Goal: Task Accomplishment & Management: Use online tool/utility

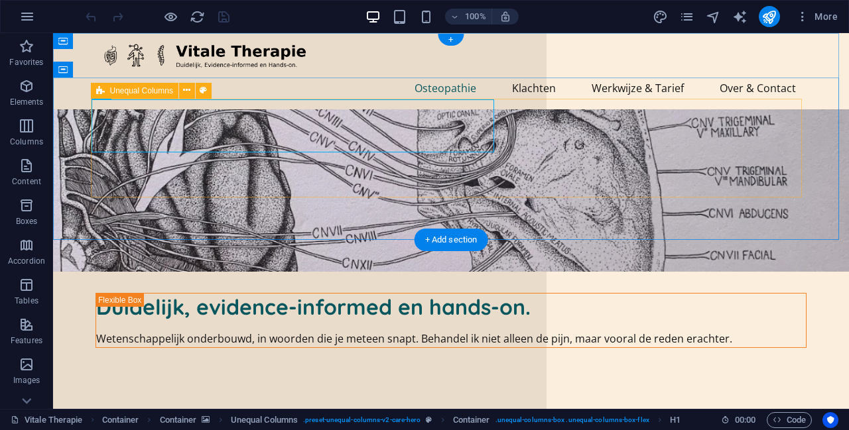
click at [574, 293] on div "Duidelijk, evidence-informed en hands-on. Wetenschappelijk onderbouwd, in woord…" at bounding box center [450, 321] width 711 height 56
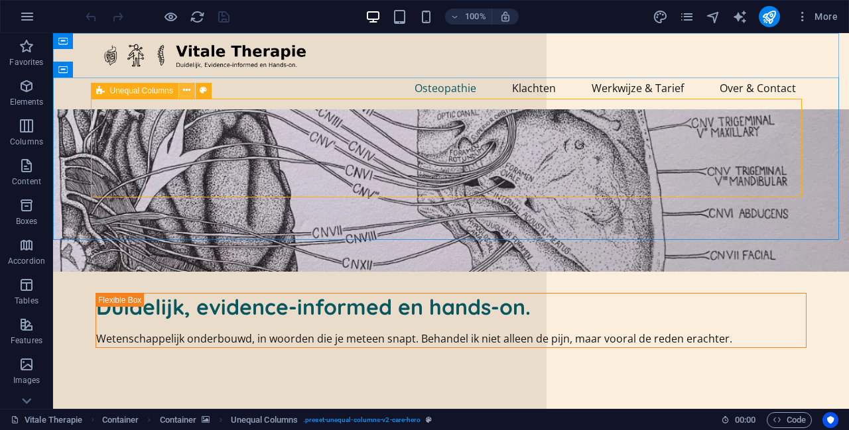
click at [190, 91] on icon at bounding box center [186, 91] width 7 height 14
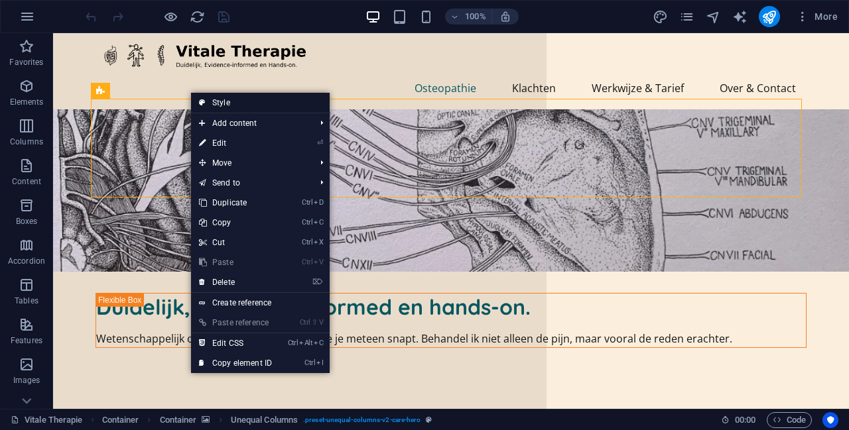
click at [247, 103] on link "Style" at bounding box center [260, 103] width 139 height 20
select select "%"
select select "px"
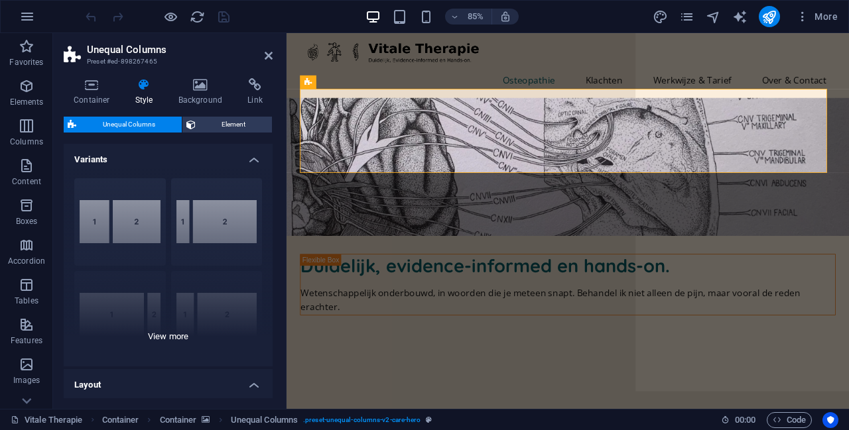
click at [219, 223] on div "[PHONE_NUMBER] [PHONE_NUMBER] 70-30 Default" at bounding box center [168, 267] width 209 height 199
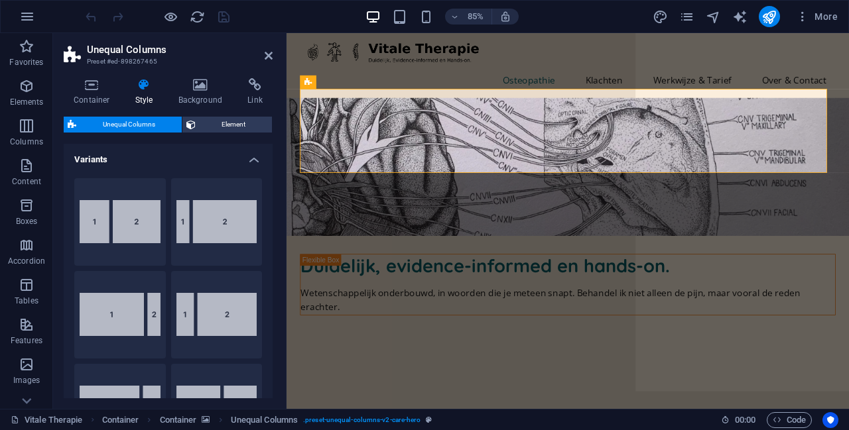
click at [219, 223] on button "20-80" at bounding box center [216, 222] width 91 height 88
type input "20"
type input "2"
select select "rem"
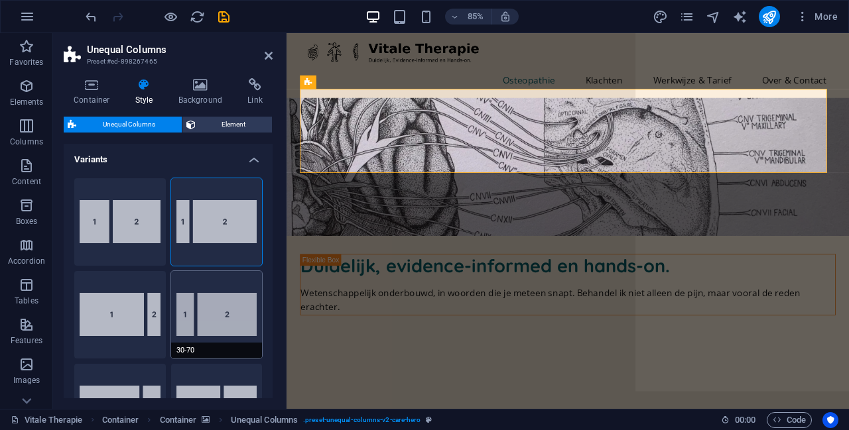
click at [223, 286] on button "30-70" at bounding box center [216, 315] width 91 height 88
type input "30"
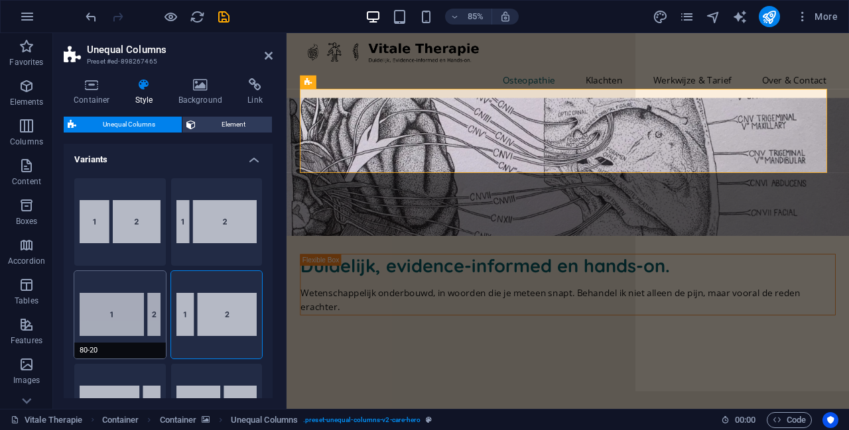
type input "30"
select select "px"
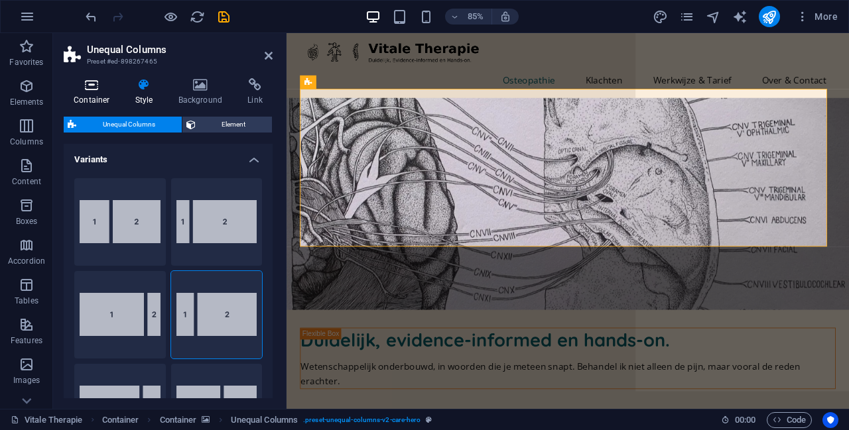
click at [99, 85] on icon at bounding box center [92, 84] width 56 height 13
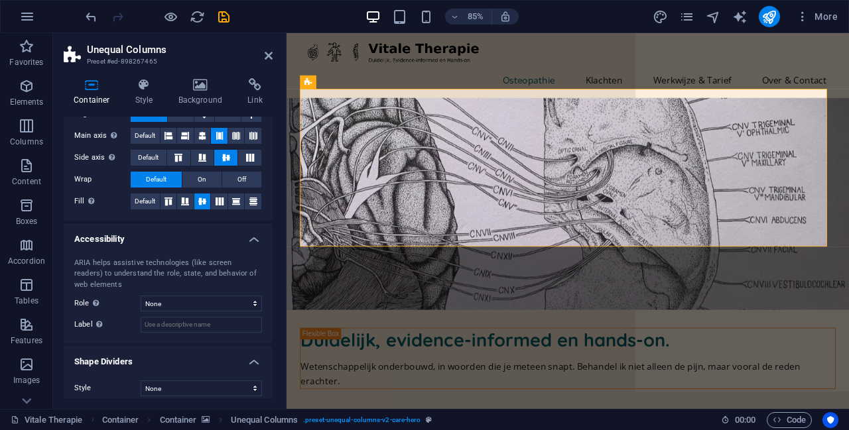
scroll to position [232, 0]
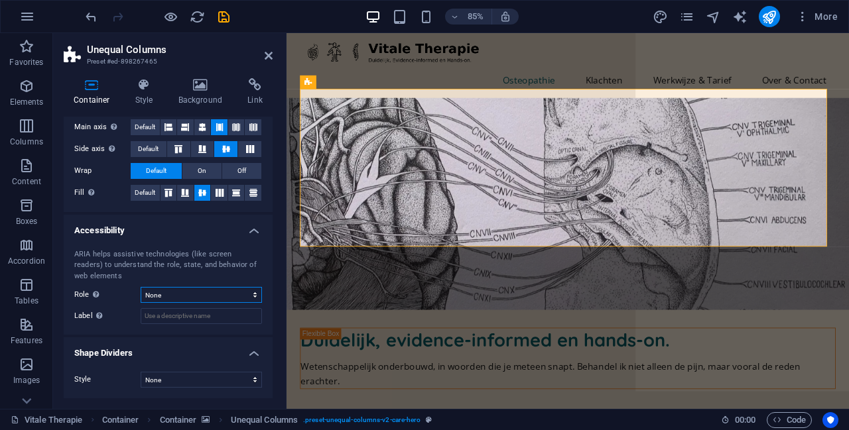
click at [181, 296] on select "None Alert Article Banner Comment Complementary Dialog Footer Header Marquee Pr…" at bounding box center [201, 295] width 121 height 16
click at [141, 287] on select "None Alert Article Banner Comment Complementary Dialog Footer Header Marquee Pr…" at bounding box center [201, 295] width 121 height 16
click at [179, 351] on h4 "Shape Dividers" at bounding box center [168, 349] width 209 height 24
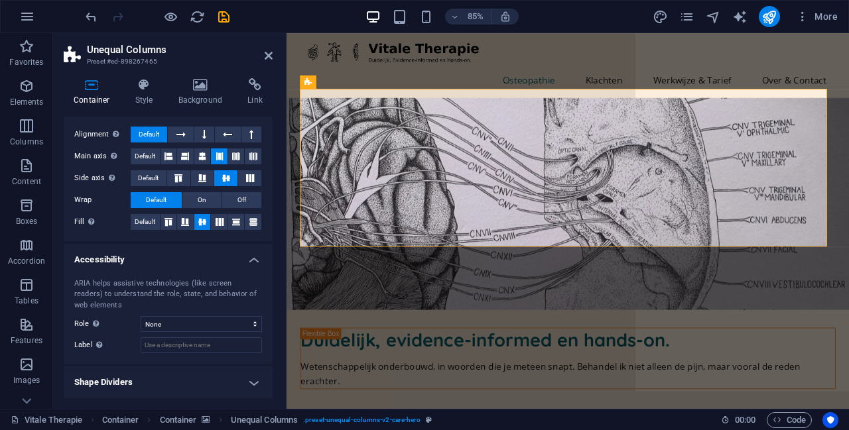
click at [178, 376] on h4 "Shape Dividers" at bounding box center [168, 383] width 209 height 32
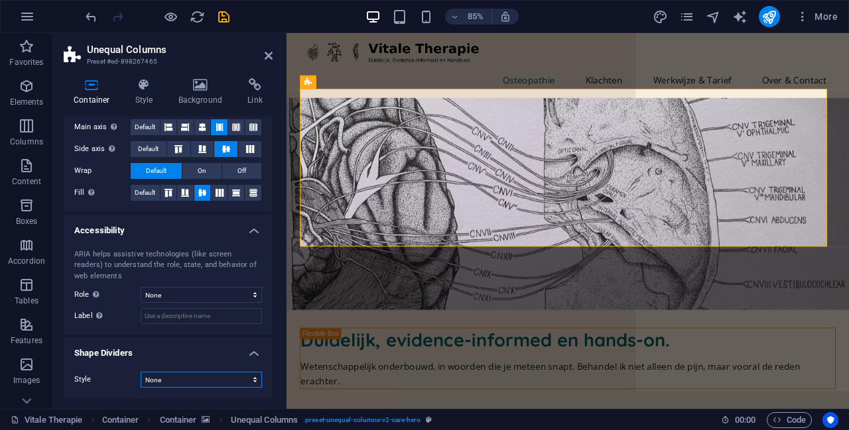
click at [217, 381] on select "None Triangle Square Diagonal Polygon 1 Polygon 2 Zigzag Multiple Zigzags Waves…" at bounding box center [201, 380] width 121 height 16
click at [141, 372] on select "None Triangle Square Diagonal Polygon 1 Polygon 2 Zigzag Multiple Zigzags Waves…" at bounding box center [201, 380] width 121 height 16
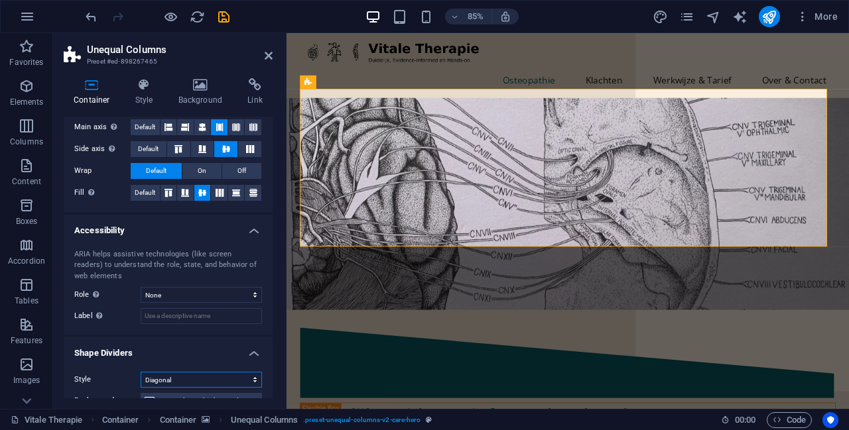
click at [221, 379] on select "None Triangle Square Diagonal Polygon 1 Polygon 2 Zigzag Multiple Zigzags Waves…" at bounding box center [201, 380] width 121 height 16
click at [141, 372] on select "None Triangle Square Diagonal Polygon 1 Polygon 2 Zigzag Multiple Zigzags Waves…" at bounding box center [201, 380] width 121 height 16
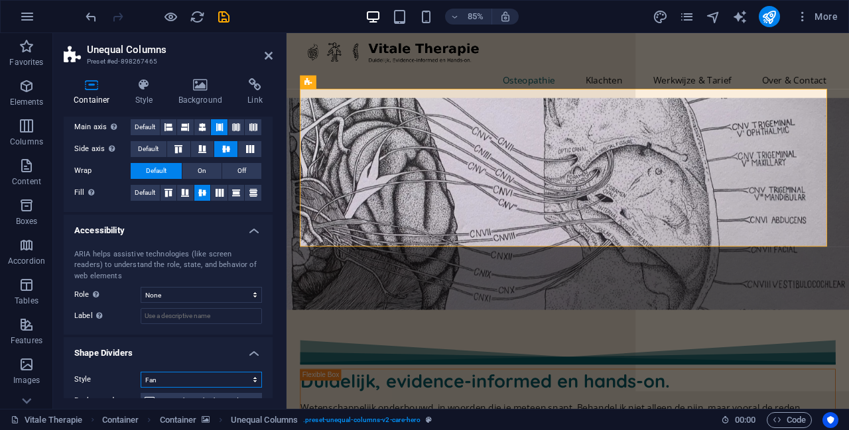
click at [211, 379] on select "None Triangle Square Diagonal Polygon 1 Polygon 2 Zigzag Multiple Zigzags Waves…" at bounding box center [201, 380] width 121 height 16
select select "pyramids"
click at [141, 372] on select "None Triangle Square Diagonal Polygon 1 Polygon 2 Zigzag Multiple Zigzags Waves…" at bounding box center [201, 380] width 121 height 16
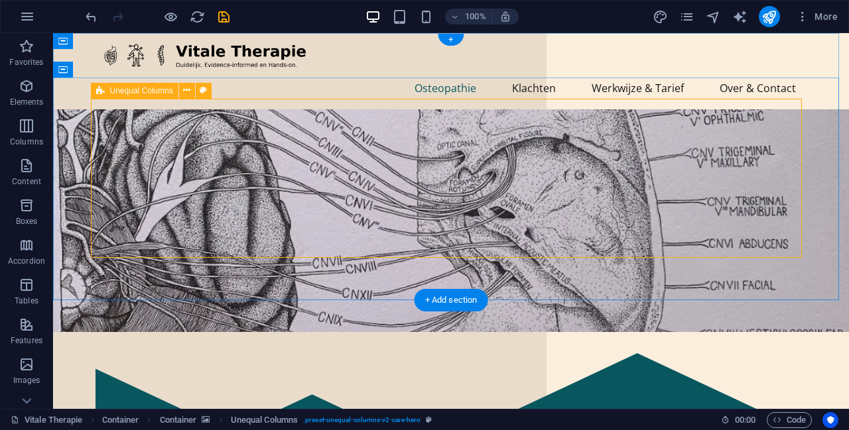
click at [479, 353] on div "Duidelijk, evidence-informed en hands-on. Wetenschappelijk onderbouwd, in woord…" at bounding box center [450, 433] width 711 height 161
click at [589, 353] on div "Duidelijk, evidence-informed en hands-on. Wetenschappelijk onderbouwd, in woord…" at bounding box center [450, 433] width 711 height 161
click at [203, 90] on icon at bounding box center [203, 91] width 7 height 14
select select "pyramids"
select select "%"
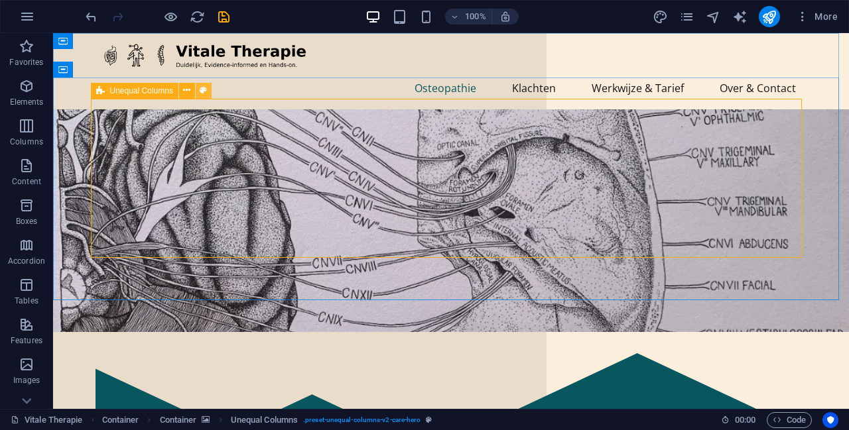
select select "px"
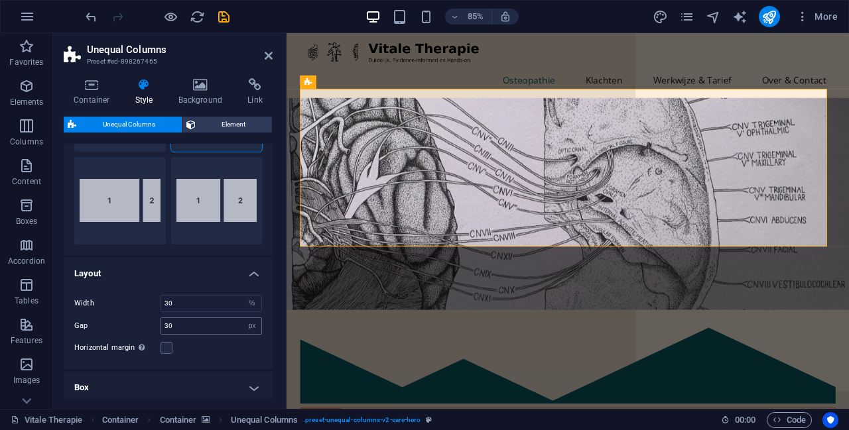
scroll to position [265, 0]
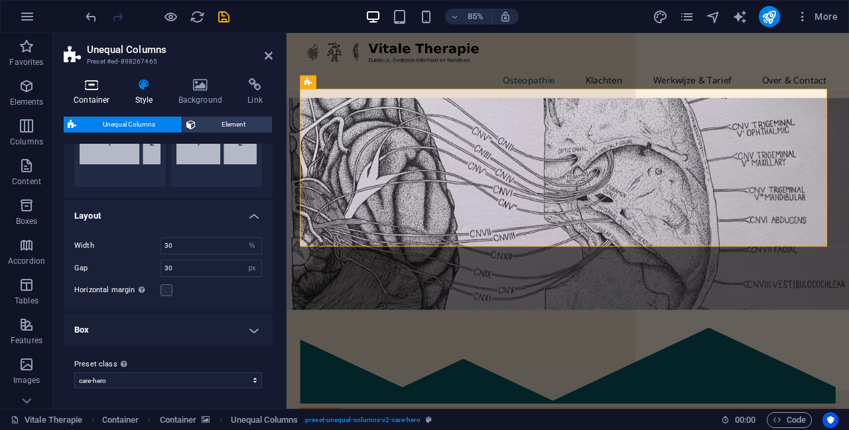
click at [95, 94] on h4 "Container" at bounding box center [95, 92] width 62 height 28
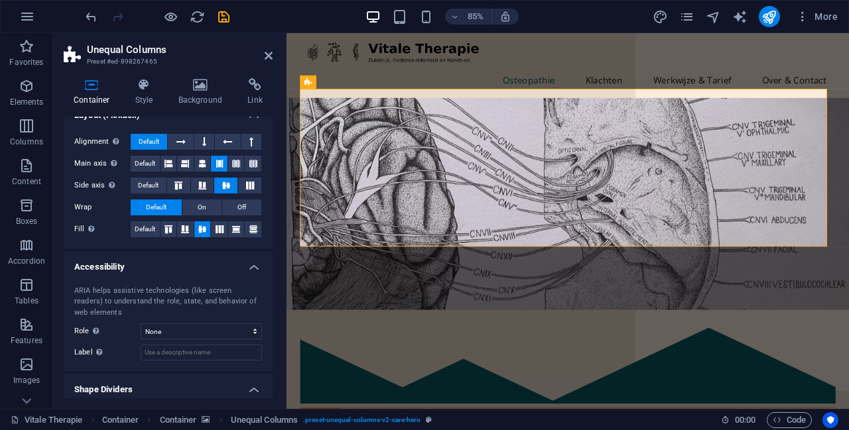
scroll to position [435, 0]
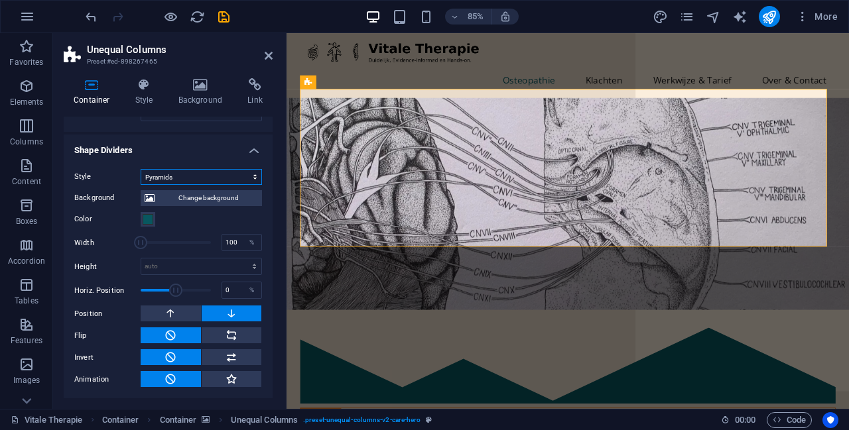
click at [201, 174] on select "None Triangle Square Diagonal Polygon 1 Polygon 2 Zigzag Multiple Zigzags Waves…" at bounding box center [201, 177] width 121 height 16
select select "none"
click at [141, 185] on select "None Triangle Square Diagonal Polygon 1 Polygon 2 Zigzag Multiple Zigzags Waves…" at bounding box center [201, 177] width 121 height 16
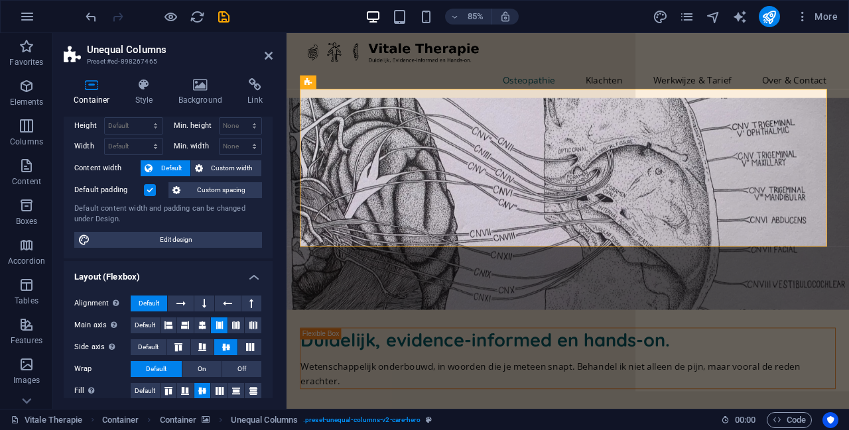
scroll to position [0, 0]
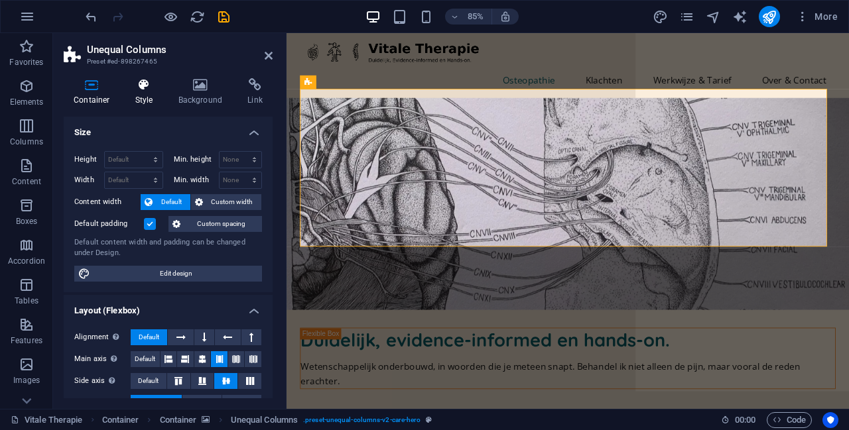
click at [138, 96] on h4 "Style" at bounding box center [146, 92] width 43 height 28
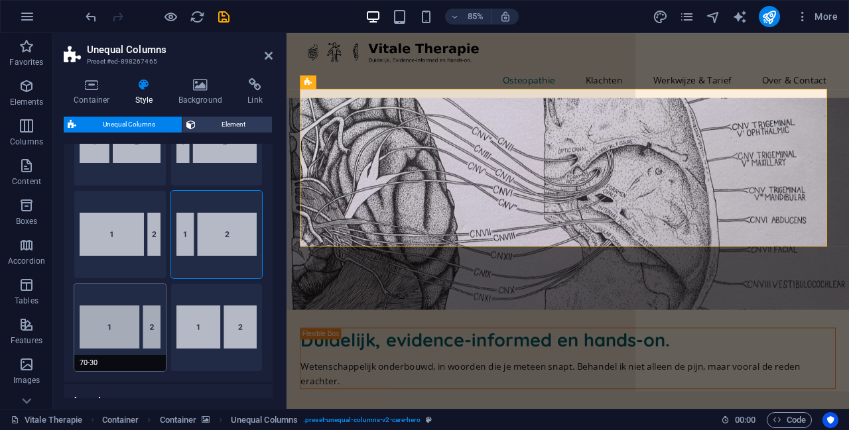
scroll to position [44, 0]
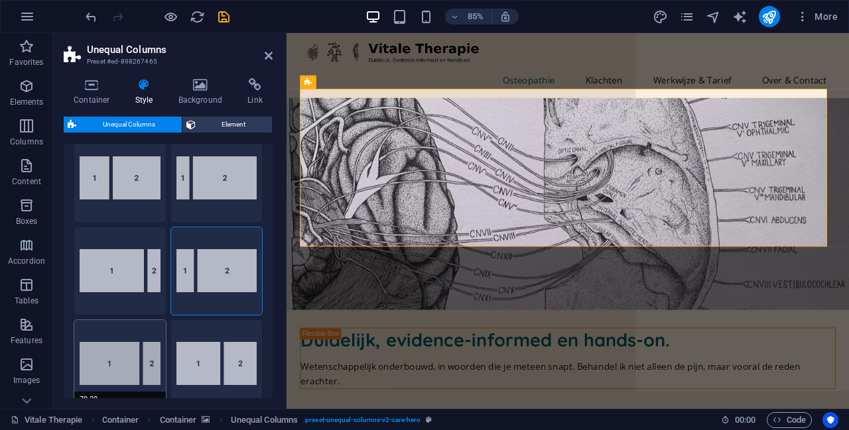
click at [132, 349] on button "70-30" at bounding box center [119, 364] width 91 height 88
type input "70"
type input "2"
select select "rem"
type input "30"
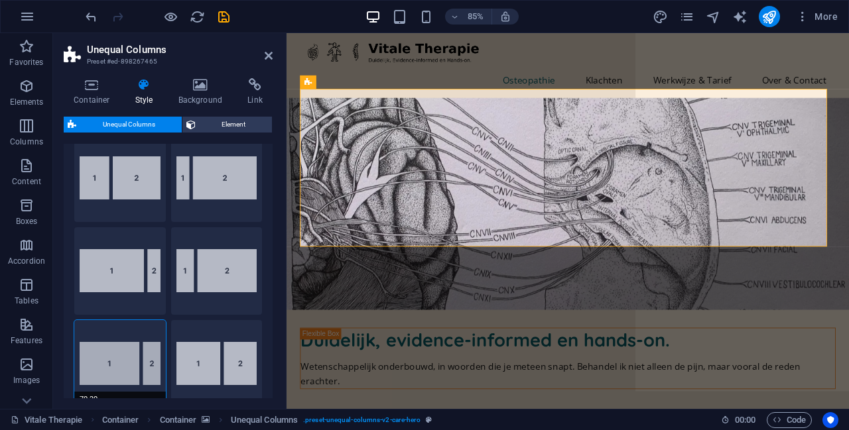
select select "px"
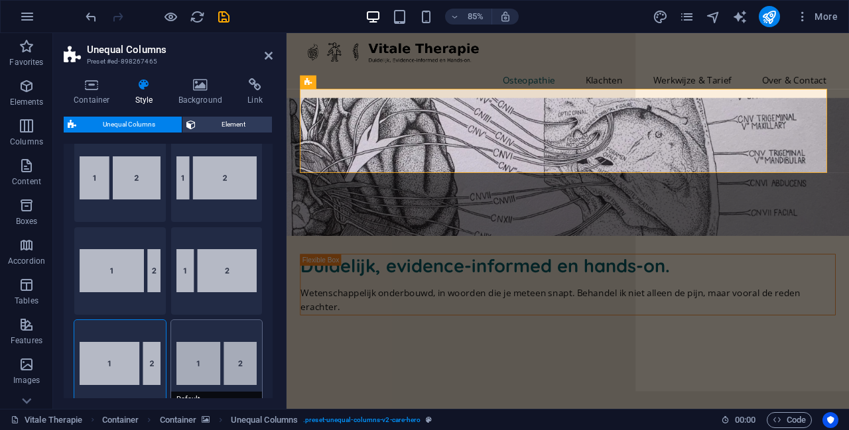
click at [207, 354] on button "Default" at bounding box center [216, 364] width 91 height 88
type input "60"
type input "2"
select select "rem"
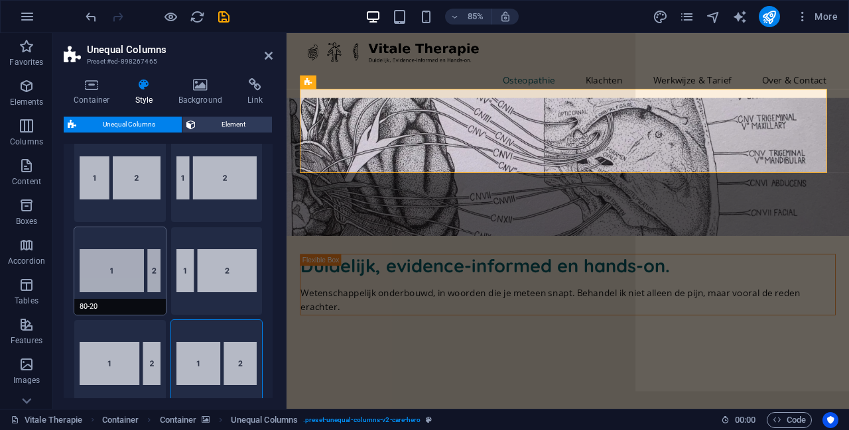
click at [117, 288] on button "80-20" at bounding box center [119, 271] width 91 height 88
type input "80"
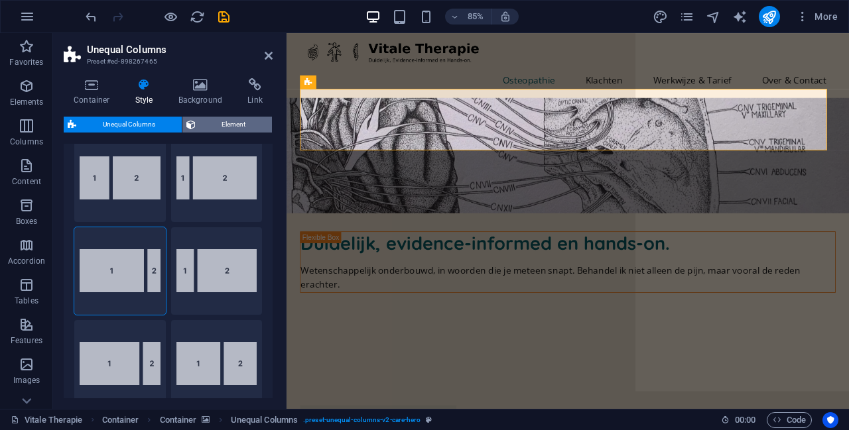
click at [245, 123] on span "Element" at bounding box center [234, 125] width 69 height 16
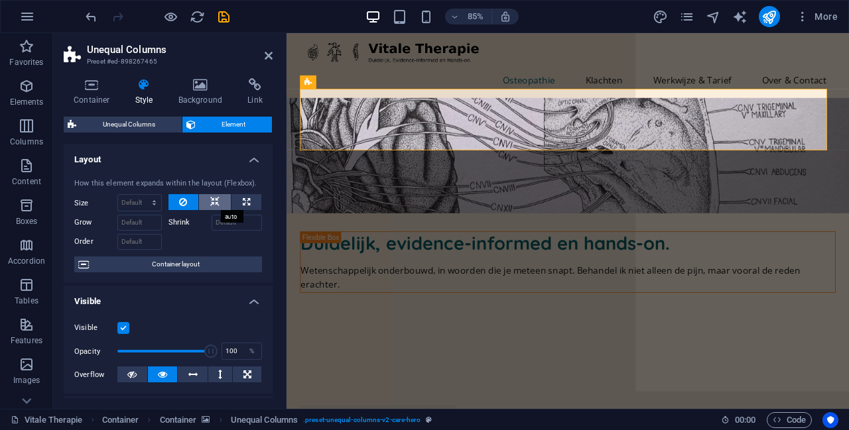
click at [210, 204] on icon at bounding box center [214, 202] width 9 height 16
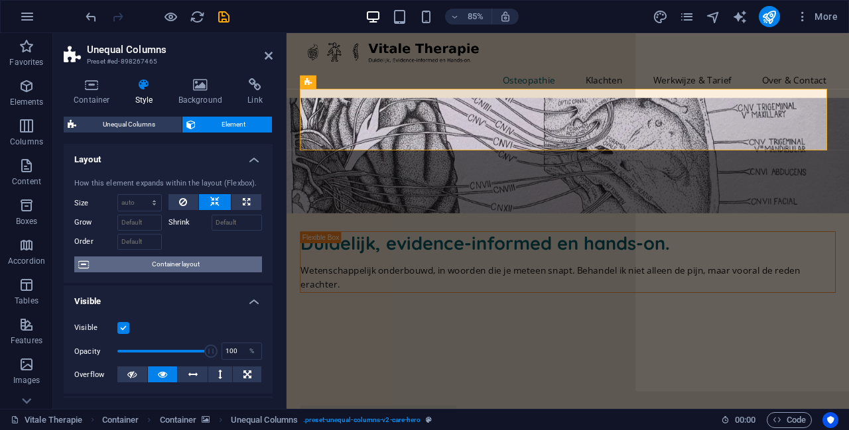
click at [182, 268] on span "Container layout" at bounding box center [175, 265] width 165 height 16
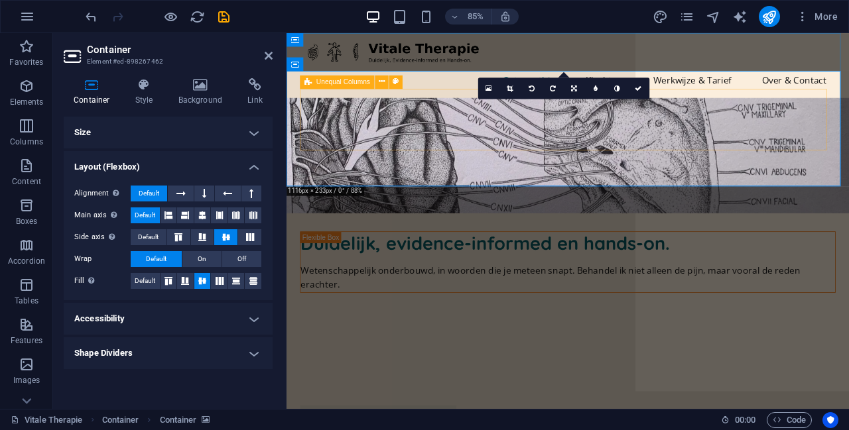
click at [842, 267] on div "Duidelijk, evidence-informed en hands-on. Wetenschappelijk onderbouwd, in woord…" at bounding box center [617, 303] width 630 height 72
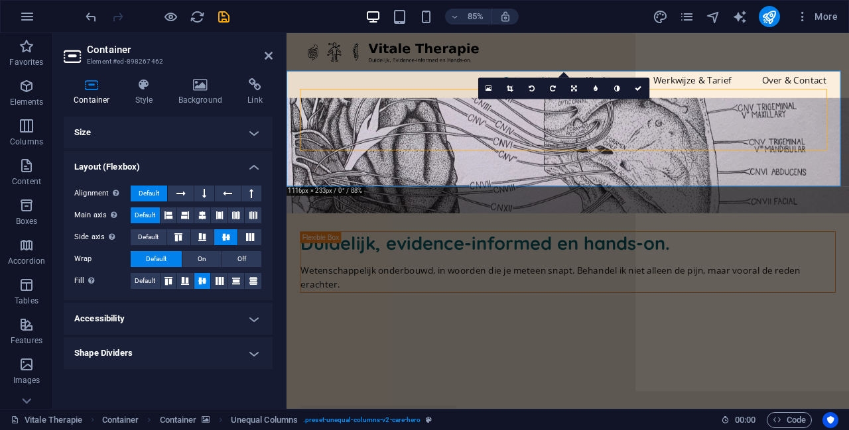
click at [548, 182] on figure at bounding box center [617, 177] width 662 height 136
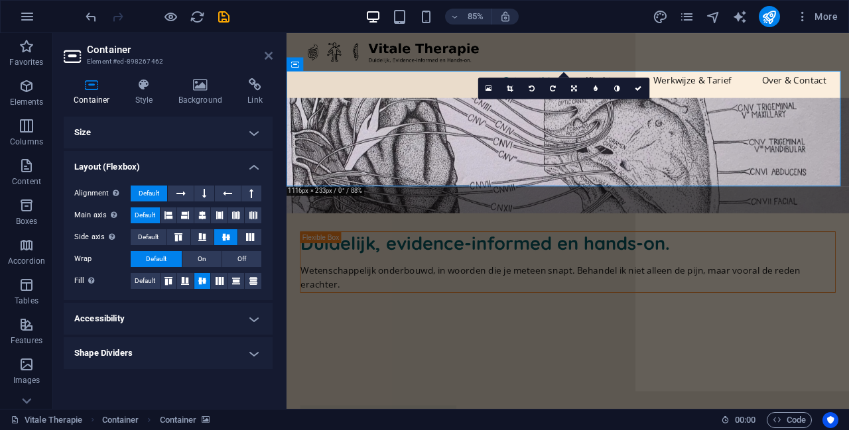
click at [269, 53] on icon at bounding box center [269, 55] width 8 height 11
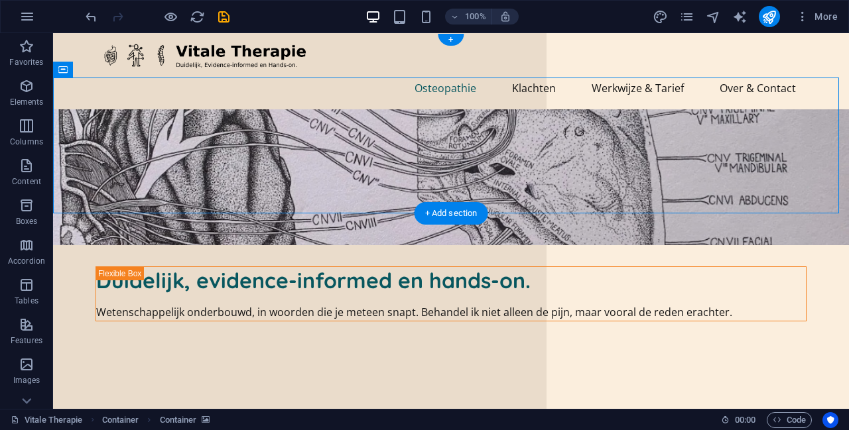
click at [460, 186] on figure at bounding box center [451, 177] width 796 height 136
click at [459, 109] on figure at bounding box center [451, 177] width 796 height 136
click at [497, 188] on figure at bounding box center [451, 177] width 796 height 136
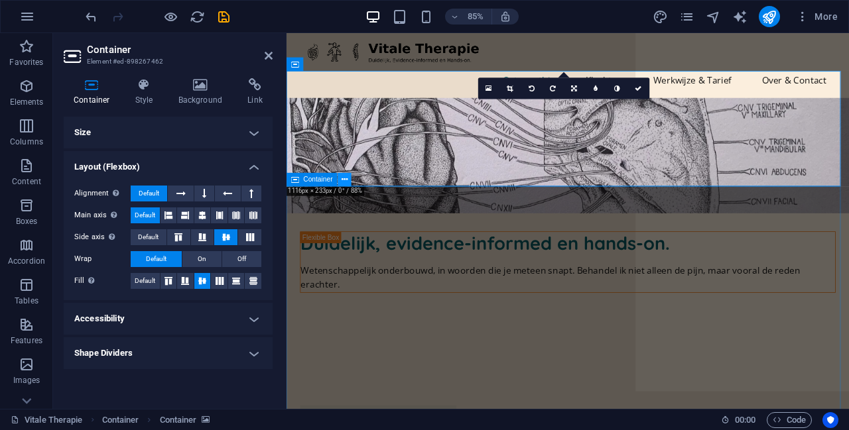
click at [347, 178] on icon at bounding box center [344, 180] width 6 height 12
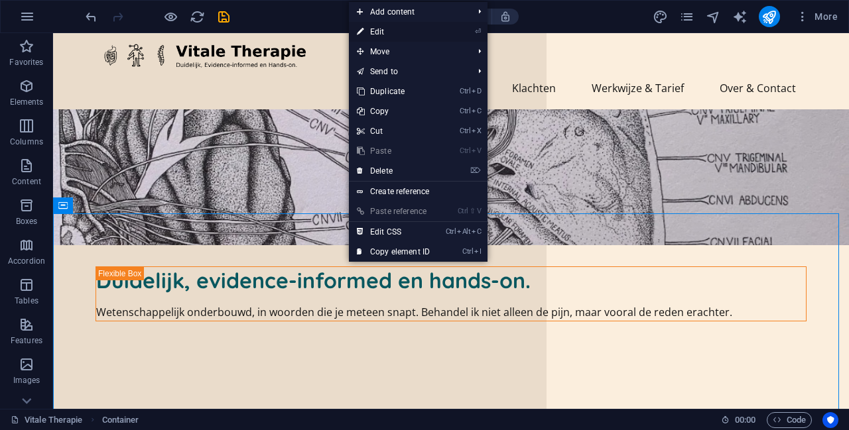
click at [405, 32] on link "⏎ Edit" at bounding box center [393, 32] width 89 height 20
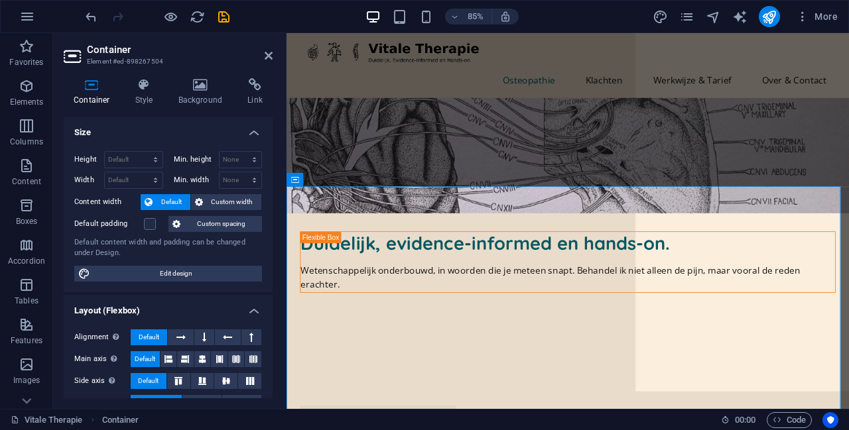
click at [294, 109] on figure at bounding box center [617, 177] width 662 height 136
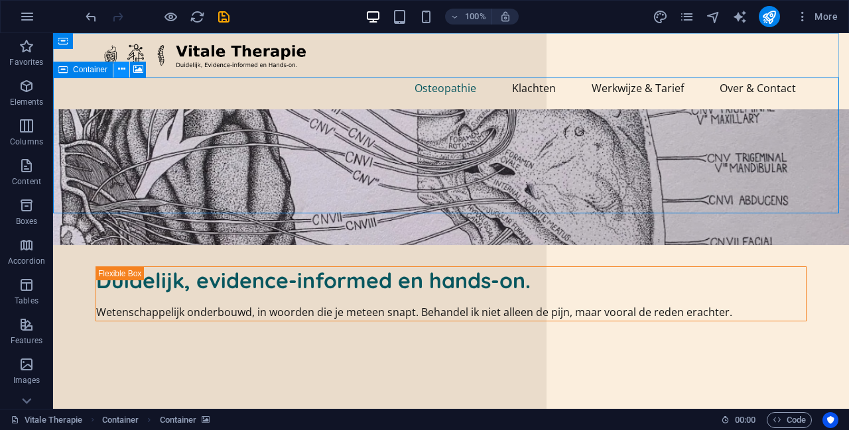
click at [119, 68] on icon at bounding box center [121, 69] width 7 height 14
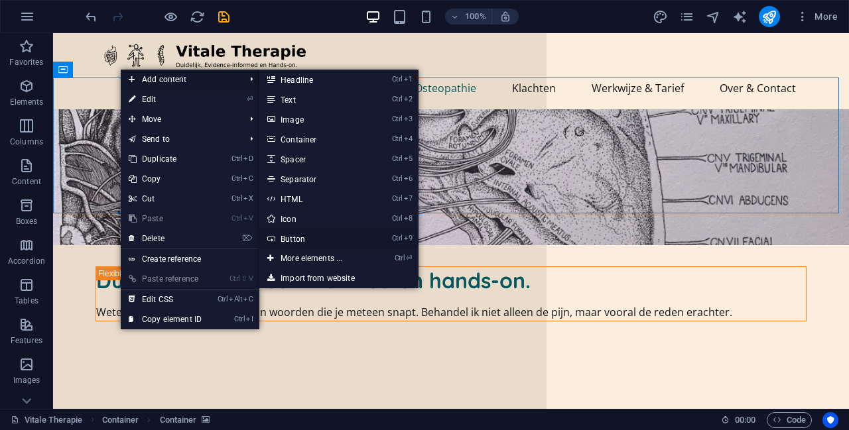
click at [335, 239] on link "Ctrl 9 Button" at bounding box center [313, 239] width 109 height 20
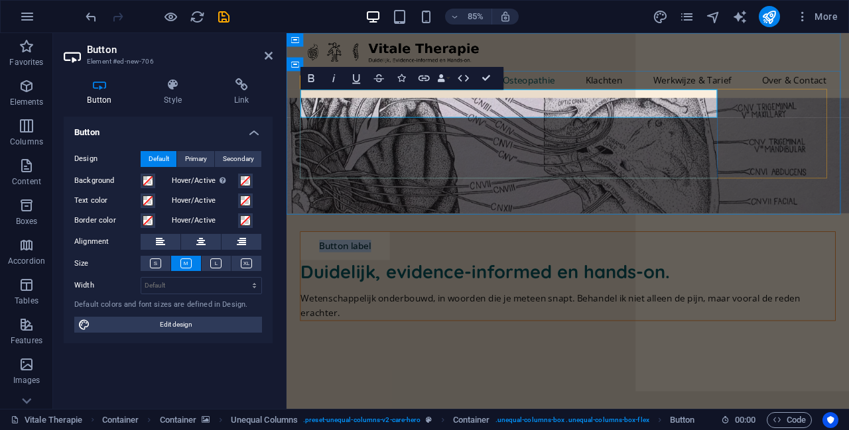
click at [371, 267] on link "Button label" at bounding box center [355, 283] width 105 height 33
drag, startPoint x: 385, startPoint y: 112, endPoint x: 316, endPoint y: 121, distance: 68.8
click at [316, 267] on link "Button label" at bounding box center [355, 283] width 105 height 33
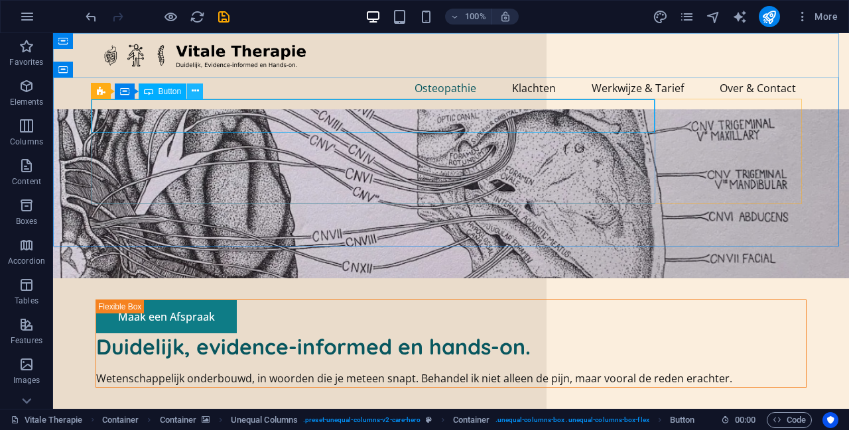
click at [192, 90] on icon at bounding box center [195, 91] width 7 height 14
click at [187, 92] on icon at bounding box center [186, 91] width 7 height 14
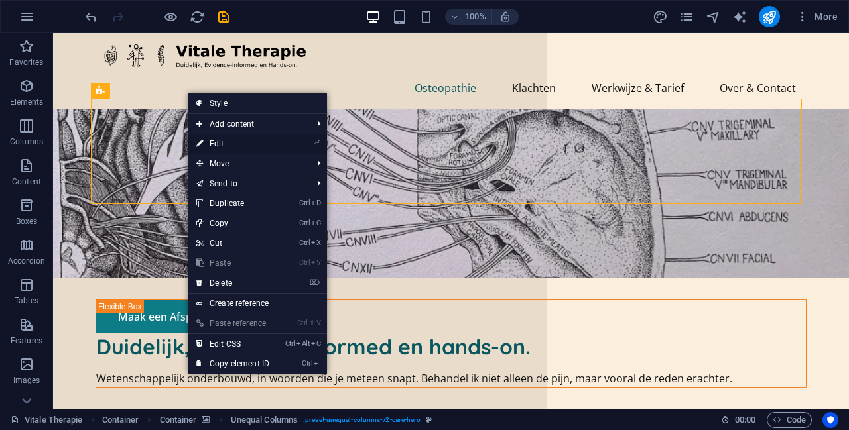
click at [245, 143] on link "⏎ Edit" at bounding box center [232, 144] width 89 height 20
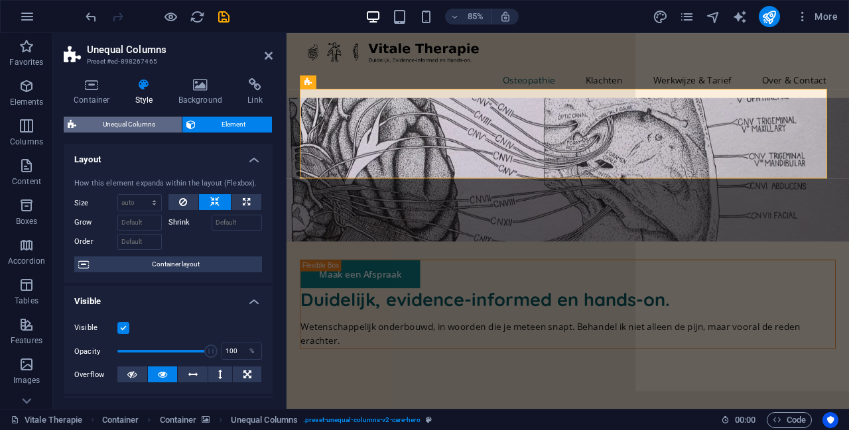
click at [137, 125] on span "Unequal Columns" at bounding box center [128, 125] width 97 height 16
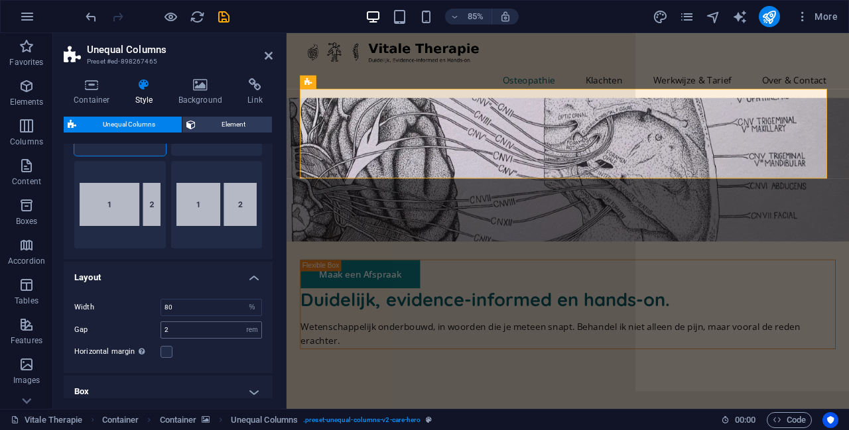
scroll to position [265, 0]
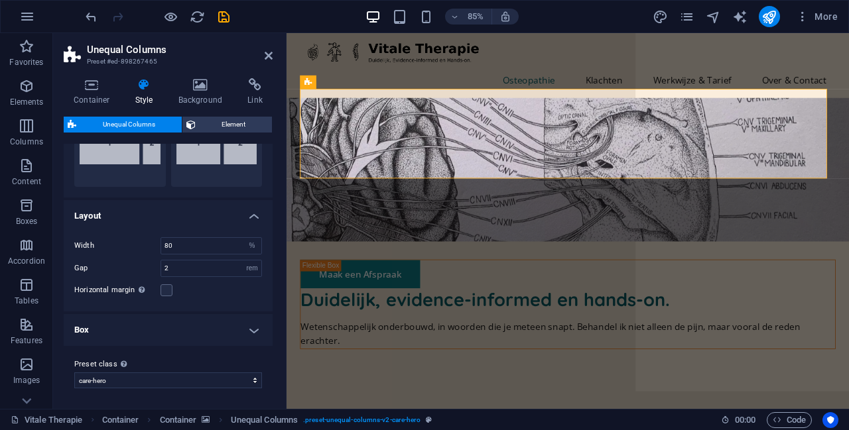
click at [194, 320] on h4 "Box" at bounding box center [168, 330] width 209 height 32
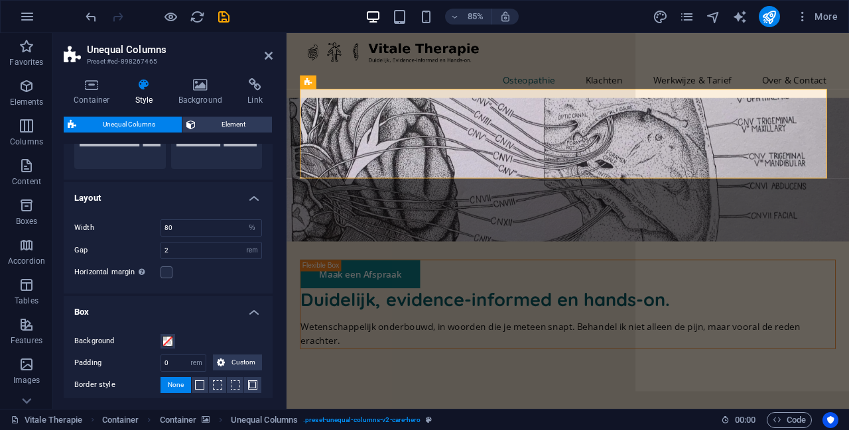
scroll to position [278, 0]
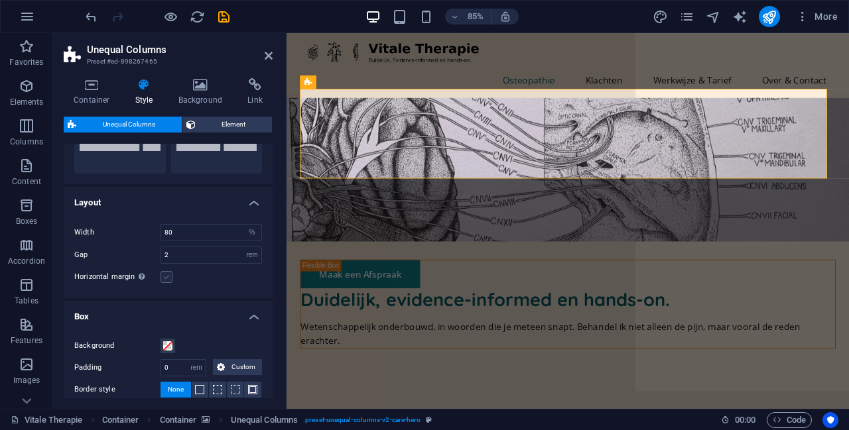
click at [168, 276] on label at bounding box center [166, 277] width 12 height 12
click at [0, 0] on input "Horizontal margin Only if the containers "Content width" is not set to "Default"" at bounding box center [0, 0] width 0 height 0
click at [168, 277] on label at bounding box center [166, 277] width 12 height 12
click at [0, 0] on input "Horizontal margin Only if the containers "Content width" is not set to "Default"" at bounding box center [0, 0] width 0 height 0
drag, startPoint x: 193, startPoint y: 231, endPoint x: 158, endPoint y: 229, distance: 35.2
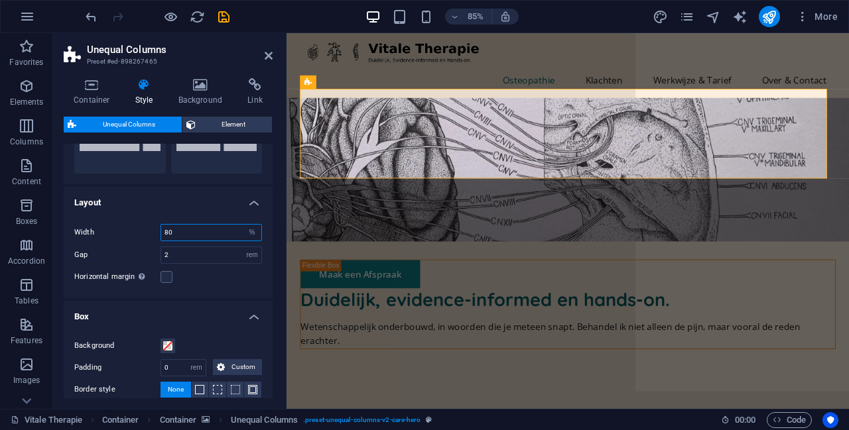
click at [158, 229] on div "Width 80 px rem % vh vw" at bounding box center [168, 232] width 188 height 17
type input "75"
click at [816, 300] on div "Maak een Afspraak Duidelijk, evidence-informed en hands-on. Wetenschappelijk on…" at bounding box center [617, 352] width 630 height 105
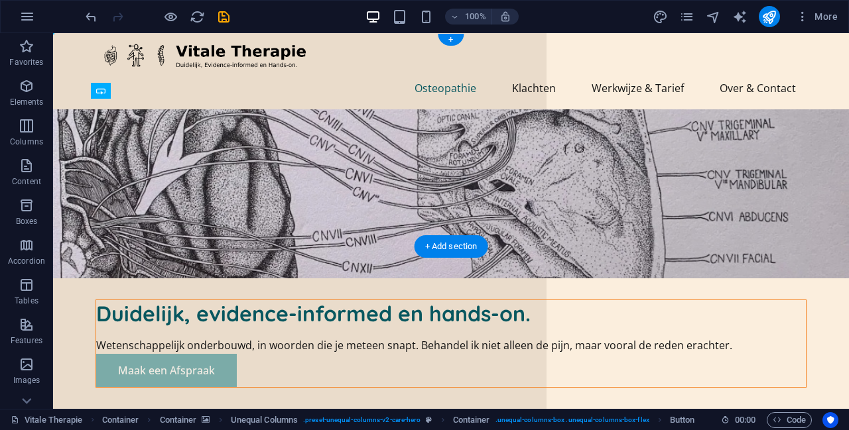
drag, startPoint x: 425, startPoint y: 114, endPoint x: 219, endPoint y: 183, distance: 216.8
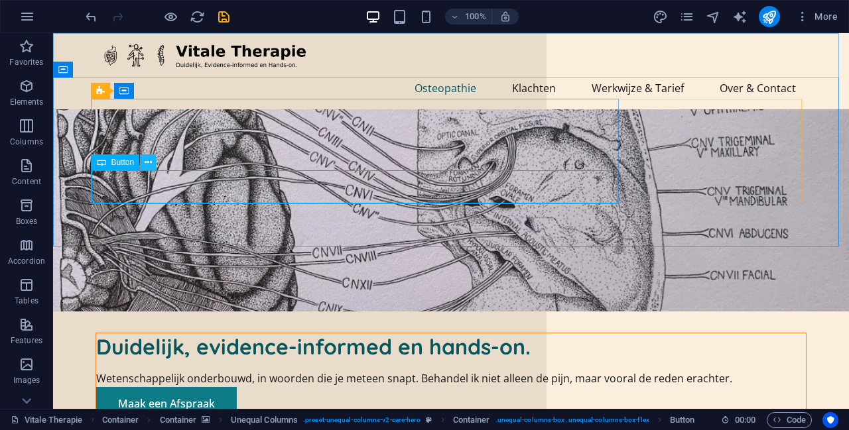
click at [149, 160] on icon at bounding box center [148, 163] width 7 height 14
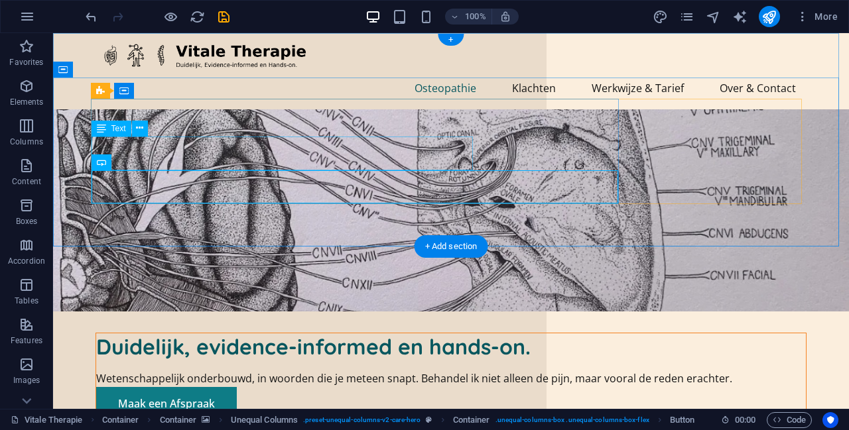
click at [414, 371] on div "Wetenschappelijk onderbouwd, in woorden die je meteen snapt. Behandel ik niet a…" at bounding box center [450, 379] width 709 height 17
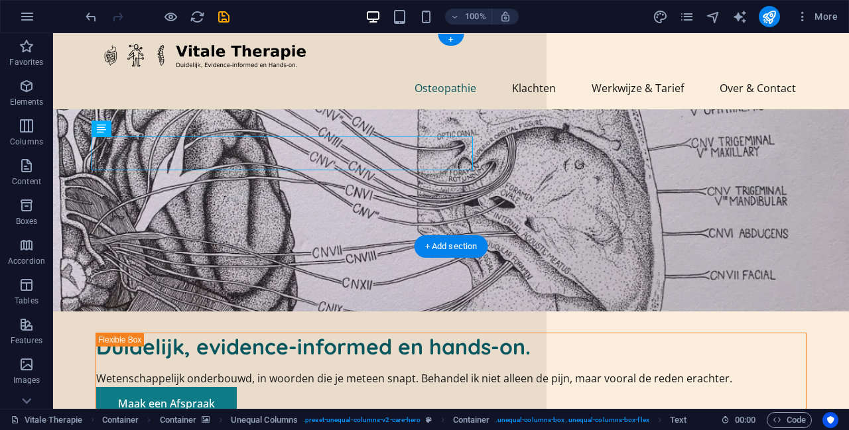
click at [78, 109] on figure at bounding box center [451, 210] width 796 height 202
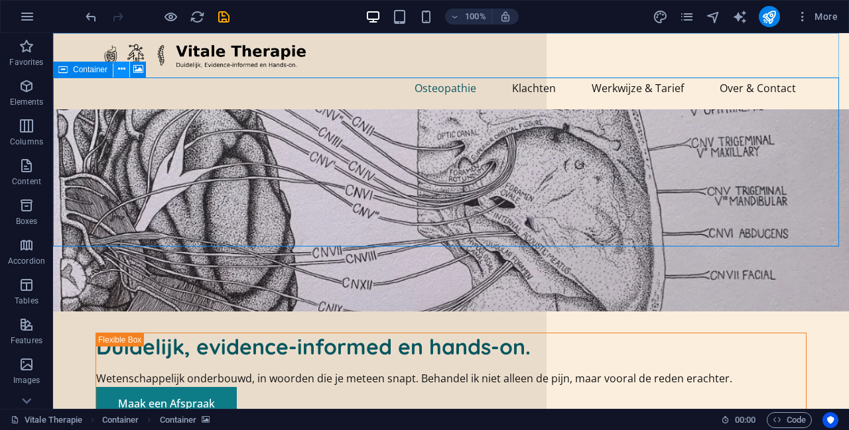
click at [125, 70] on icon at bounding box center [121, 69] width 7 height 14
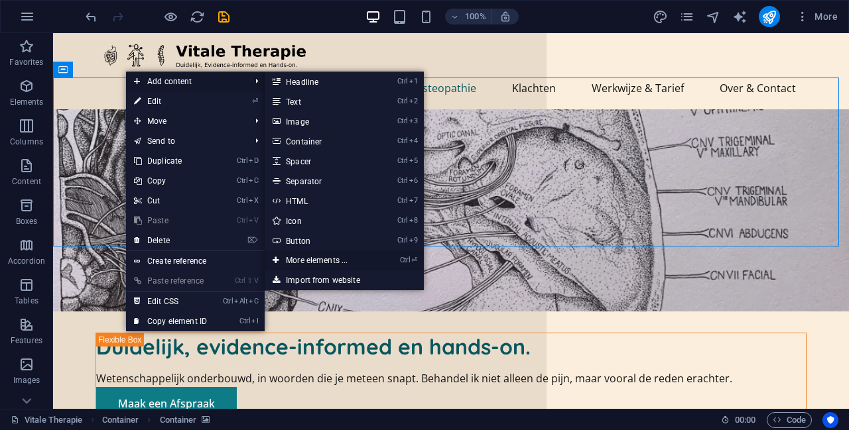
click at [352, 263] on link "Ctrl ⏎ More elements ..." at bounding box center [319, 261] width 109 height 20
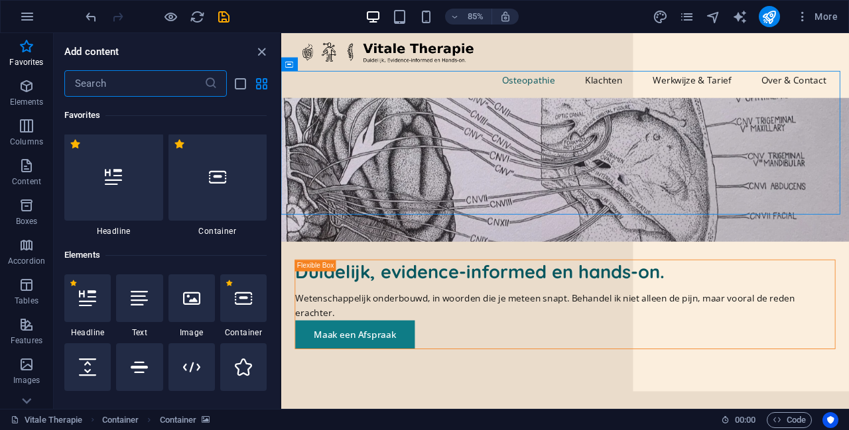
scroll to position [0, 0]
click at [132, 299] on icon at bounding box center [139, 299] width 17 height 17
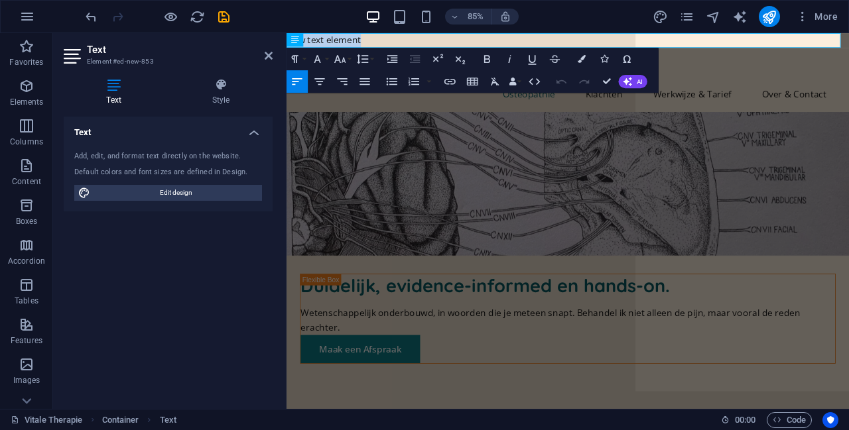
click at [674, 235] on figure at bounding box center [617, 210] width 662 height 169
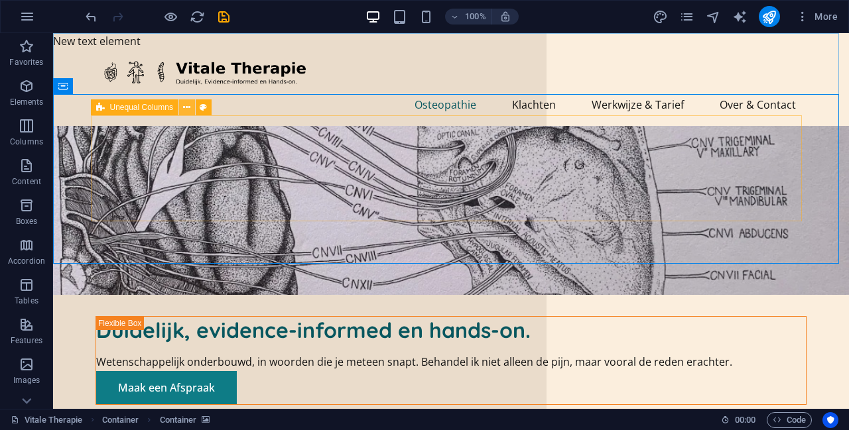
click at [188, 108] on icon at bounding box center [186, 108] width 7 height 14
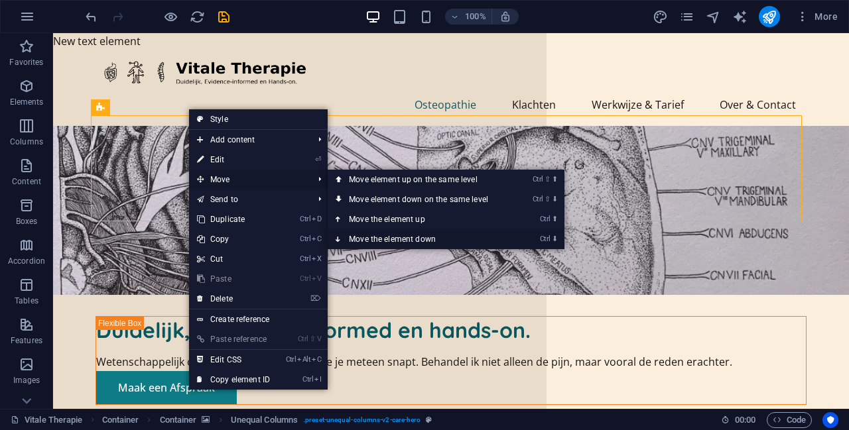
click at [440, 235] on link "Ctrl ⬇ Move the element down" at bounding box center [421, 239] width 187 height 20
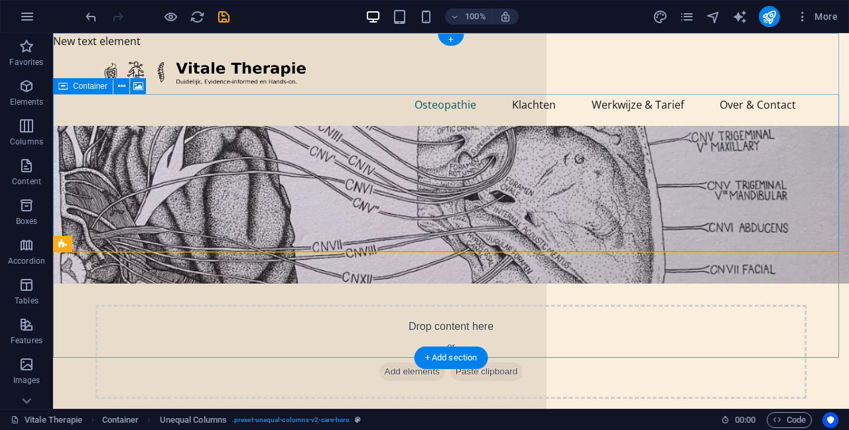
click at [416, 363] on span "Add elements" at bounding box center [412, 372] width 66 height 19
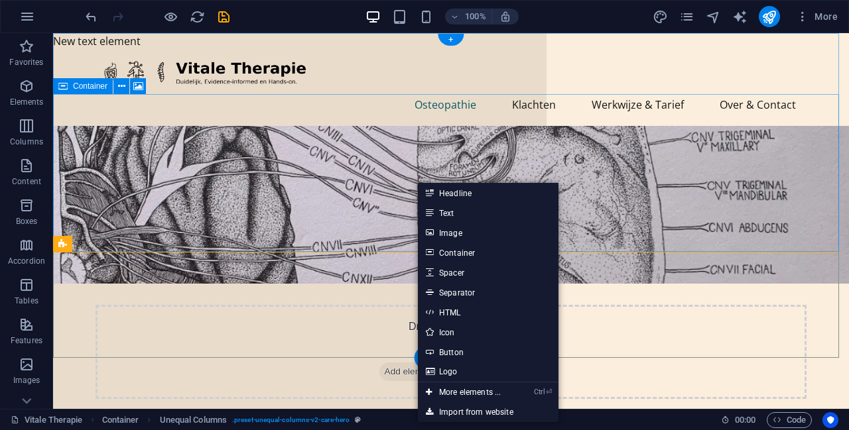
click at [516, 305] on div "Drop content here or Add elements Paste clipboard" at bounding box center [450, 352] width 711 height 94
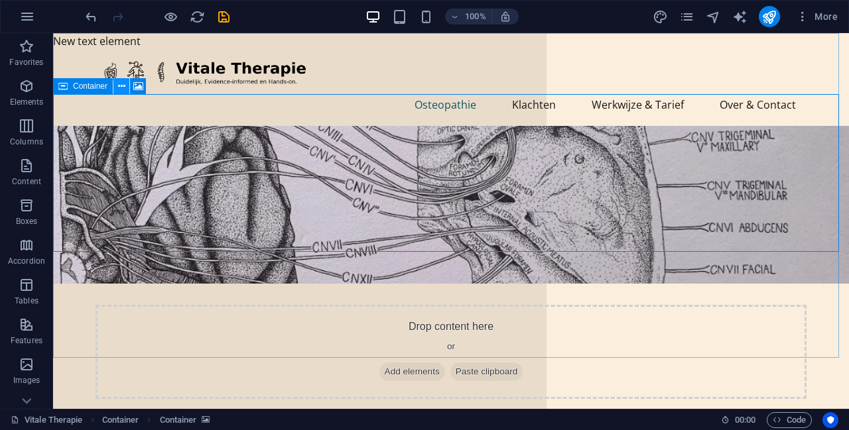
click at [125, 86] on button at bounding box center [121, 86] width 16 height 16
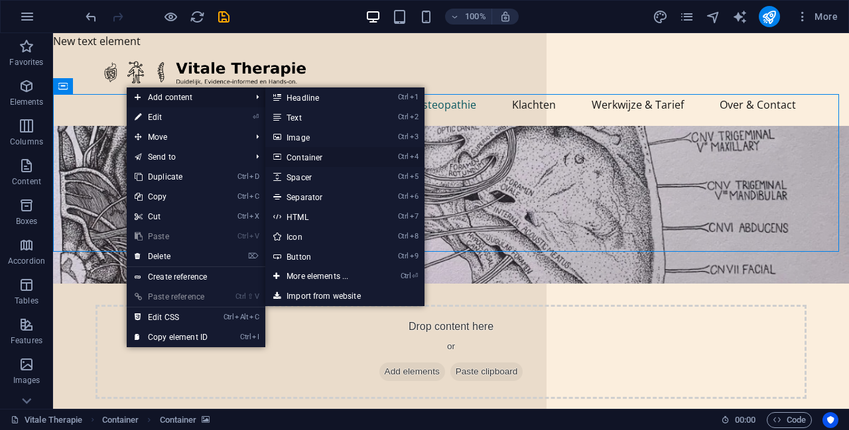
click at [328, 159] on link "Ctrl 4 Container" at bounding box center [319, 157] width 109 height 20
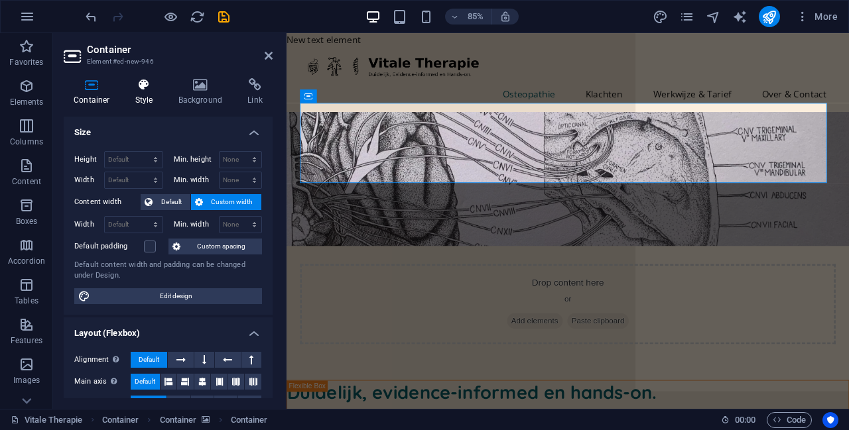
click at [154, 91] on icon at bounding box center [144, 84] width 38 height 13
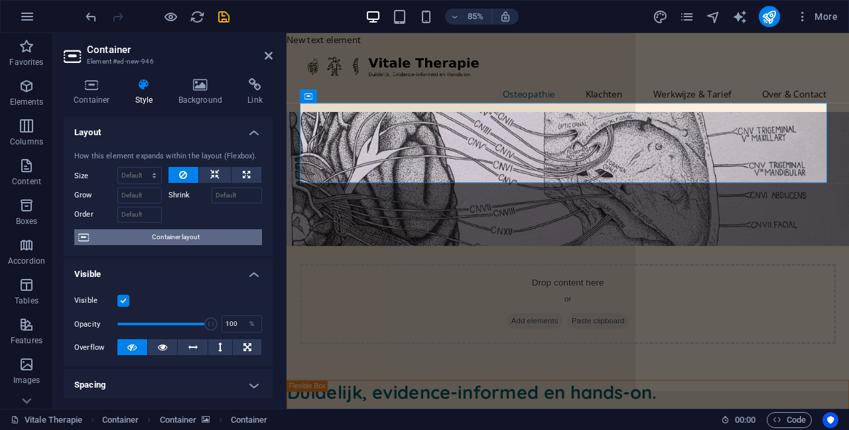
click at [177, 236] on span "Container layout" at bounding box center [175, 237] width 165 height 16
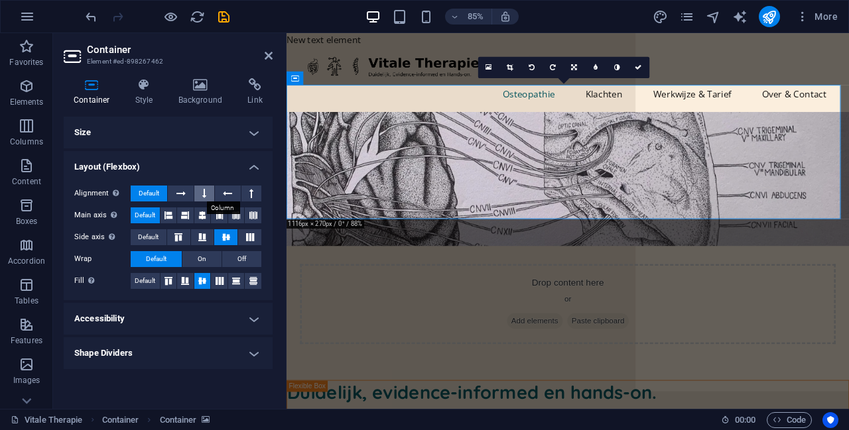
click at [209, 192] on button at bounding box center [204, 194] width 20 height 16
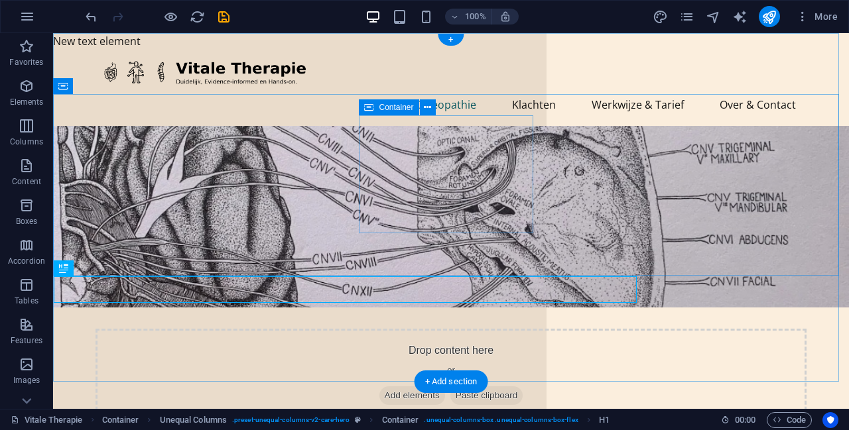
click at [455, 329] on div "Drop content here or Add elements Paste clipboard" at bounding box center [450, 376] width 711 height 94
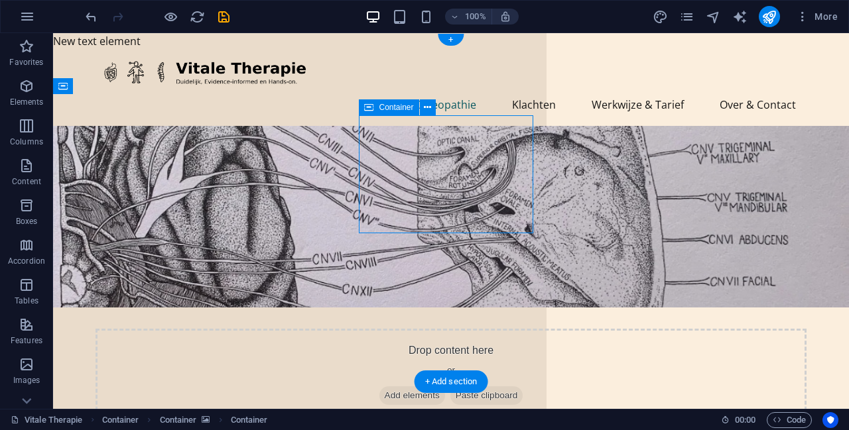
click at [455, 329] on div "Drop content here or Add elements Paste clipboard" at bounding box center [450, 376] width 711 height 94
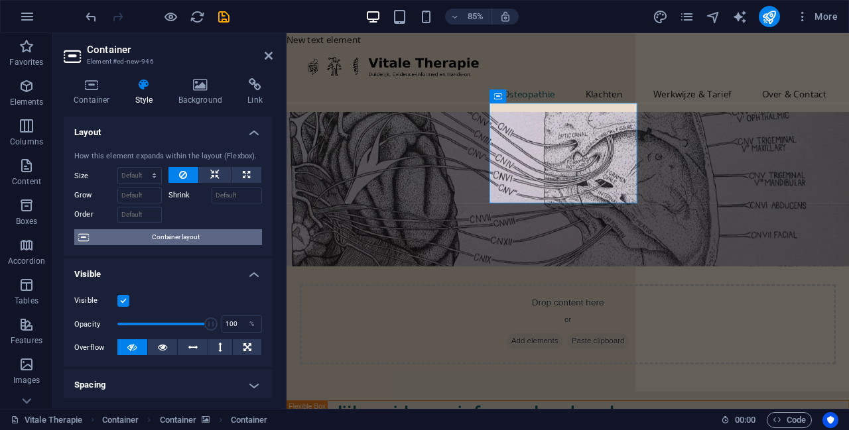
click at [183, 241] on span "Container layout" at bounding box center [175, 237] width 165 height 16
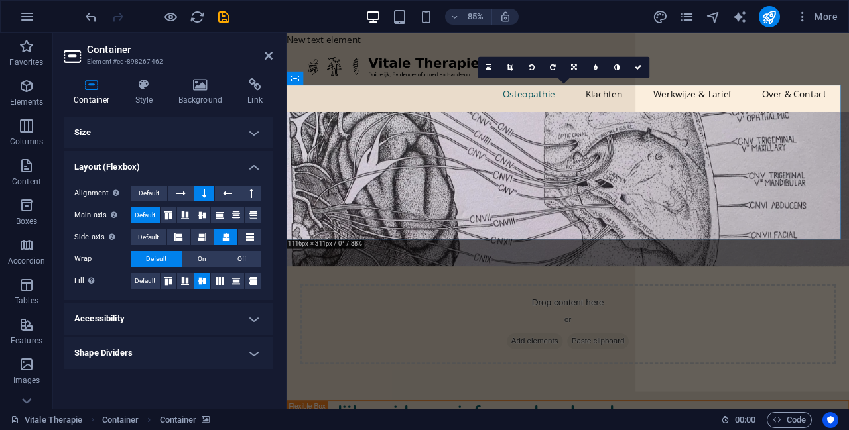
click at [139, 135] on h4 "Size" at bounding box center [168, 133] width 209 height 32
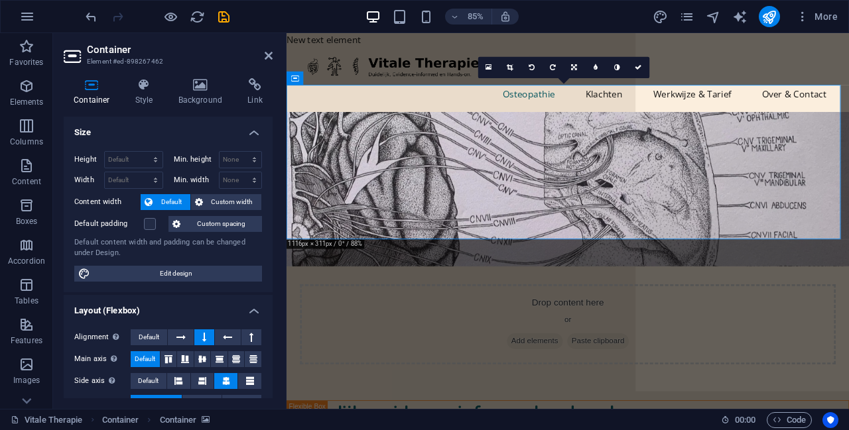
click at [158, 134] on h4 "Size" at bounding box center [168, 129] width 209 height 24
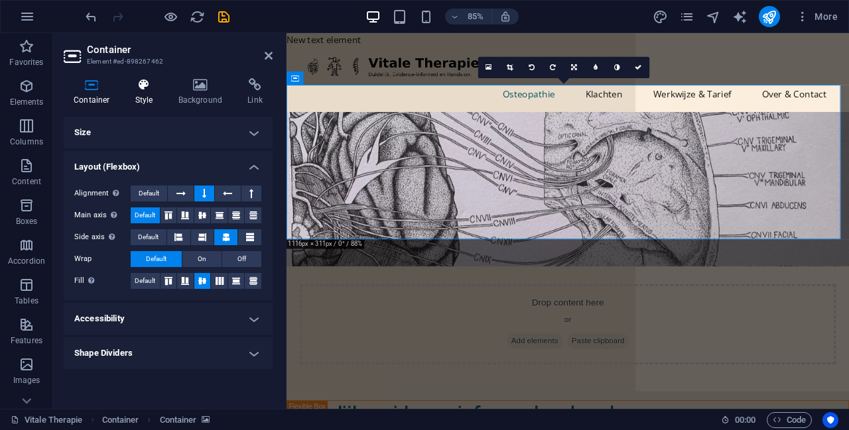
click at [147, 88] on icon at bounding box center [144, 84] width 38 height 13
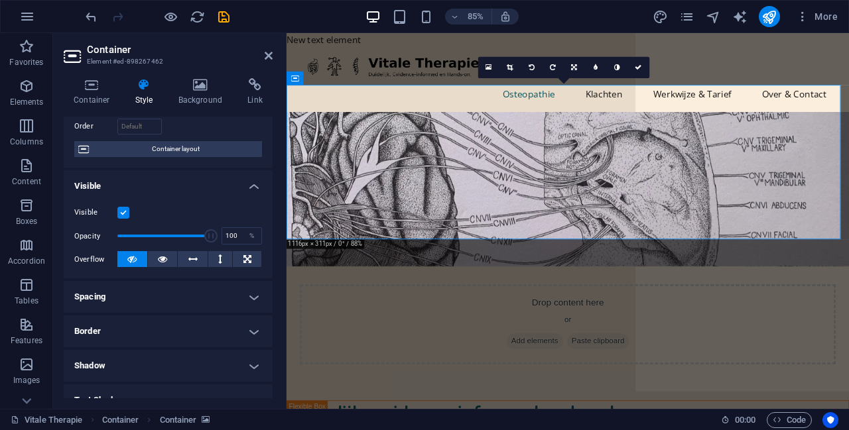
scroll to position [110, 0]
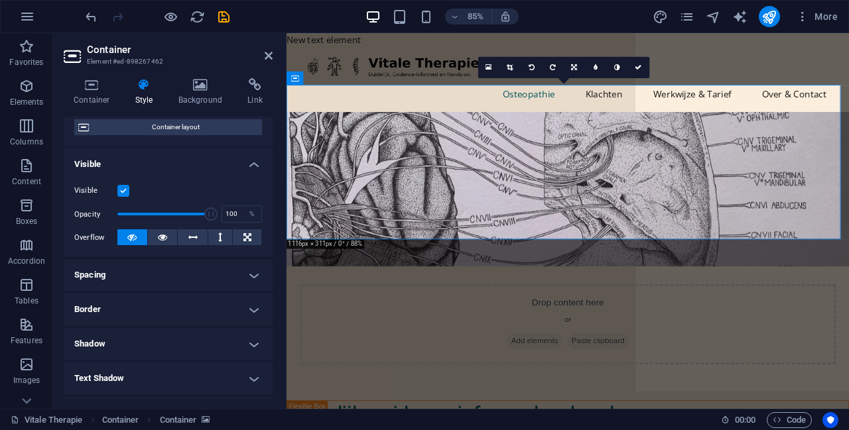
click at [145, 273] on h4 "Spacing" at bounding box center [168, 275] width 209 height 32
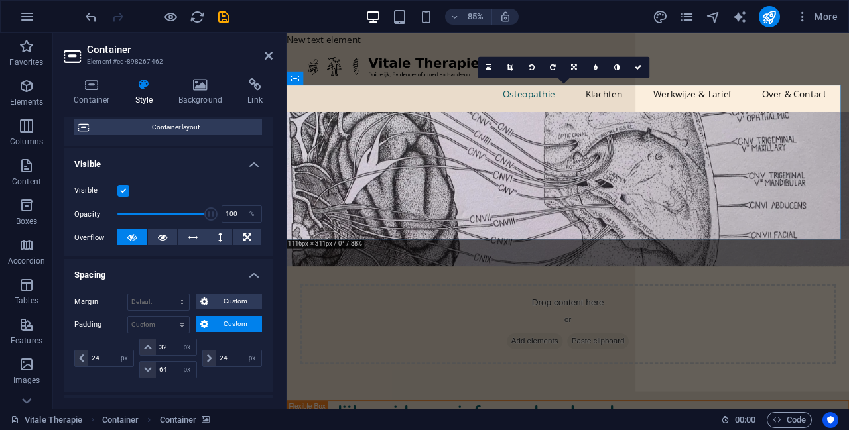
click at [145, 273] on h4 "Spacing" at bounding box center [168, 271] width 209 height 24
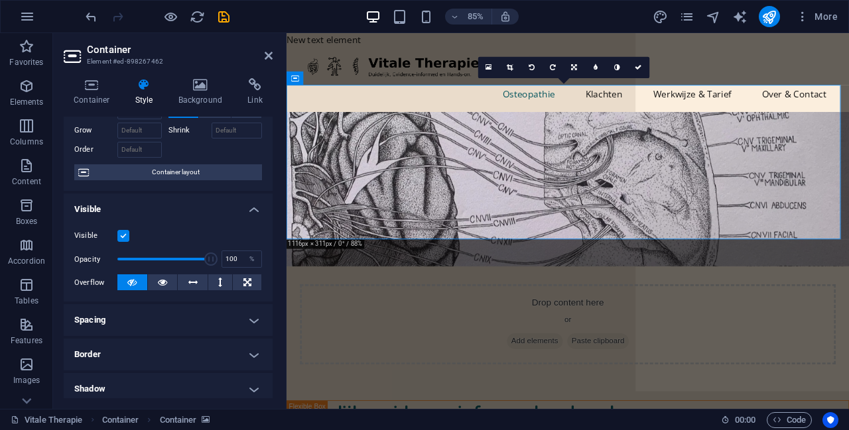
scroll to position [0, 0]
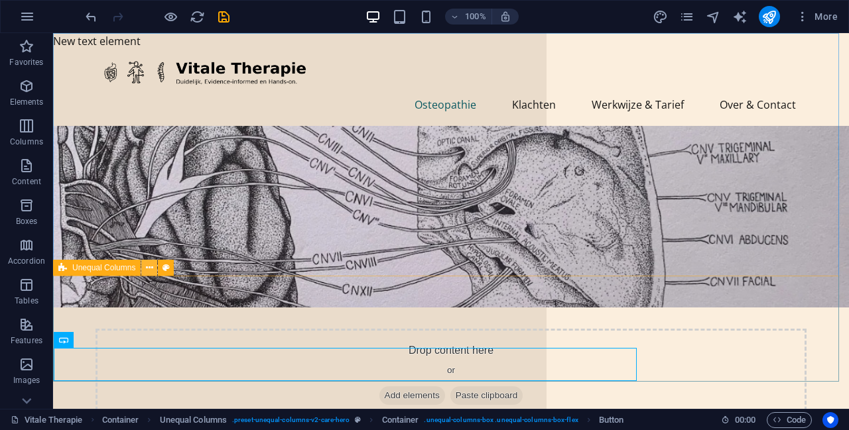
click at [149, 268] on icon at bounding box center [149, 268] width 7 height 14
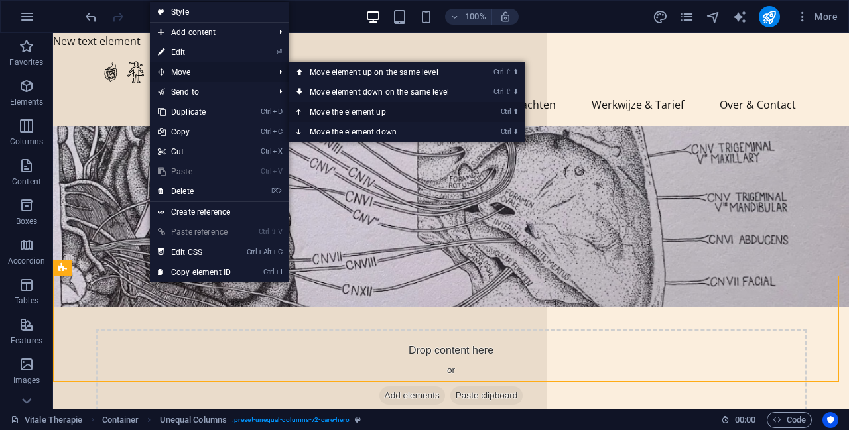
click at [383, 113] on link "Ctrl ⬆ Move the element up" at bounding box center [381, 112] width 187 height 20
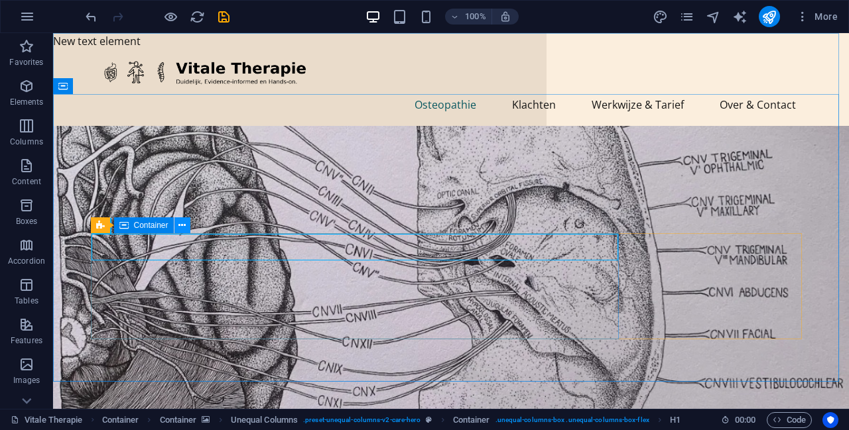
click at [185, 225] on icon at bounding box center [181, 226] width 7 height 14
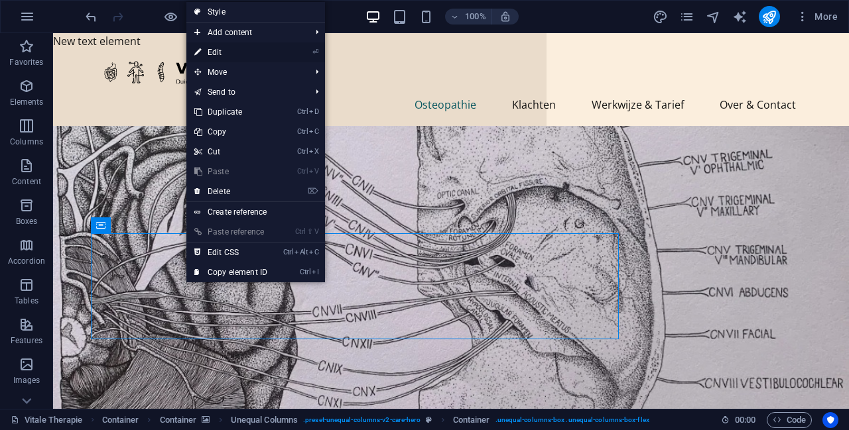
click at [273, 50] on link "⏎ Edit" at bounding box center [230, 52] width 89 height 20
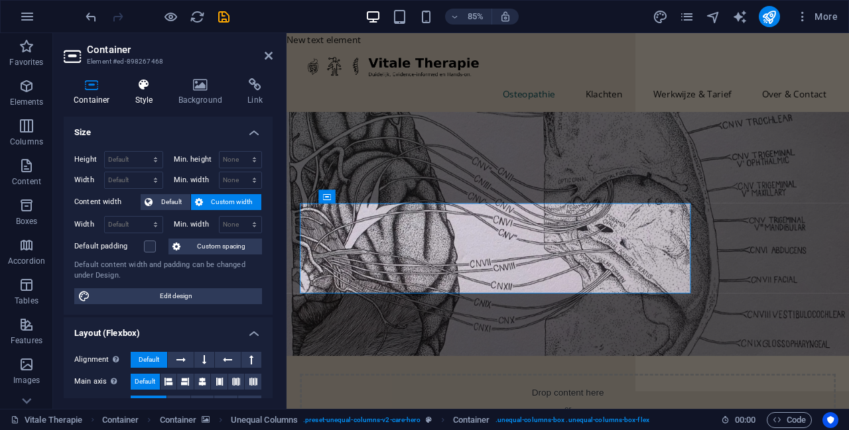
click at [151, 99] on h4 "Style" at bounding box center [146, 92] width 43 height 28
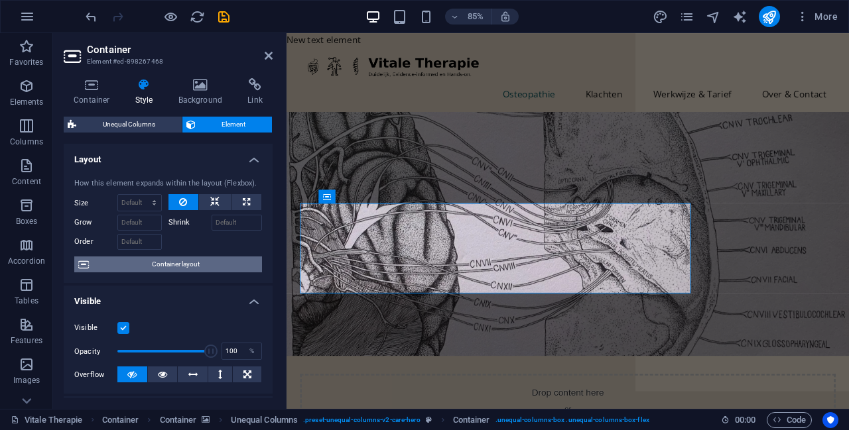
click at [177, 269] on span "Container layout" at bounding box center [175, 265] width 165 height 16
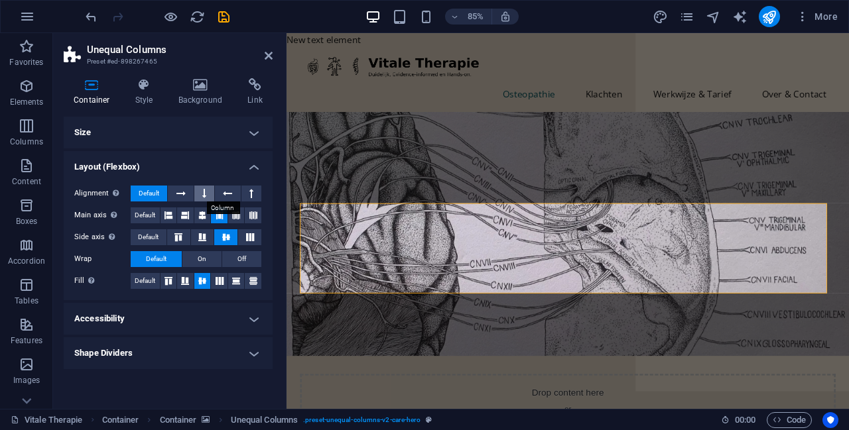
click at [209, 190] on button at bounding box center [204, 194] width 20 height 16
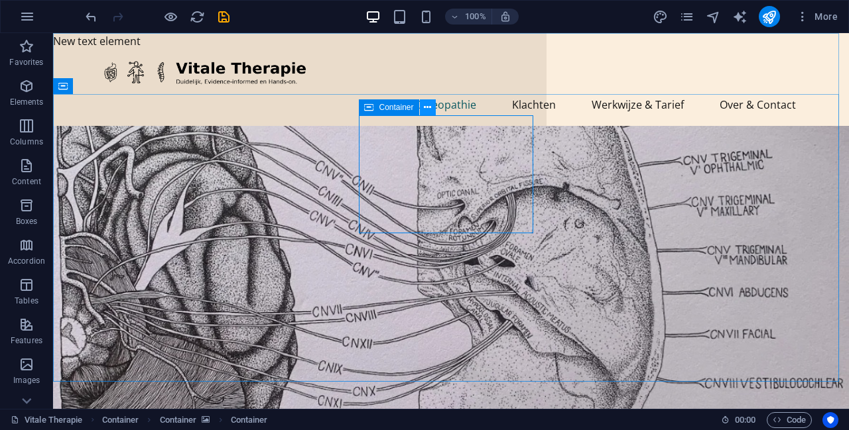
click at [429, 111] on icon at bounding box center [427, 108] width 7 height 14
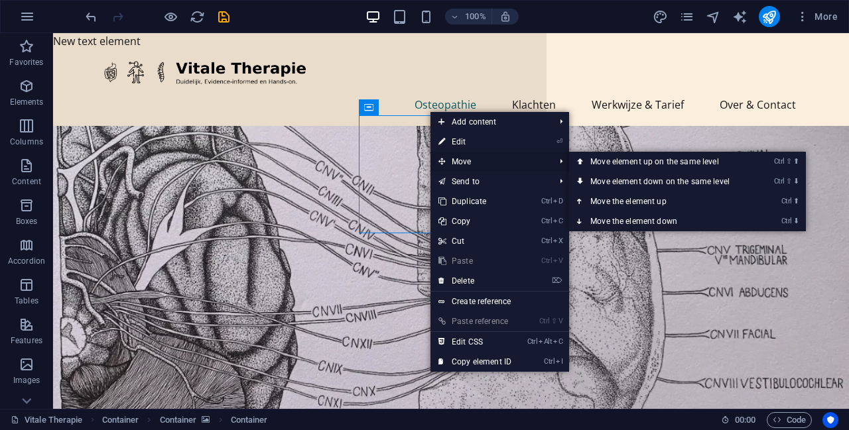
click at [464, 161] on span "Move" at bounding box center [489, 162] width 119 height 20
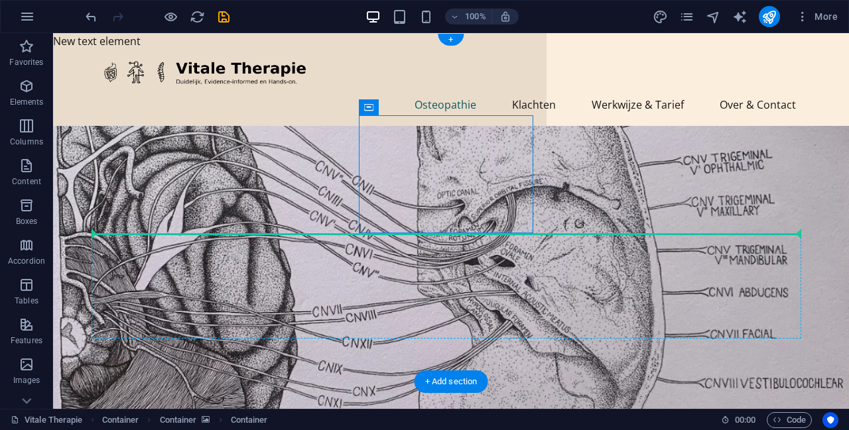
drag, startPoint x: 461, startPoint y: 141, endPoint x: 792, endPoint y: 247, distance: 348.1
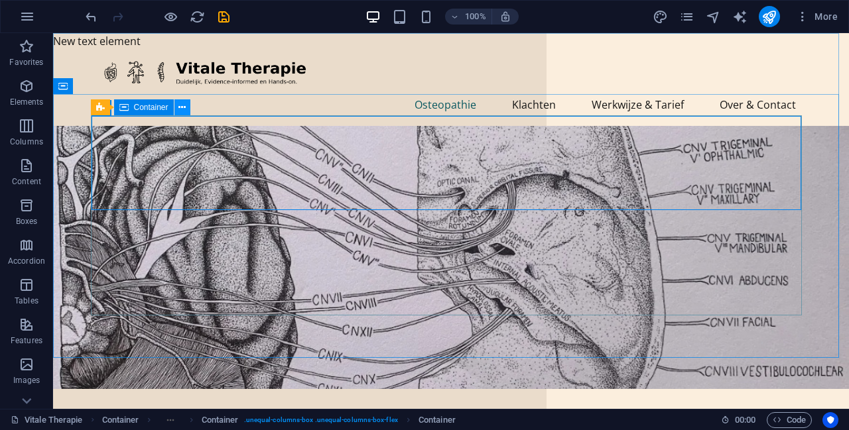
click at [178, 106] on button at bounding box center [182, 107] width 16 height 16
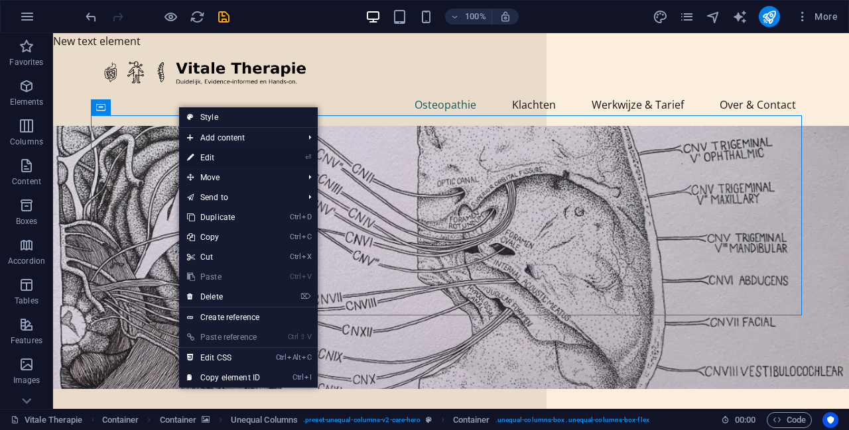
click at [216, 153] on link "⏎ Edit" at bounding box center [223, 158] width 89 height 20
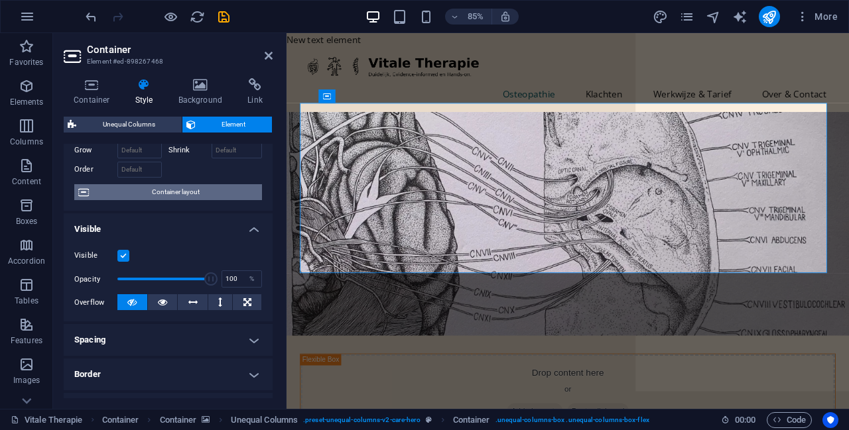
scroll to position [66, 0]
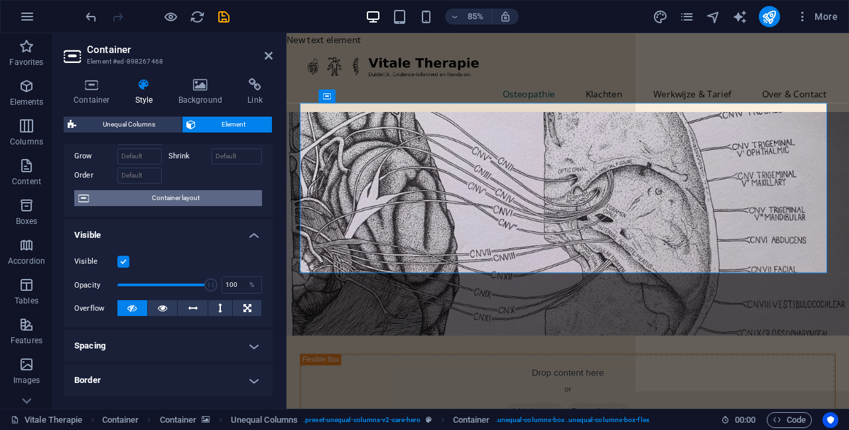
click at [176, 196] on span "Container layout" at bounding box center [175, 198] width 165 height 16
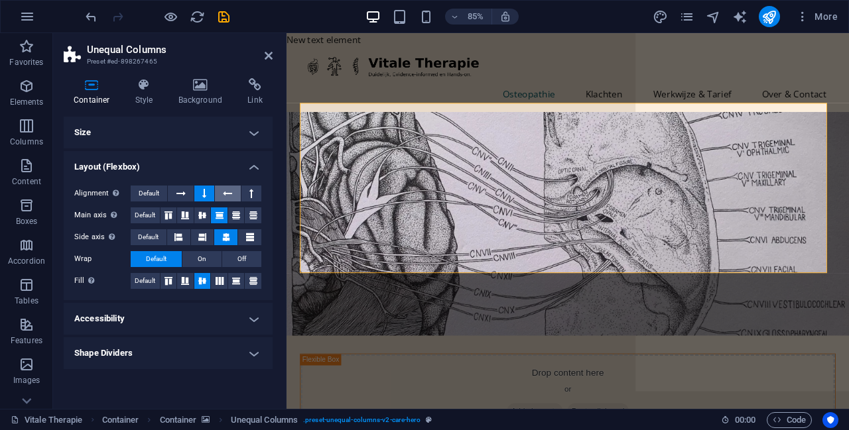
click at [227, 194] on icon at bounding box center [227, 194] width 9 height 16
click at [267, 192] on div "Alignment Determines the flex direction. Default Main axis Determine how elemen…" at bounding box center [168, 237] width 209 height 125
click at [253, 192] on icon at bounding box center [251, 194] width 4 height 16
click at [207, 196] on button at bounding box center [204, 194] width 20 height 16
click at [182, 193] on icon at bounding box center [180, 194] width 9 height 16
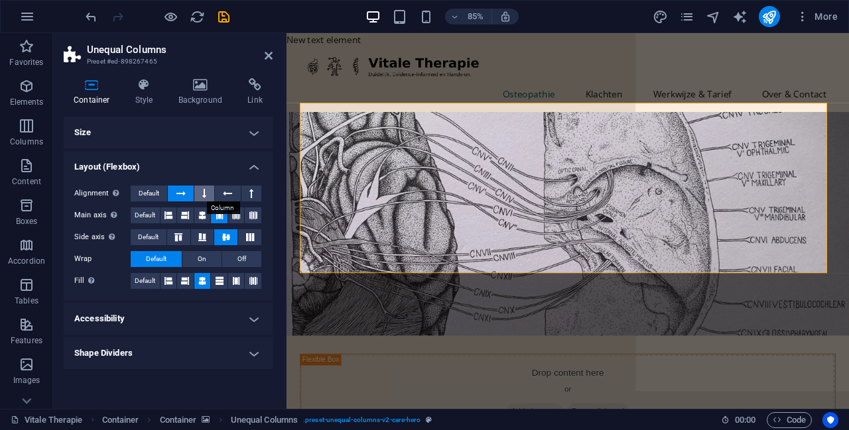
click at [203, 192] on icon at bounding box center [204, 194] width 4 height 16
click at [198, 215] on icon at bounding box center [202, 216] width 16 height 8
click at [178, 217] on icon at bounding box center [185, 216] width 16 height 8
click at [158, 219] on button "Default" at bounding box center [145, 216] width 29 height 16
click at [170, 218] on icon at bounding box center [168, 216] width 16 height 8
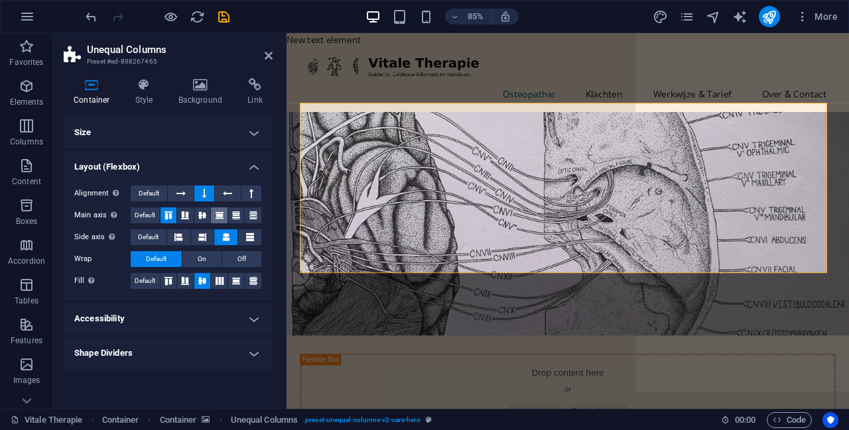
click at [220, 218] on icon at bounding box center [220, 216] width 16 height 8
click at [247, 214] on icon at bounding box center [253, 216] width 16 height 8
click at [191, 235] on button at bounding box center [202, 237] width 23 height 16
click at [213, 262] on button "On" at bounding box center [201, 259] width 39 height 16
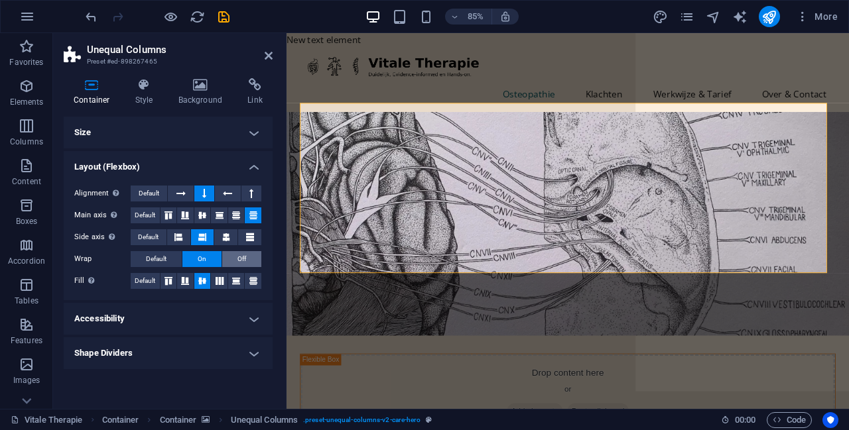
click at [239, 257] on span "Off" at bounding box center [241, 259] width 9 height 16
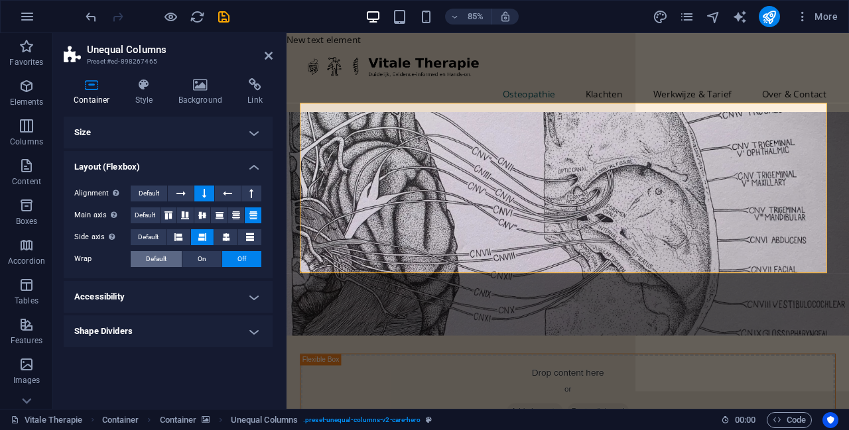
click at [165, 259] on span "Default" at bounding box center [156, 259] width 21 height 16
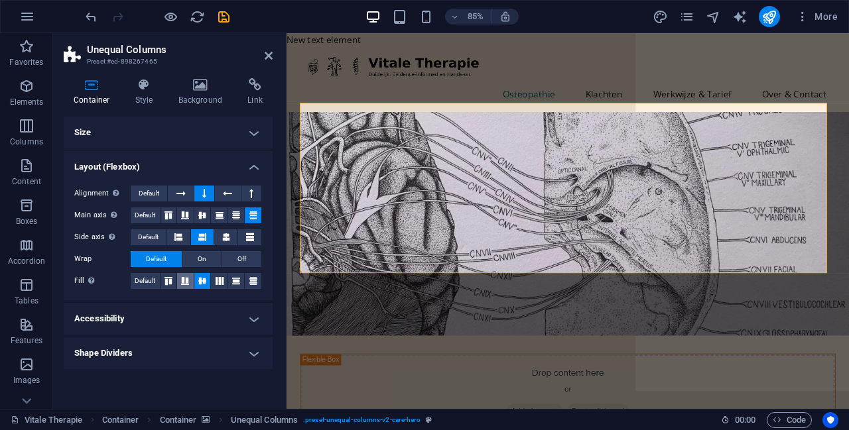
click at [181, 281] on icon at bounding box center [185, 281] width 16 height 8
click at [164, 280] on icon at bounding box center [168, 281] width 16 height 8
click at [149, 279] on span "Default" at bounding box center [145, 281] width 21 height 16
click at [149, 194] on span "Default" at bounding box center [149, 194] width 21 height 16
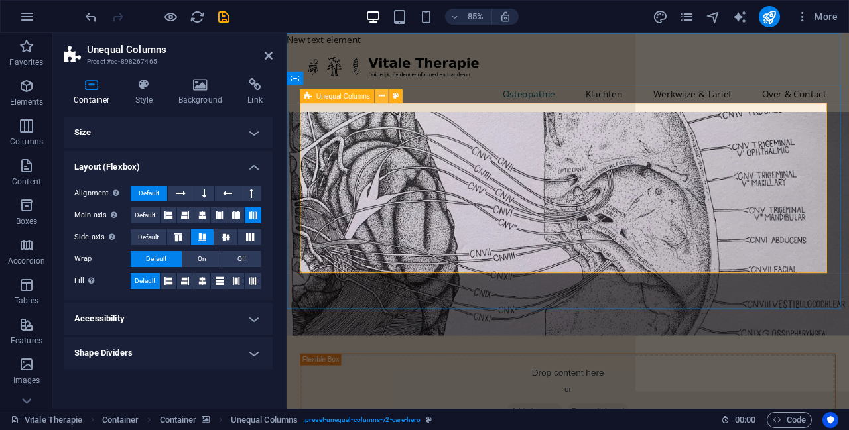
click at [378, 96] on button at bounding box center [381, 96] width 13 height 13
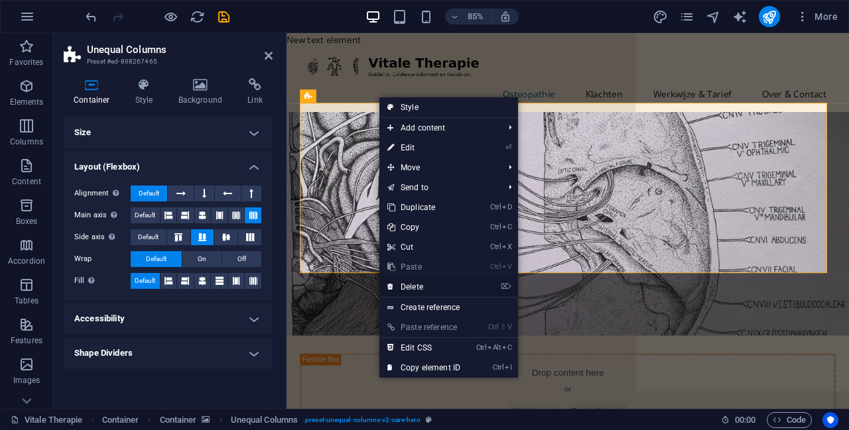
click at [432, 283] on link "⌦ Delete" at bounding box center [423, 287] width 89 height 20
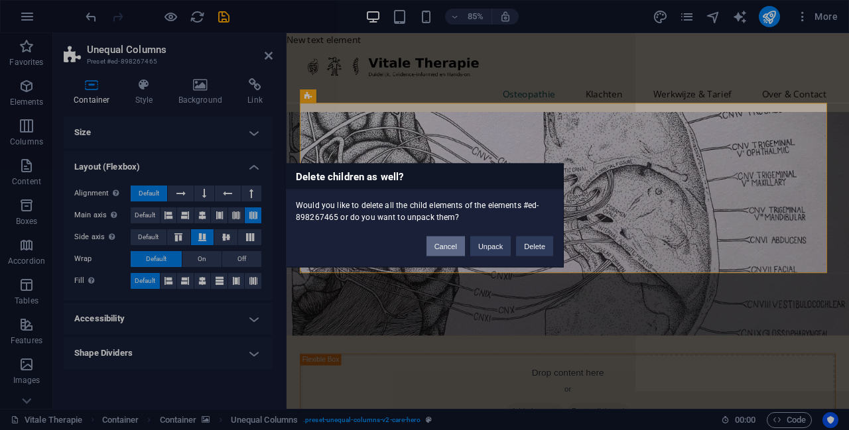
click at [448, 248] on button "Cancel" at bounding box center [445, 246] width 38 height 20
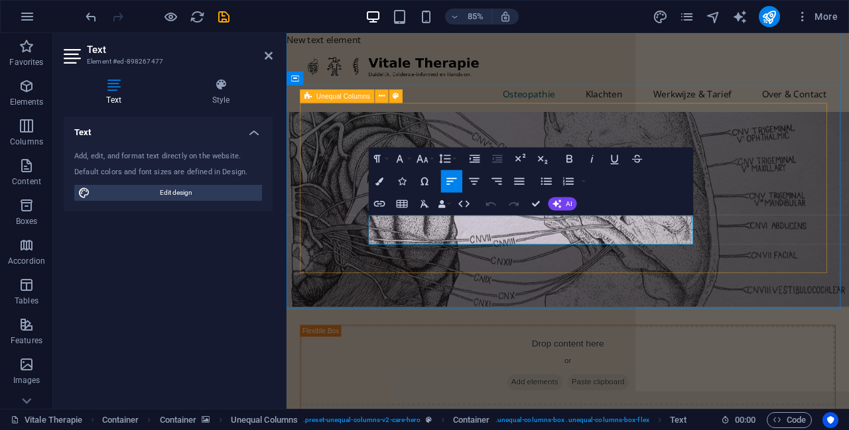
drag, startPoint x: 642, startPoint y: 274, endPoint x: 382, endPoint y: 251, distance: 261.7
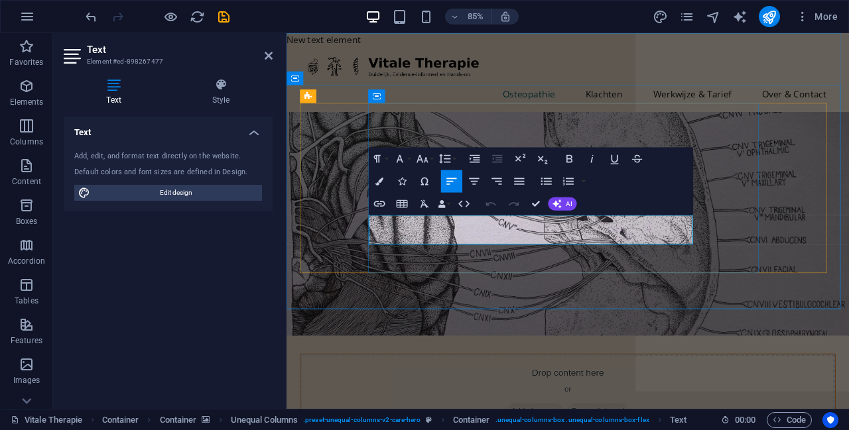
copy p "Wetenschappelijk onderbouwd, in woorden die je meteen snapt. Behandel ik niet a…"
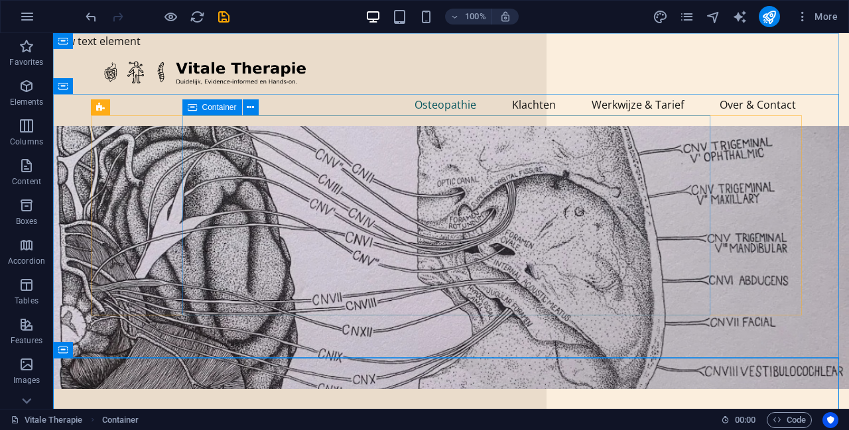
click at [194, 111] on icon at bounding box center [192, 107] width 9 height 16
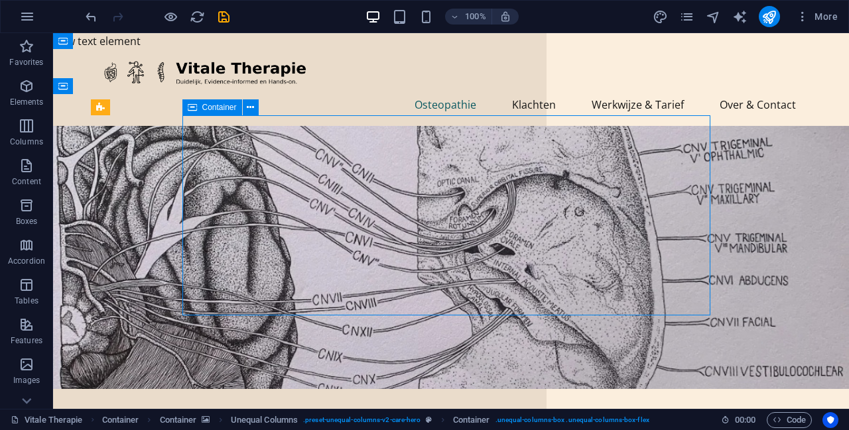
click at [259, 111] on div "Container" at bounding box center [224, 107] width 85 height 17
click at [251, 109] on icon at bounding box center [250, 108] width 7 height 14
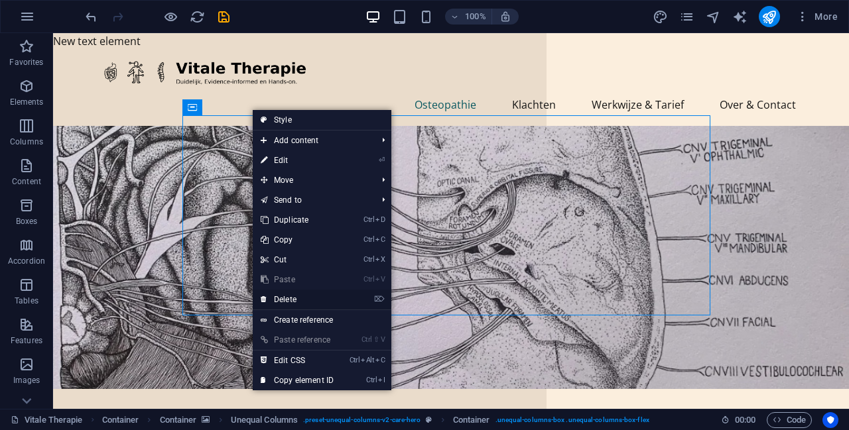
click at [305, 302] on link "⌦ Delete" at bounding box center [297, 300] width 89 height 20
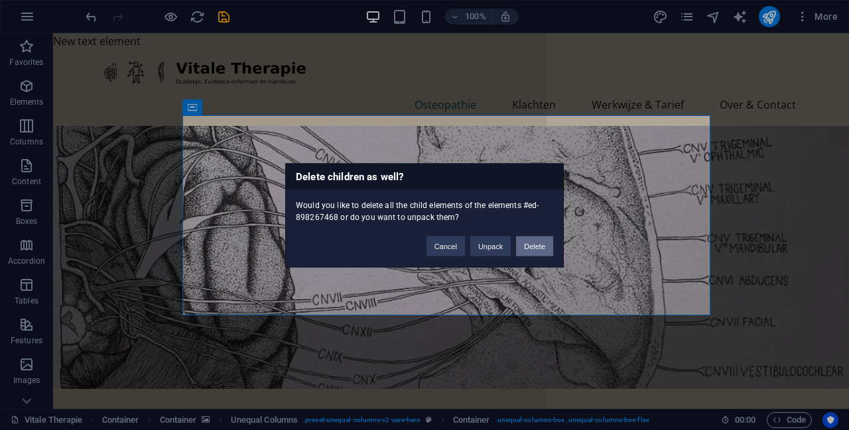
click at [532, 244] on button "Delete" at bounding box center [534, 246] width 37 height 20
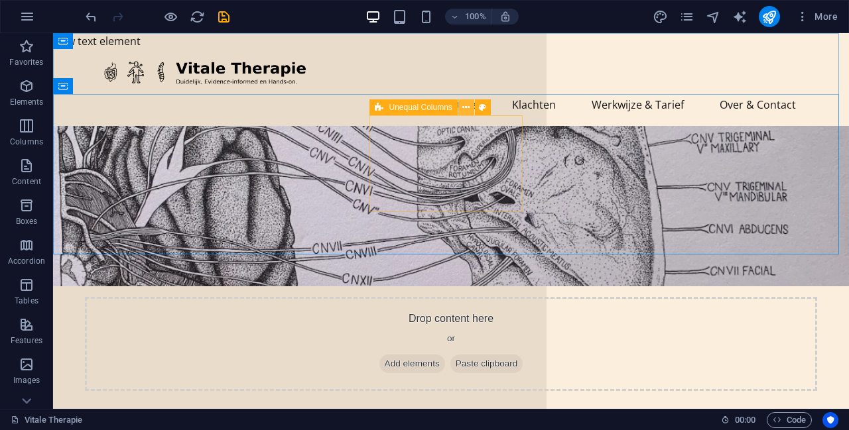
click at [465, 107] on icon at bounding box center [465, 108] width 7 height 14
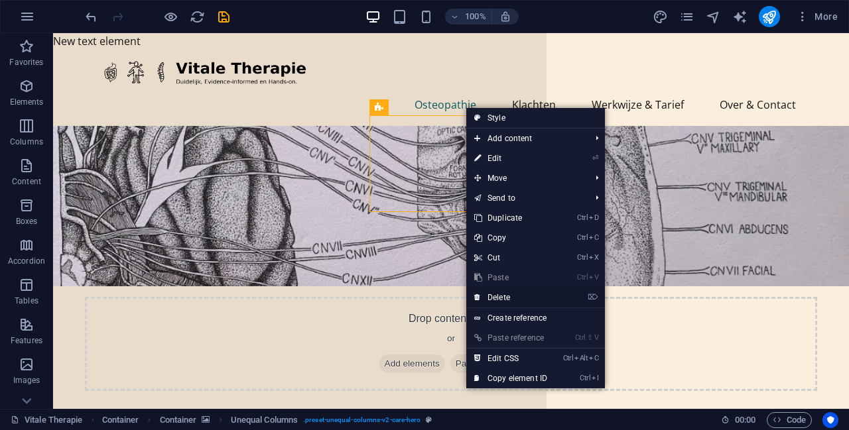
click at [533, 300] on link "⌦ Delete" at bounding box center [510, 298] width 89 height 20
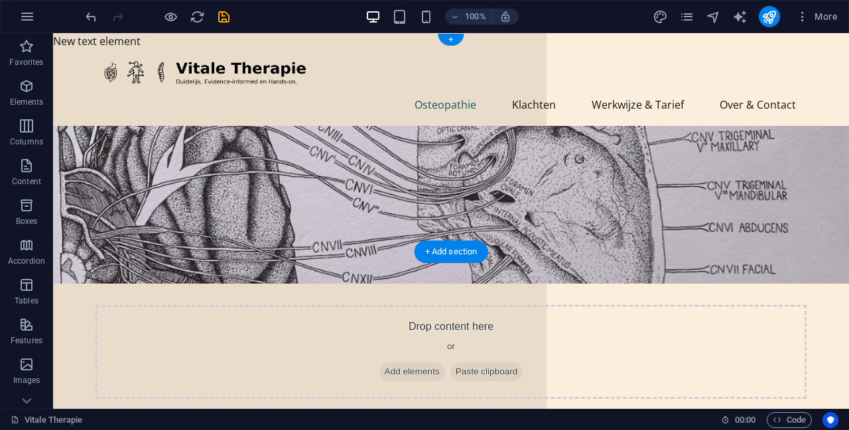
click at [121, 126] on figure at bounding box center [451, 205] width 796 height 158
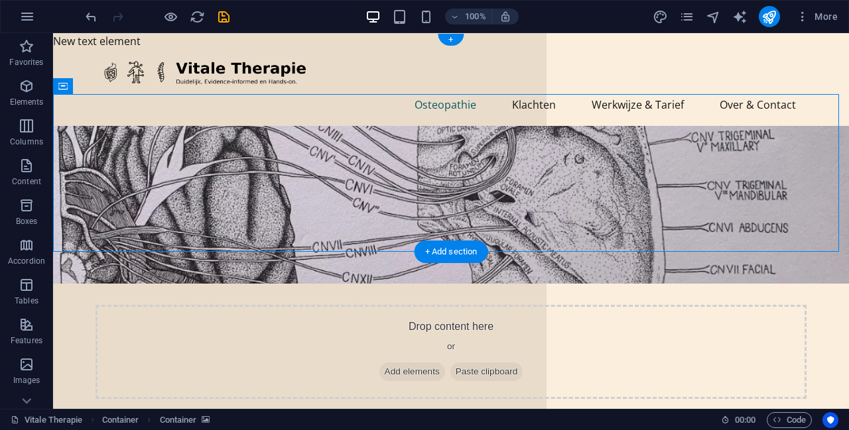
click at [234, 126] on figure at bounding box center [451, 205] width 796 height 158
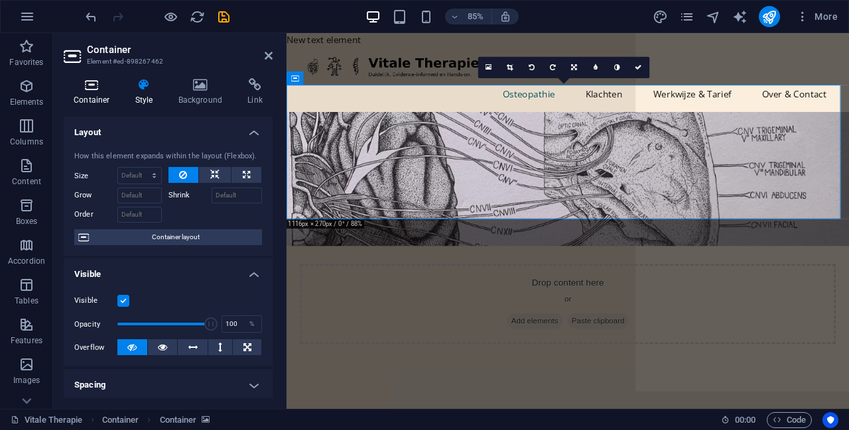
click at [85, 92] on h4 "Container" at bounding box center [95, 92] width 62 height 28
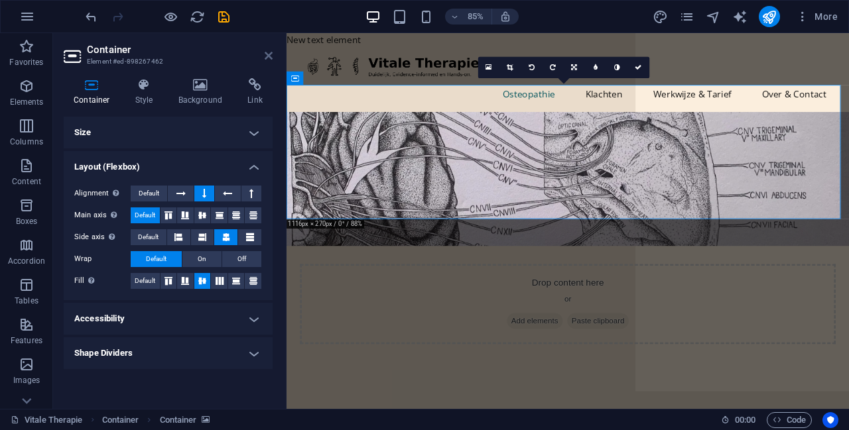
click at [268, 52] on icon at bounding box center [269, 55] width 8 height 11
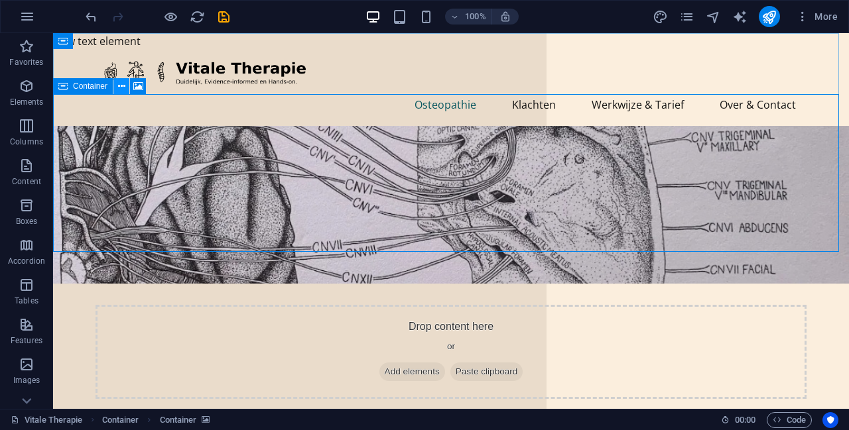
click at [120, 90] on icon at bounding box center [121, 87] width 7 height 14
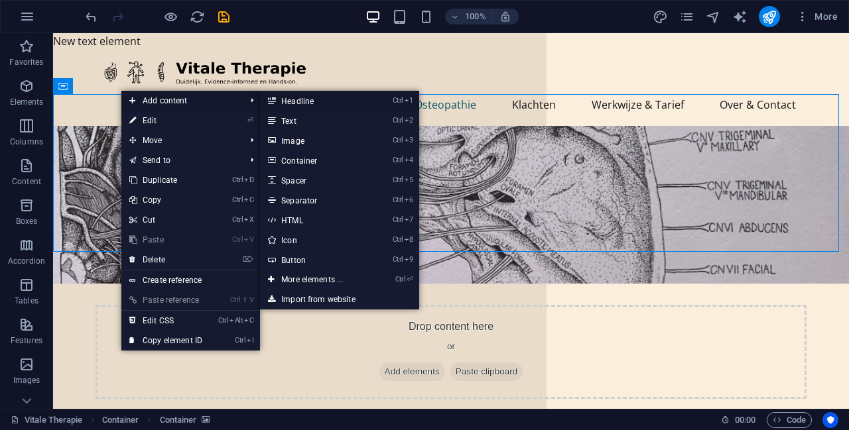
click at [306, 101] on link "Ctrl 1 Headline" at bounding box center [314, 101] width 109 height 20
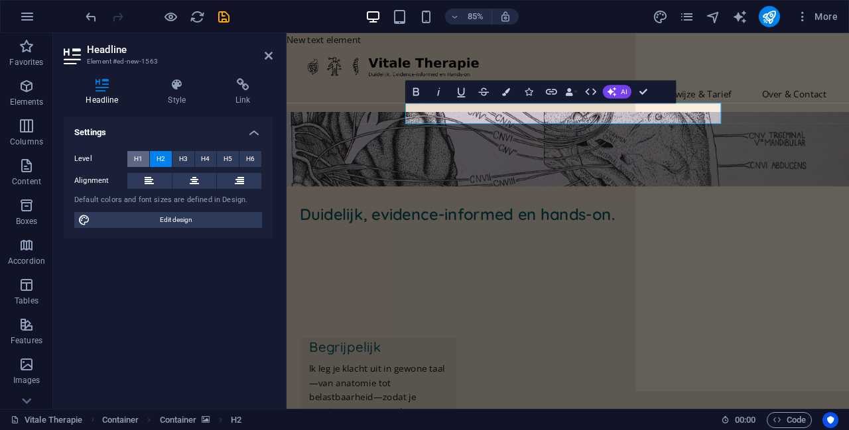
click at [144, 155] on button "H1" at bounding box center [138, 159] width 22 height 16
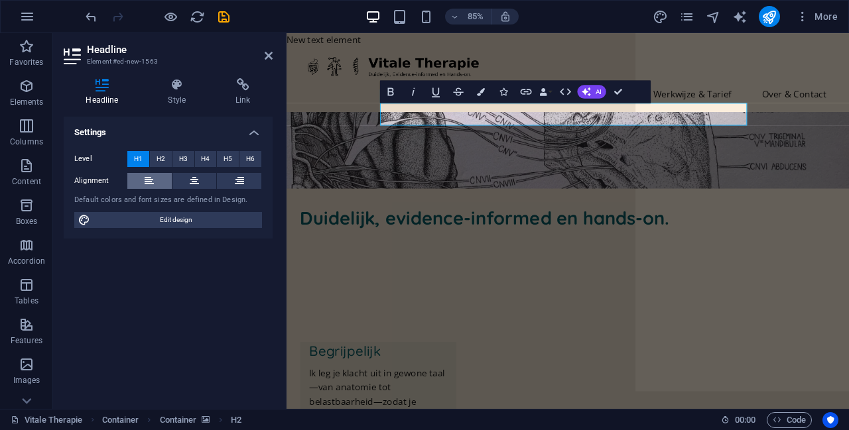
click at [151, 179] on icon at bounding box center [149, 181] width 9 height 16
click at [149, 180] on icon at bounding box center [149, 181] width 9 height 16
click at [160, 221] on span "Edit design" at bounding box center [176, 220] width 164 height 16
select select "px"
select select "400"
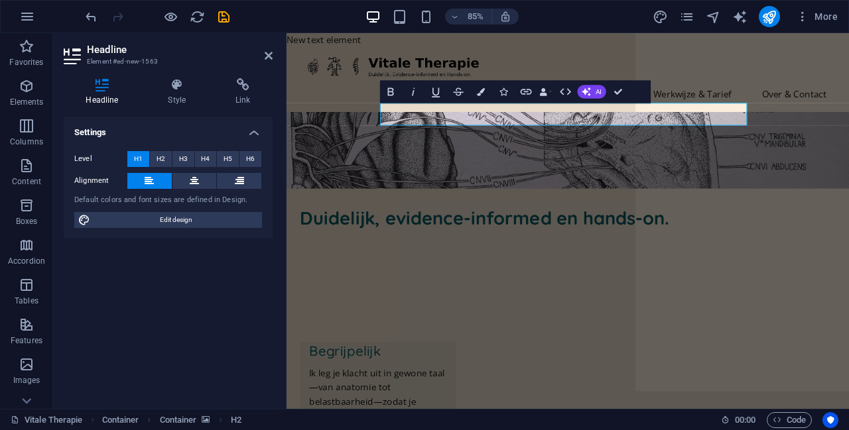
select select "px"
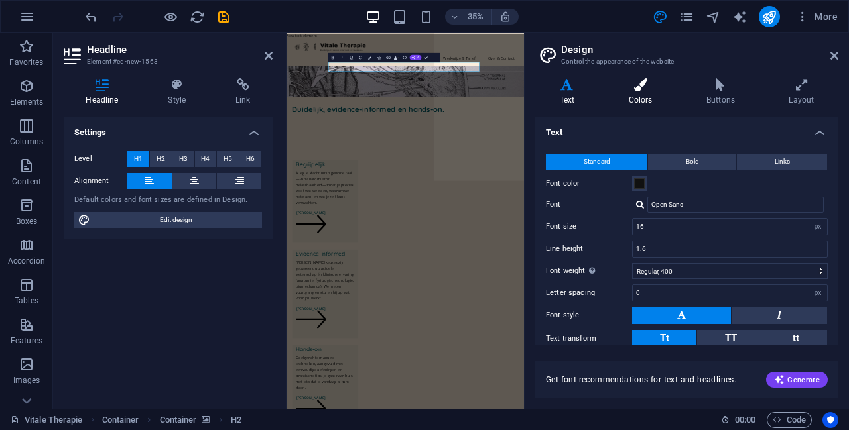
click at [636, 95] on h4 "Colors" at bounding box center [643, 92] width 78 height 28
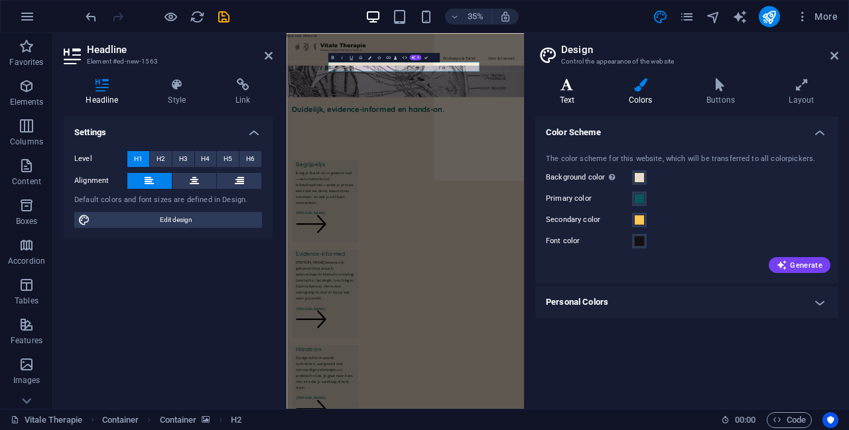
click at [574, 87] on icon at bounding box center [567, 84] width 64 height 13
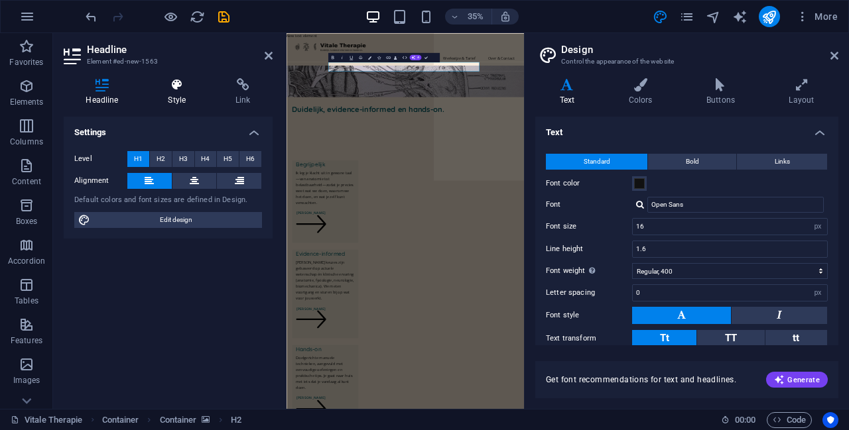
click at [184, 91] on icon at bounding box center [177, 84] width 62 height 13
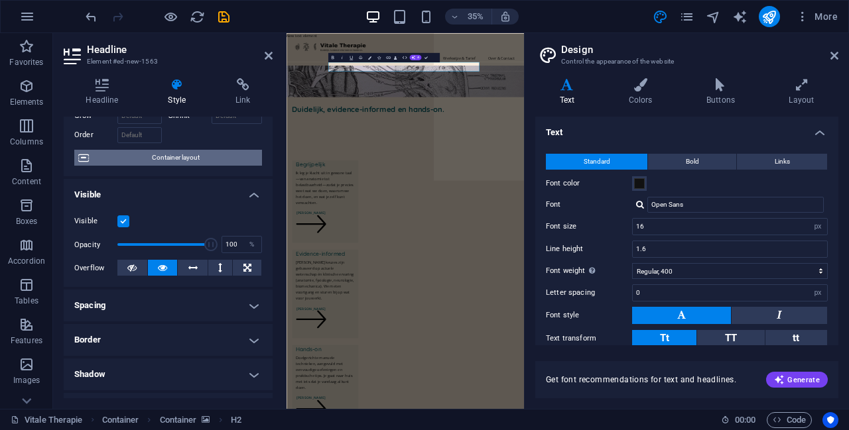
scroll to position [22, 0]
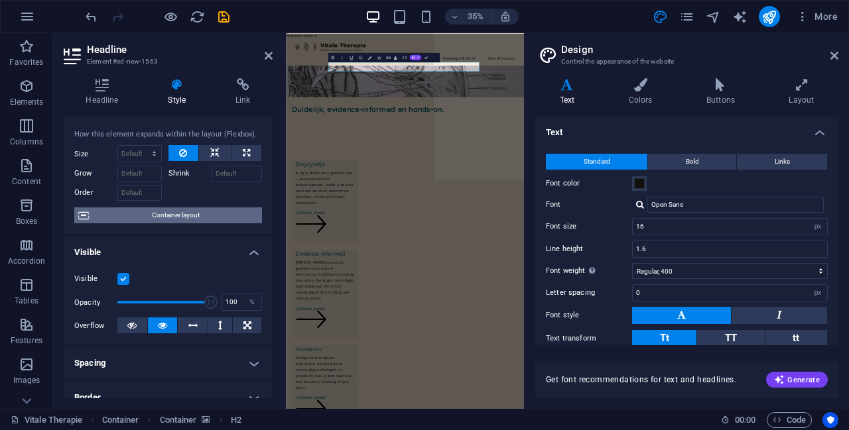
click at [186, 214] on span "Container layout" at bounding box center [175, 216] width 165 height 16
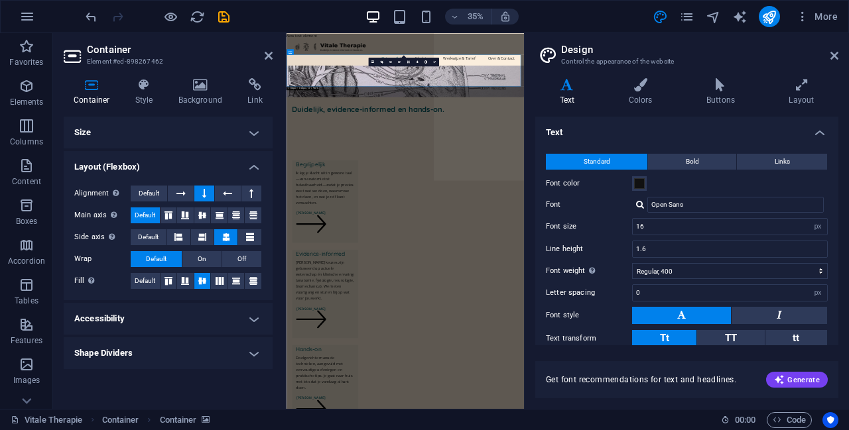
click at [160, 315] on h4 "Accessibility" at bounding box center [168, 319] width 209 height 32
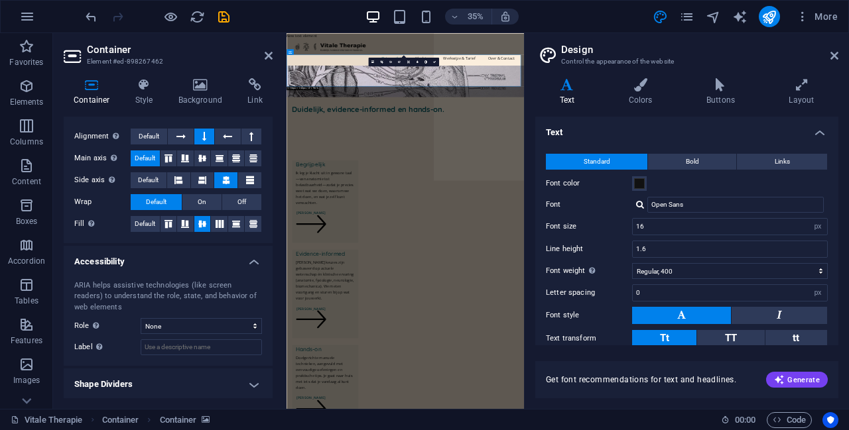
scroll to position [59, 0]
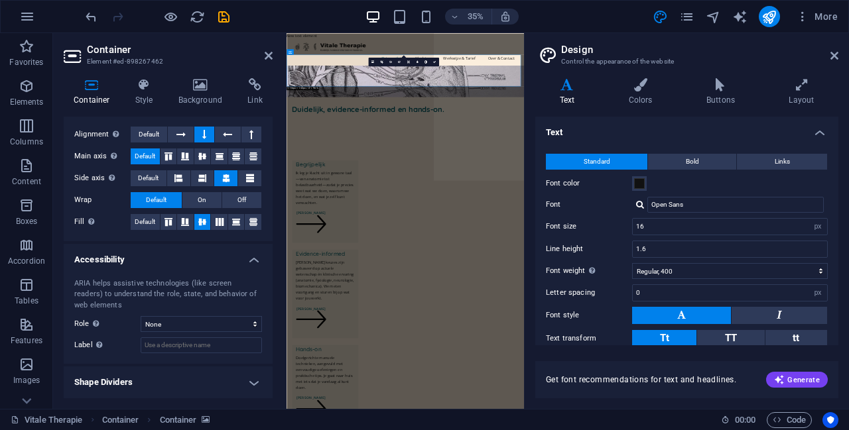
click at [160, 381] on h4 "Shape Dividers" at bounding box center [168, 383] width 209 height 32
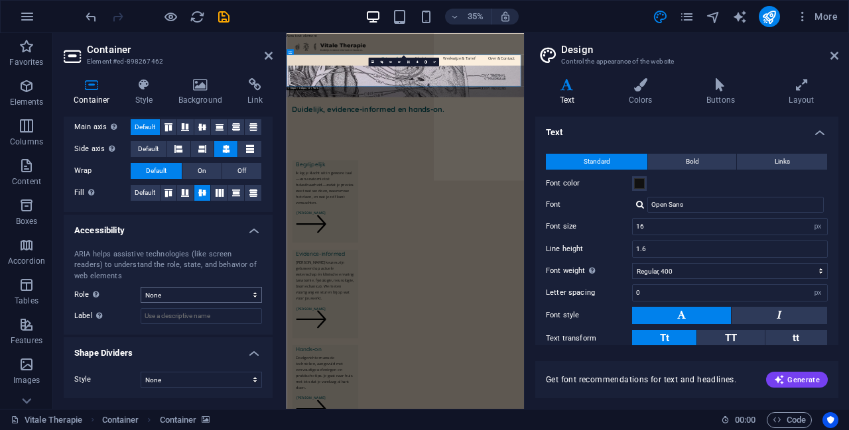
scroll to position [0, 0]
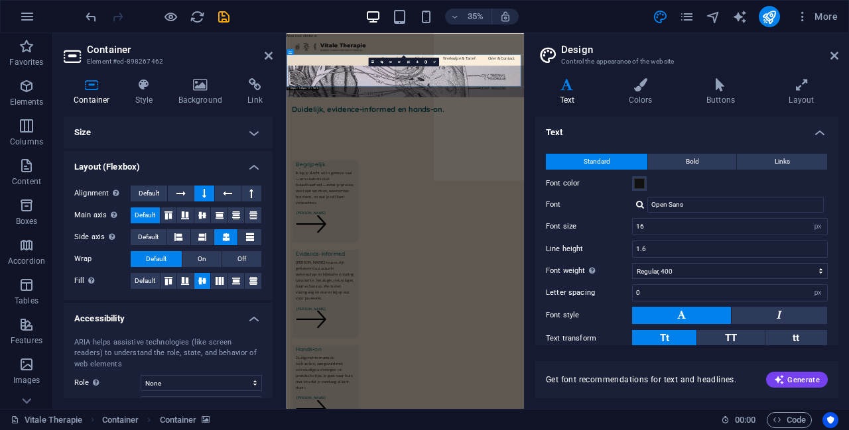
click at [176, 123] on h4 "Size" at bounding box center [168, 133] width 209 height 32
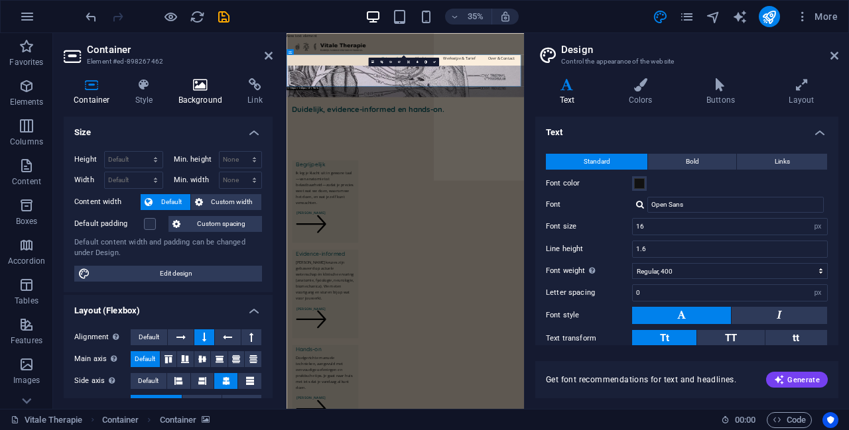
click at [200, 87] on icon at bounding box center [200, 84] width 64 height 13
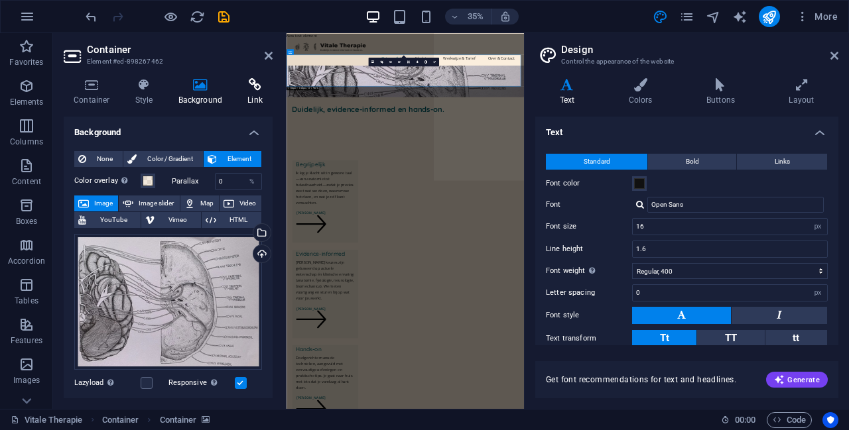
click at [252, 83] on icon at bounding box center [254, 84] width 35 height 13
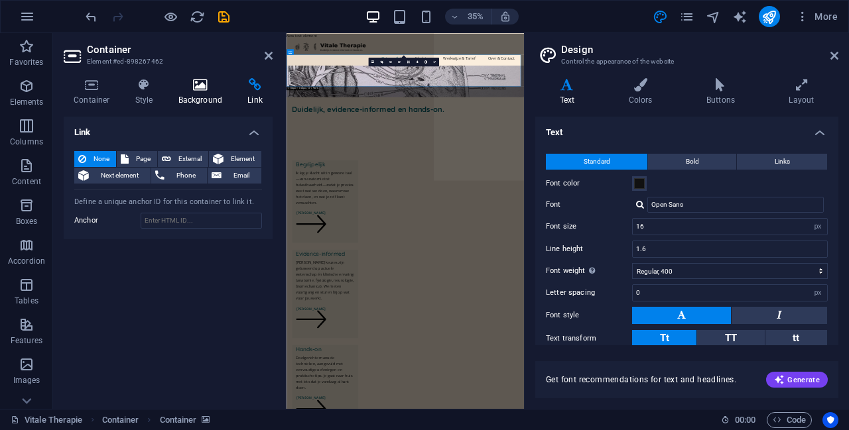
click at [192, 82] on icon at bounding box center [200, 84] width 64 height 13
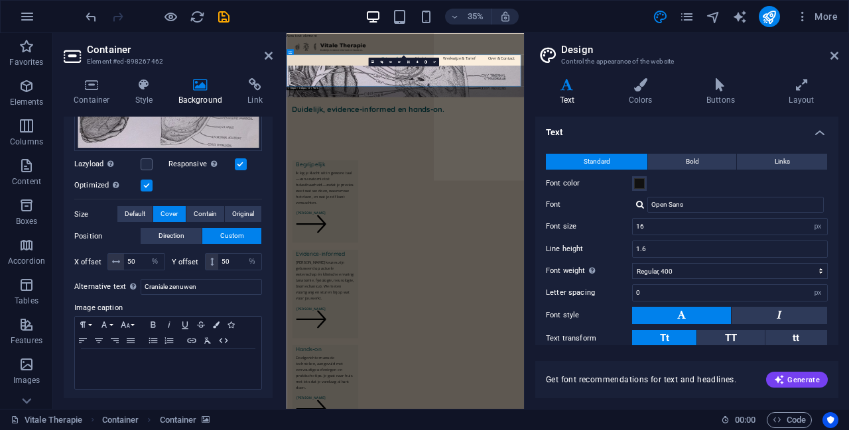
scroll to position [219, 0]
click at [151, 88] on icon at bounding box center [144, 84] width 38 height 13
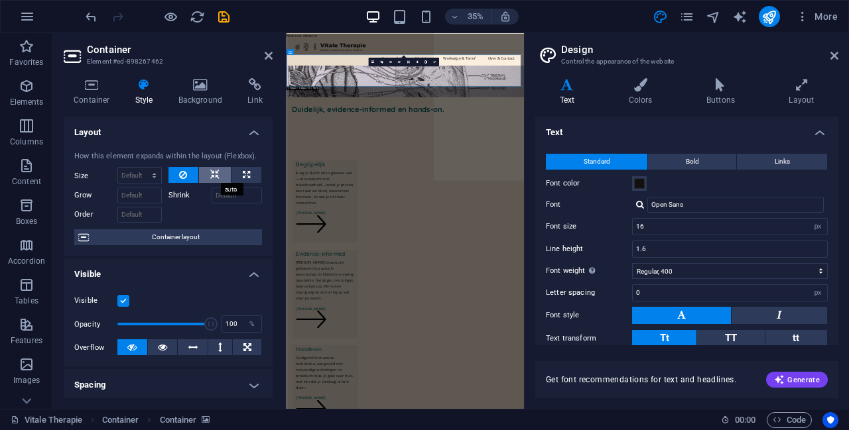
click at [210, 170] on icon at bounding box center [214, 175] width 9 height 16
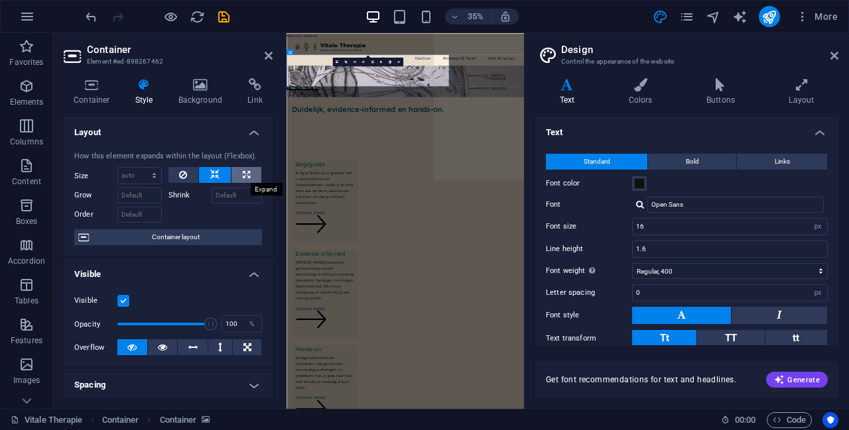
click at [245, 172] on icon at bounding box center [246, 175] width 7 height 16
type input "100"
select select "%"
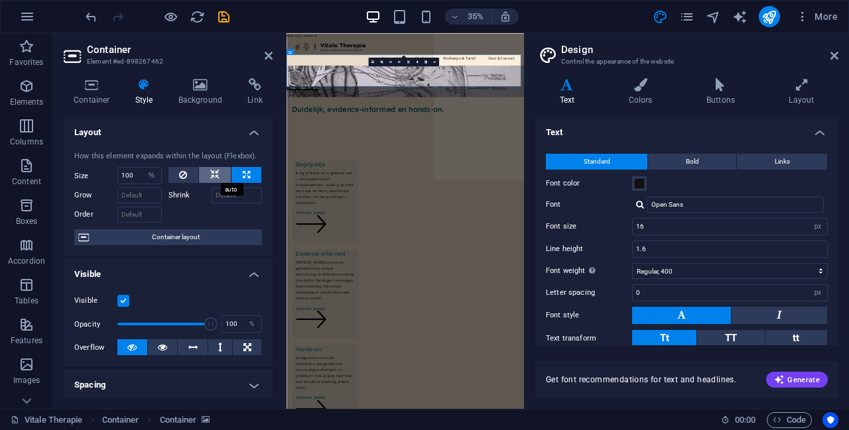
click at [217, 172] on button at bounding box center [215, 175] width 32 height 16
select select "DISABLED_OPTION_VALUE"
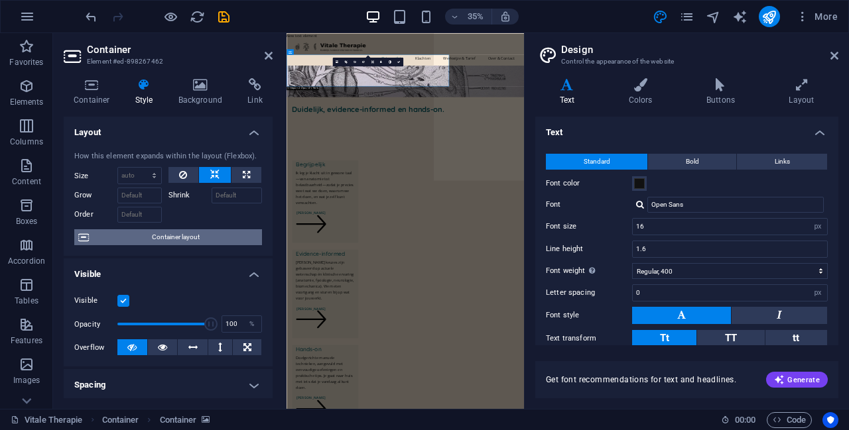
click at [176, 241] on span "Container layout" at bounding box center [175, 237] width 165 height 16
select select "header"
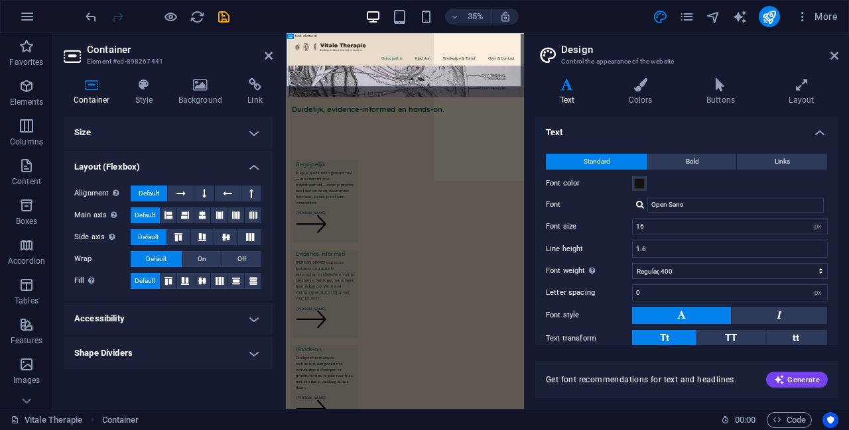
click at [224, 163] on h4 "Layout (Flexbox)" at bounding box center [168, 163] width 209 height 24
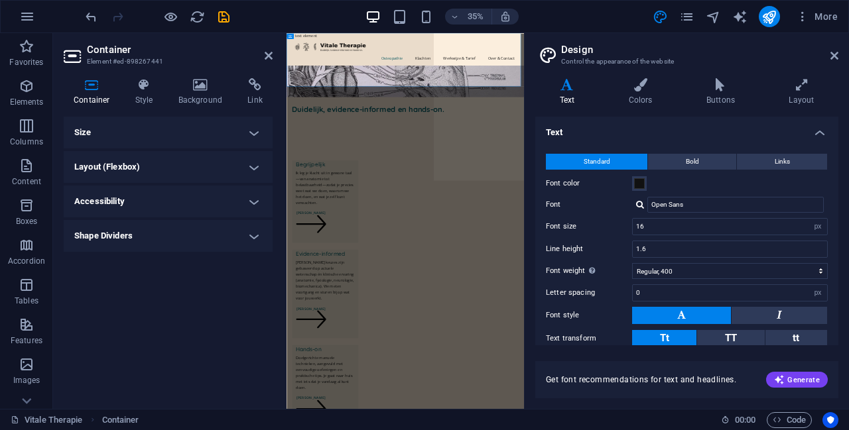
click at [255, 115] on div "Container Style Background Link Size Height Default px rem % vh vw Min. height …" at bounding box center [168, 238] width 209 height 320
click at [253, 130] on h4 "Size" at bounding box center [168, 133] width 209 height 32
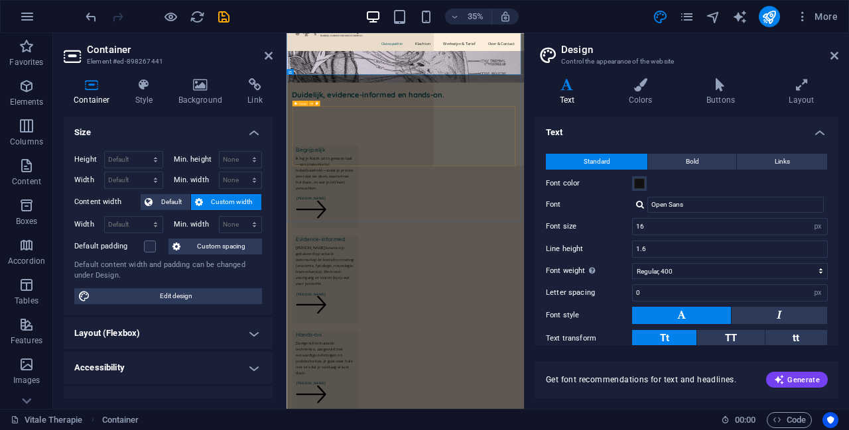
scroll to position [0, 0]
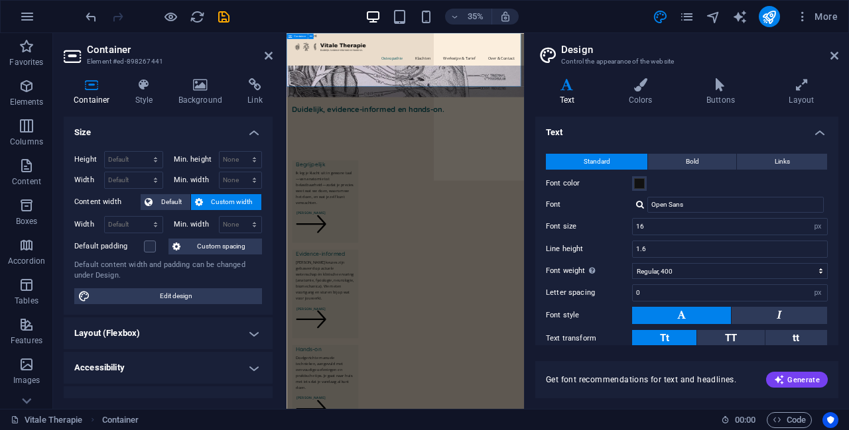
click at [768, 149] on div "New text element Osteopathie Klachten Werkwijze & Tarief Over & Contact Duideli…" at bounding box center [625, 169] width 678 height 273
click at [268, 52] on icon at bounding box center [269, 55] width 8 height 11
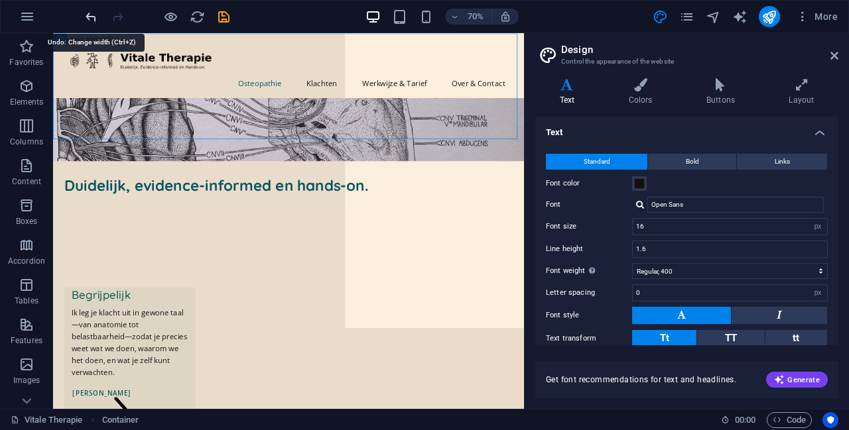
click at [90, 19] on icon "undo" at bounding box center [91, 16] width 15 height 15
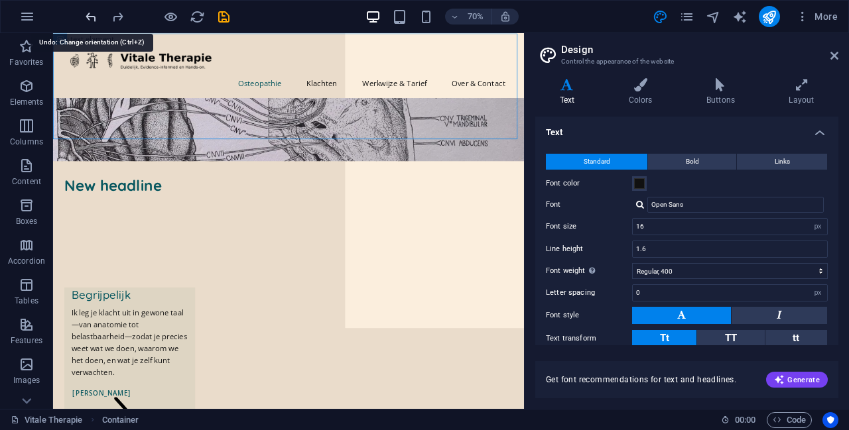
click at [90, 19] on icon "undo" at bounding box center [91, 16] width 15 height 15
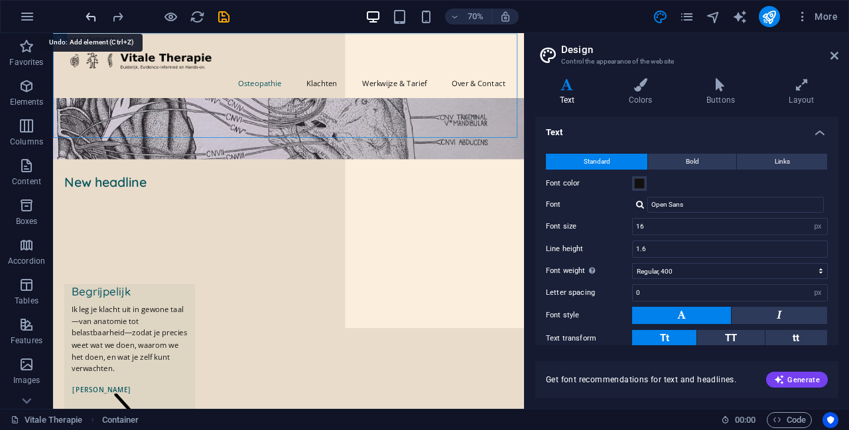
click at [90, 19] on icon "undo" at bounding box center [91, 16] width 15 height 15
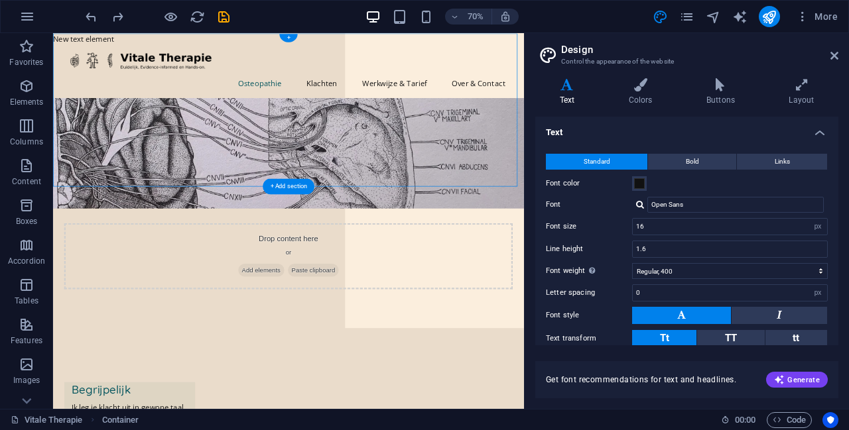
click at [214, 164] on figure at bounding box center [389, 205] width 672 height 158
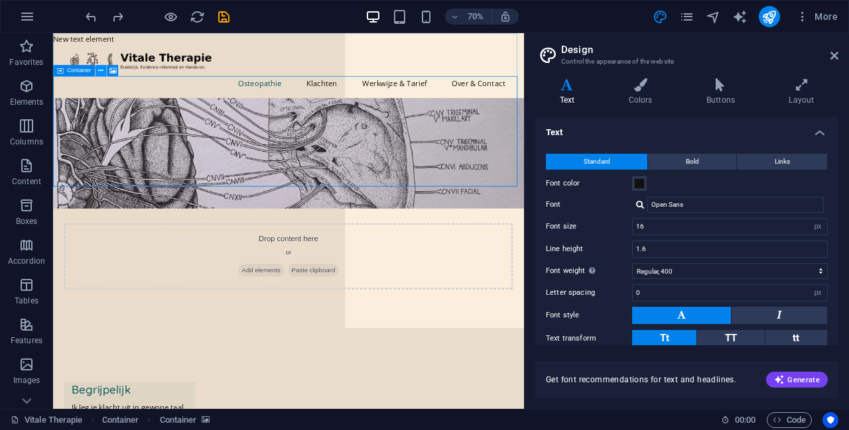
click at [103, 72] on icon at bounding box center [100, 71] width 5 height 10
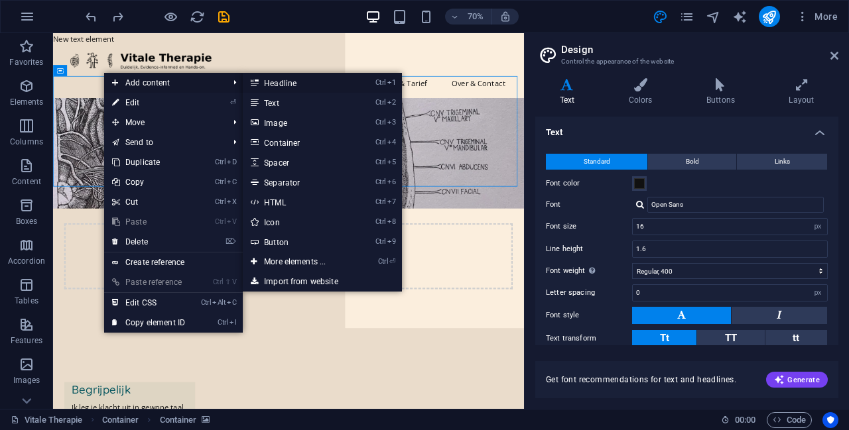
click at [304, 83] on link "Ctrl 1 Headline" at bounding box center [297, 83] width 109 height 20
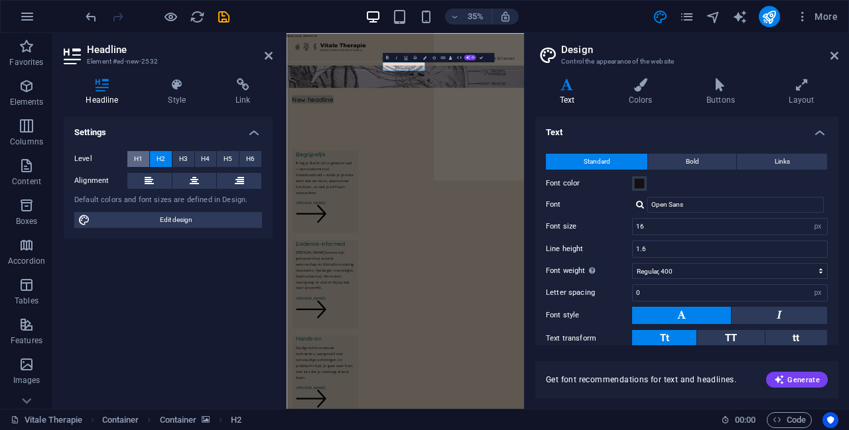
click at [148, 154] on button "H1" at bounding box center [138, 159] width 22 height 16
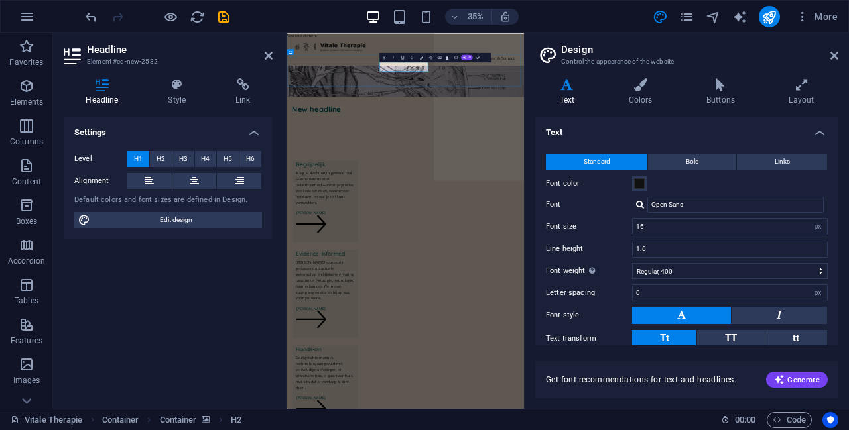
click at [672, 237] on h1 "New headline" at bounding box center [625, 250] width 646 height 27
drag, startPoint x: 684, startPoint y: 131, endPoint x: 440, endPoint y: 139, distance: 244.1
click at [440, 139] on div "New headline" at bounding box center [625, 216] width 678 height 180
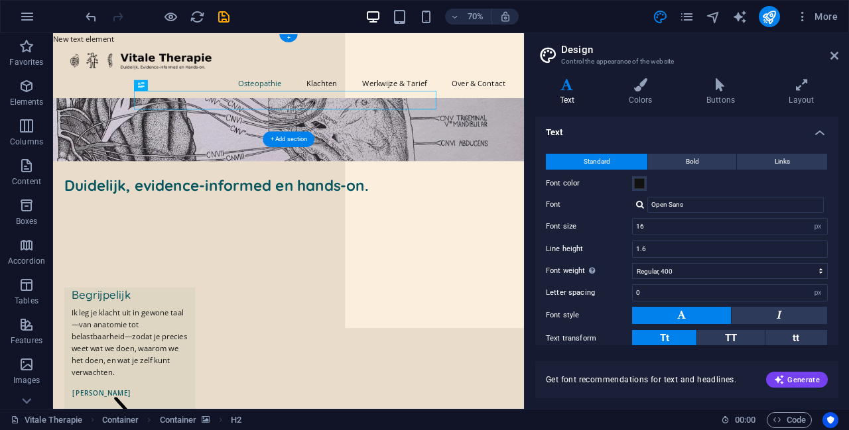
click at [88, 126] on figure at bounding box center [389, 171] width 672 height 90
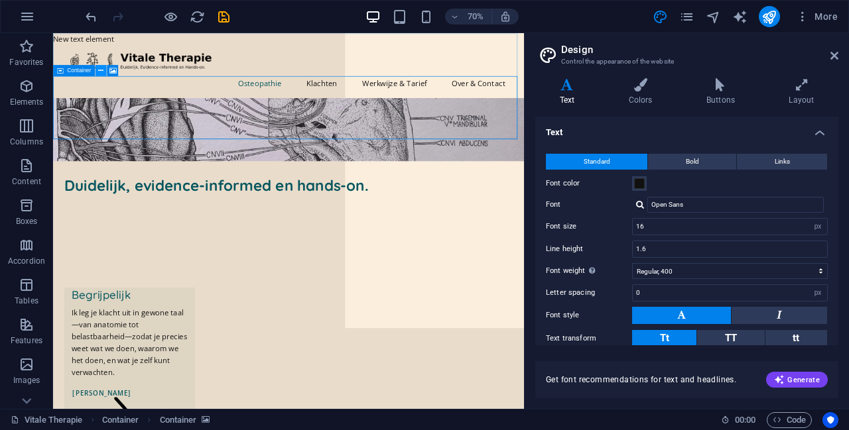
click at [97, 68] on button at bounding box center [100, 70] width 11 height 11
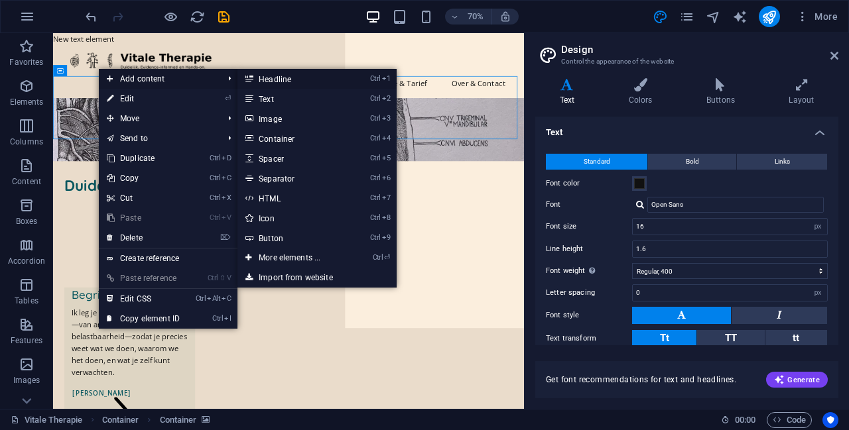
click at [297, 80] on link "Ctrl 1 Headline" at bounding box center [291, 79] width 109 height 20
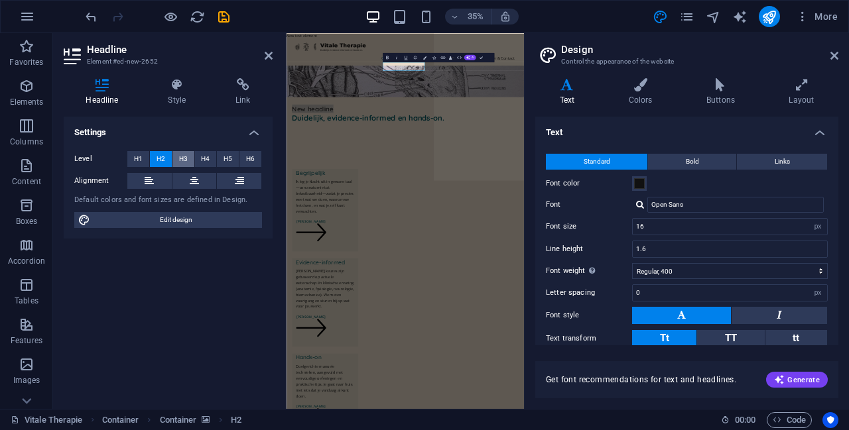
click at [186, 158] on span "H3" at bounding box center [183, 159] width 9 height 16
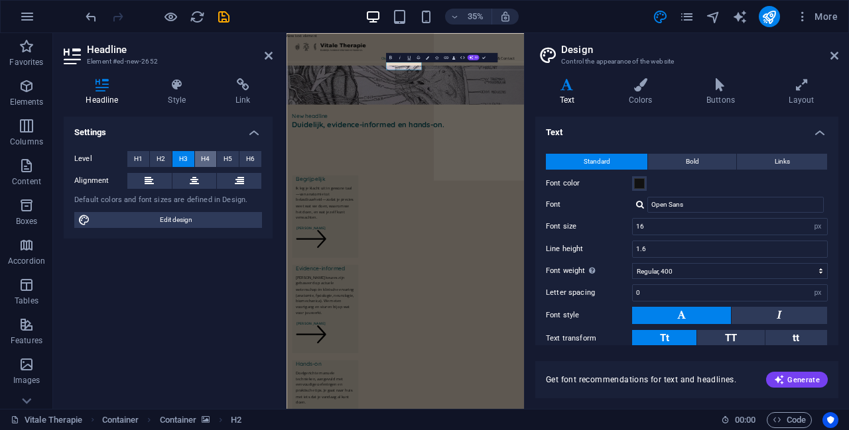
click at [204, 159] on span "H4" at bounding box center [205, 159] width 9 height 16
click at [184, 159] on span "H3" at bounding box center [183, 159] width 9 height 16
click at [605, 259] on h3 "New headline" at bounding box center [625, 269] width 646 height 21
click at [566, 127] on figure at bounding box center [625, 181] width 678 height 111
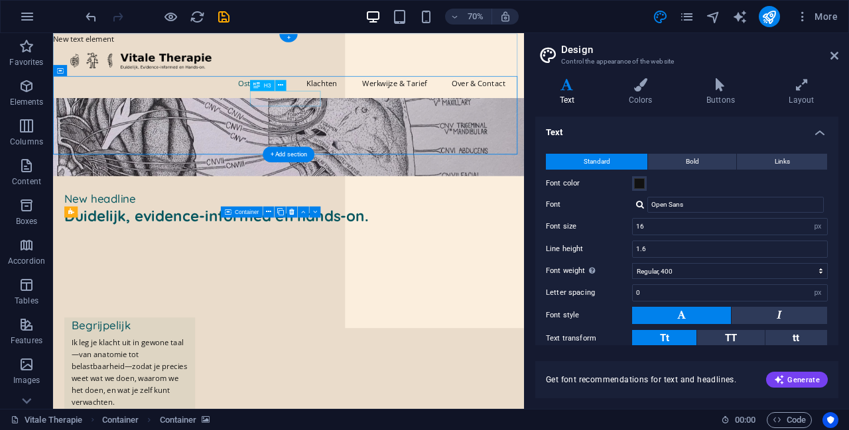
click at [404, 259] on div "New headline" at bounding box center [389, 269] width 640 height 21
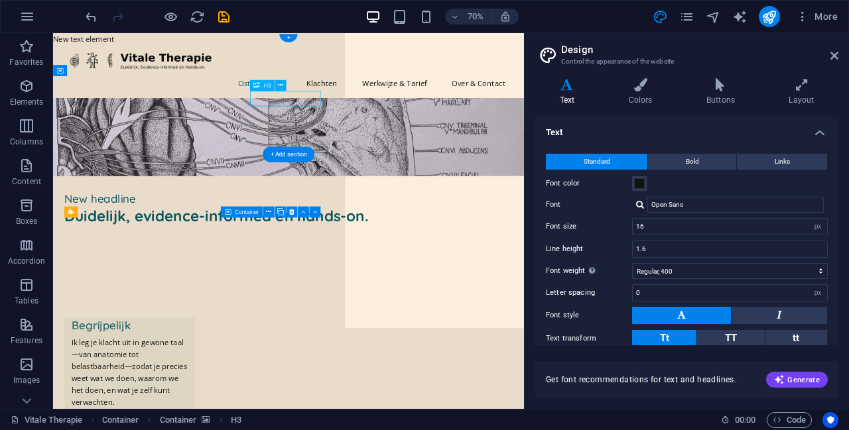
click at [400, 259] on div "New headline" at bounding box center [389, 269] width 640 height 21
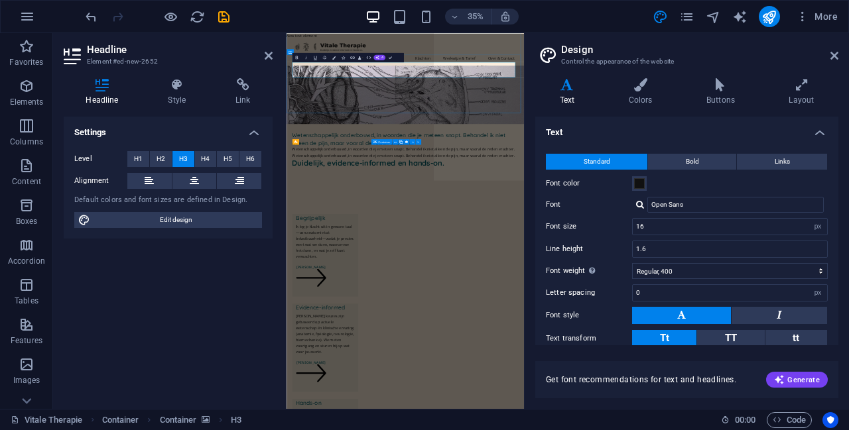
scroll to position [499, 2]
click at [546, 375] on div "Wetenschappelijk onderbouwd, in woorden die je meteen snapt. Behandel ik niet a…" at bounding box center [625, 383] width 646 height 17
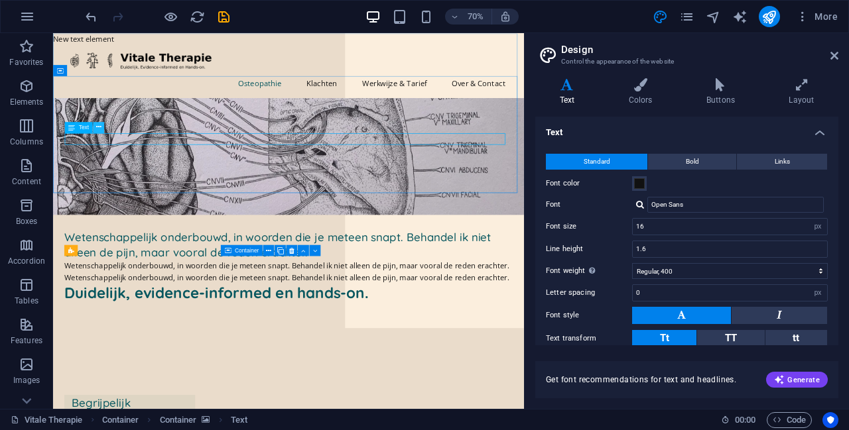
click at [97, 127] on icon at bounding box center [98, 128] width 5 height 10
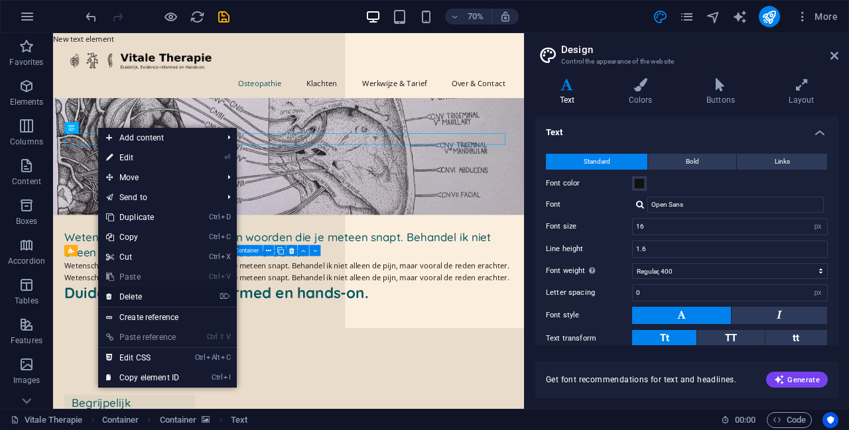
click at [154, 300] on link "⌦ Delete" at bounding box center [142, 297] width 89 height 20
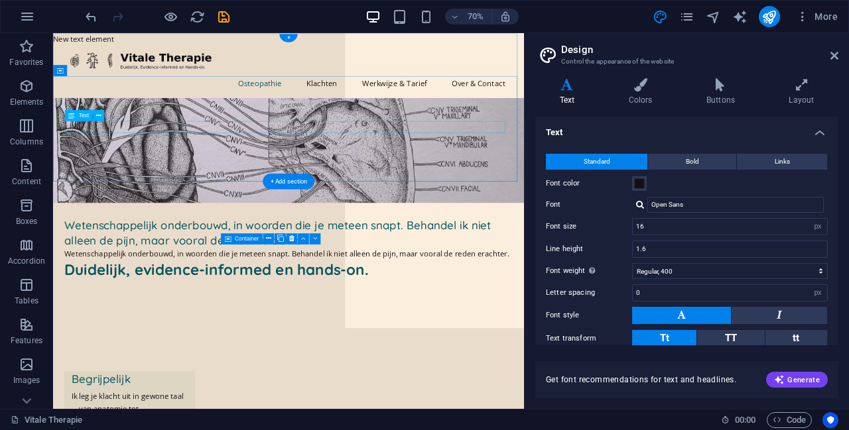
click at [158, 340] on div "Wetenschappelijk onderbouwd, in woorden die je meteen snapt. Behandel ik niet a…" at bounding box center [389, 348] width 640 height 17
click at [97, 117] on icon at bounding box center [98, 116] width 5 height 10
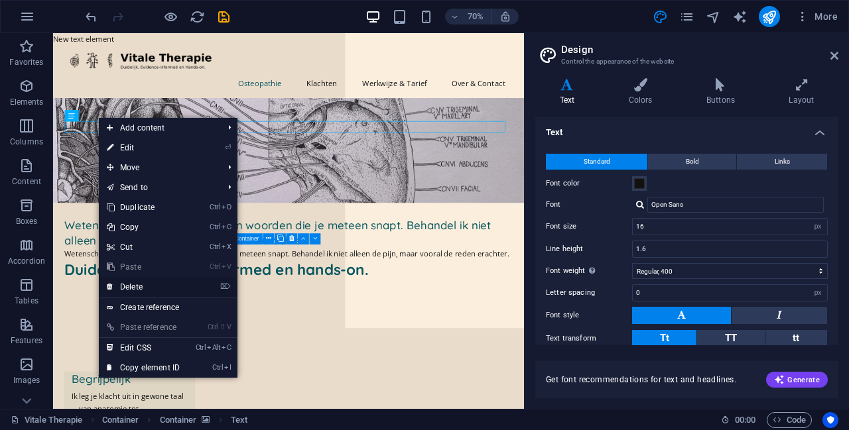
click at [152, 288] on link "⌦ Delete" at bounding box center [143, 287] width 89 height 20
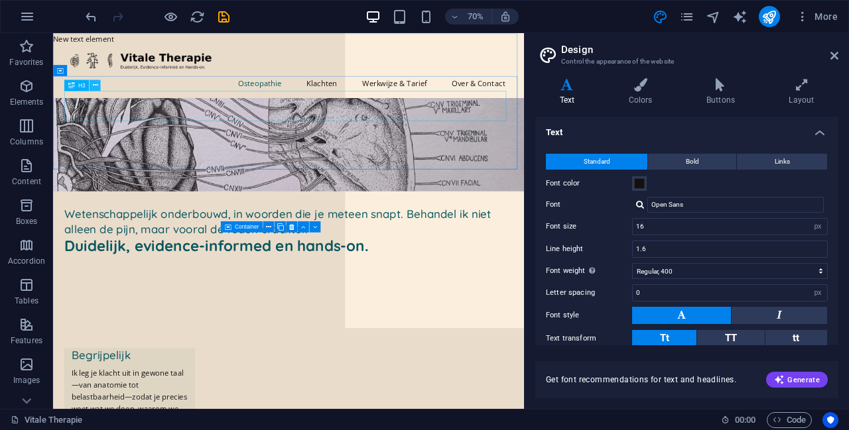
click at [95, 82] on icon at bounding box center [94, 85] width 5 height 10
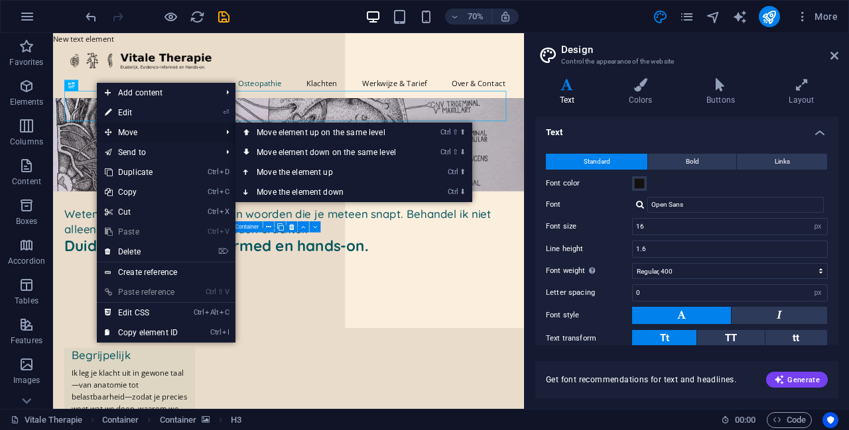
click at [148, 129] on span "Move" at bounding box center [156, 133] width 119 height 20
click at [290, 152] on link "Ctrl ⇧ ⬇ Move element down on the same level" at bounding box center [328, 153] width 187 height 20
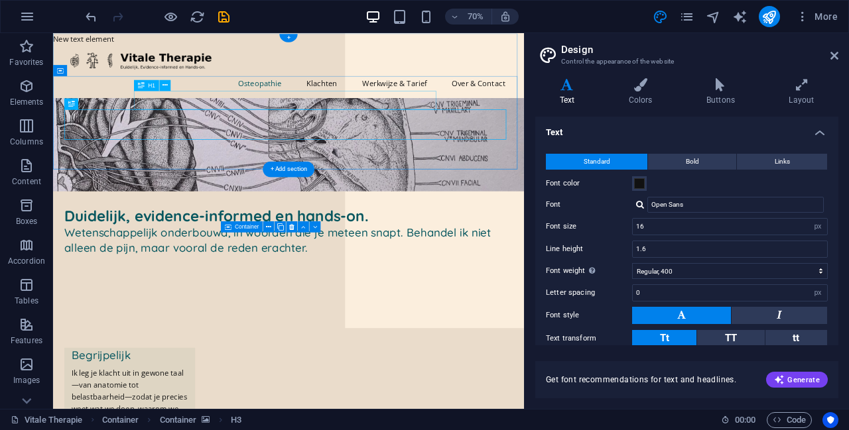
click at [353, 280] on div "Duidelijk, evidence-informed en hands-on." at bounding box center [389, 293] width 640 height 27
click at [164, 84] on icon at bounding box center [164, 85] width 5 height 10
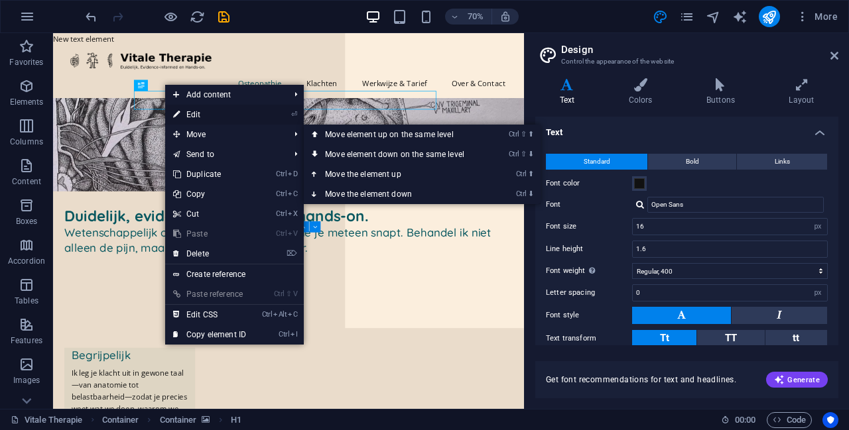
click at [219, 115] on link "⏎ Edit" at bounding box center [209, 115] width 89 height 20
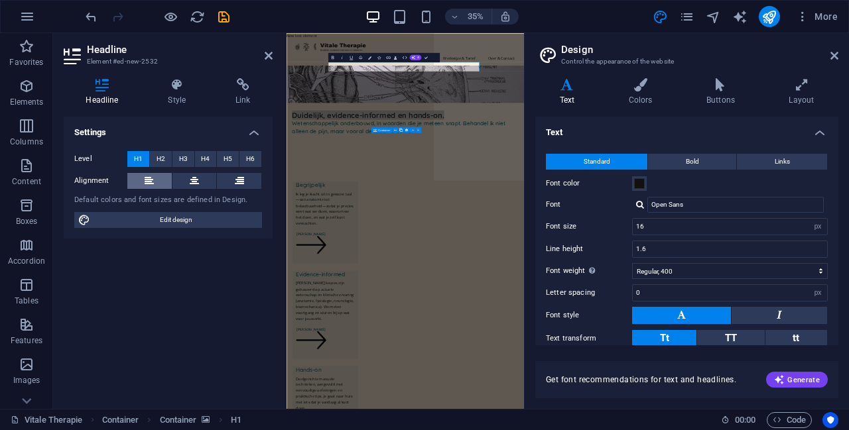
click at [147, 180] on icon at bounding box center [149, 181] width 9 height 16
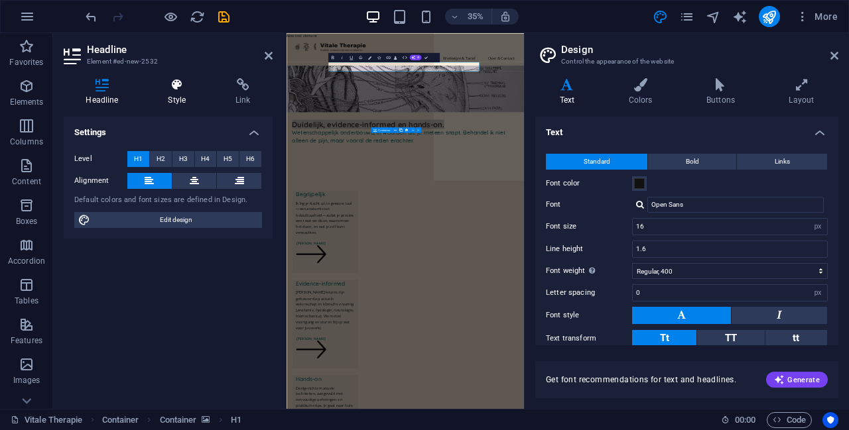
click at [181, 101] on h4 "Style" at bounding box center [180, 92] width 68 height 28
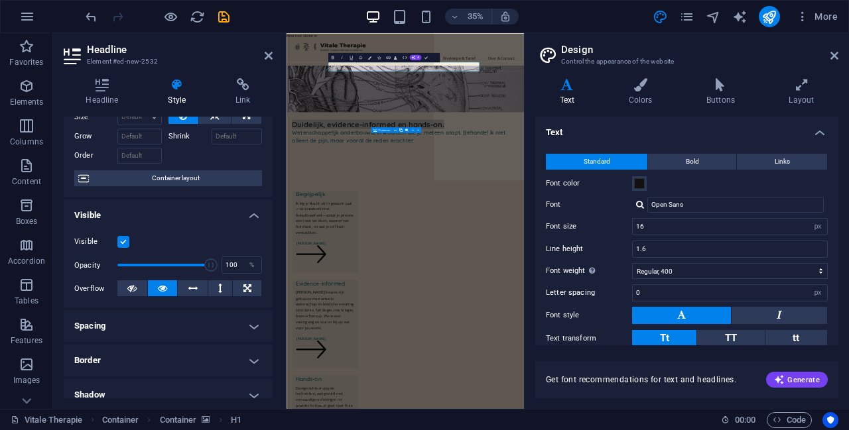
scroll to position [66, 0]
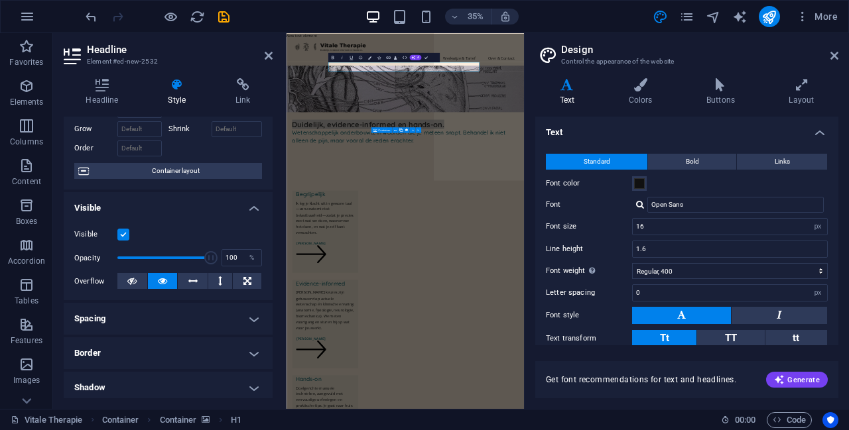
click at [124, 231] on label at bounding box center [123, 235] width 12 height 12
click at [0, 0] on input "Visible" at bounding box center [0, 0] width 0 height 0
click at [124, 235] on label at bounding box center [123, 235] width 12 height 12
click at [0, 0] on input "Visible" at bounding box center [0, 0] width 0 height 0
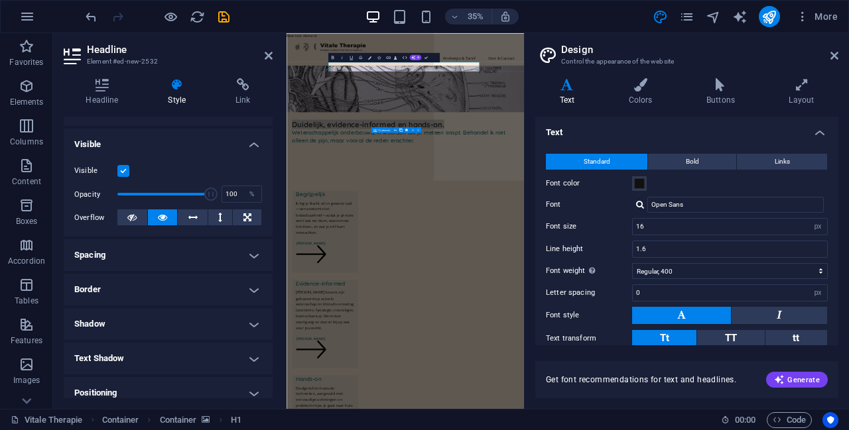
scroll to position [133, 0]
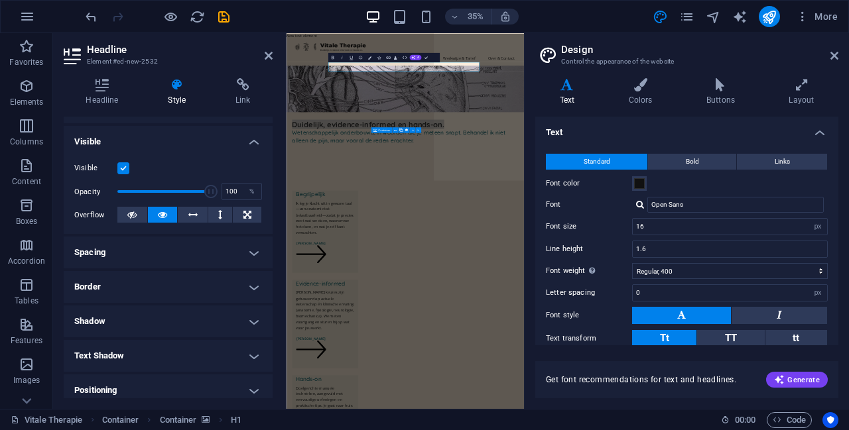
click at [160, 258] on h4 "Spacing" at bounding box center [168, 253] width 209 height 32
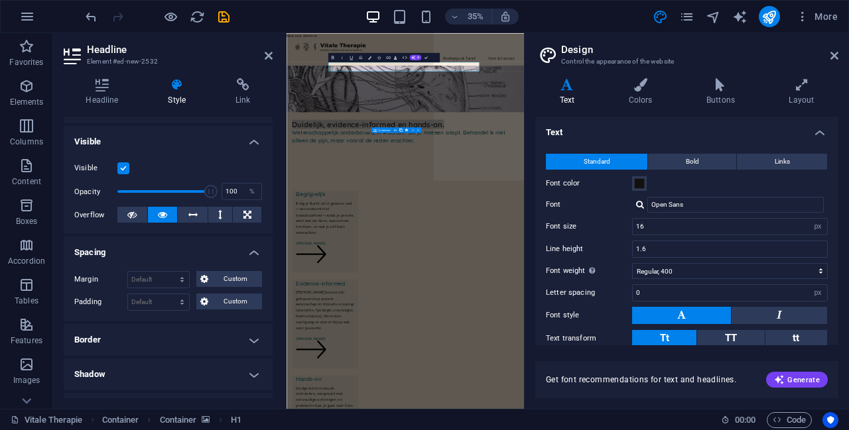
click at [165, 329] on h4 "Border" at bounding box center [168, 340] width 209 height 32
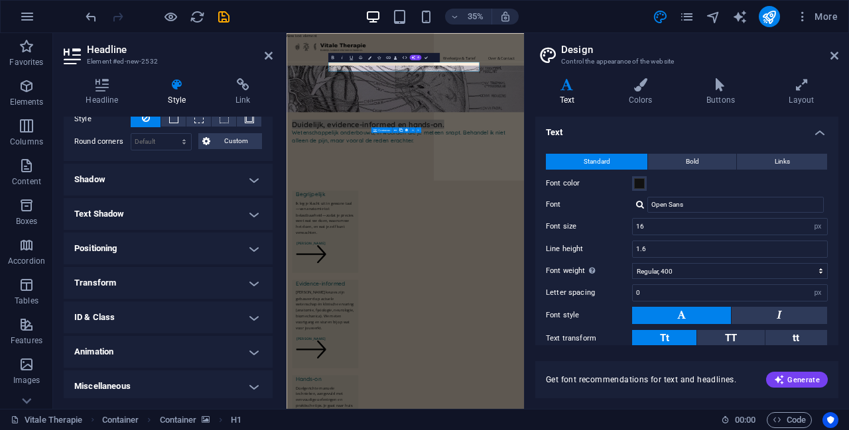
scroll to position [385, 0]
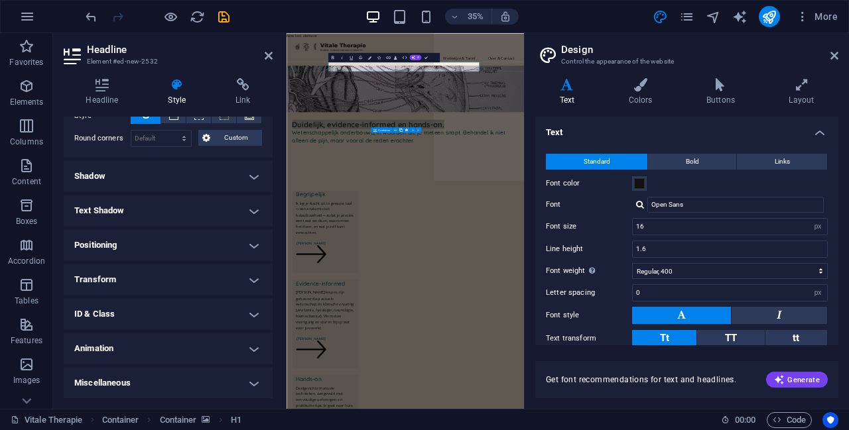
click at [142, 240] on h4 "Positioning" at bounding box center [168, 245] width 209 height 32
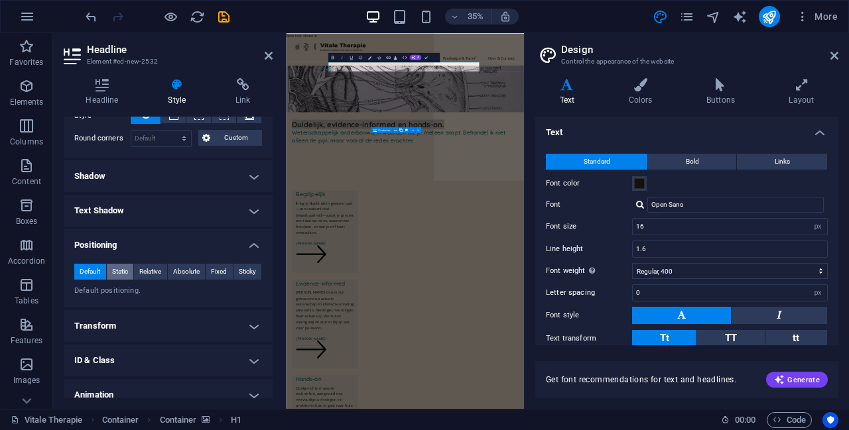
click at [123, 274] on span "Static" at bounding box center [120, 272] width 16 height 16
click at [157, 271] on span "Relative" at bounding box center [150, 272] width 22 height 16
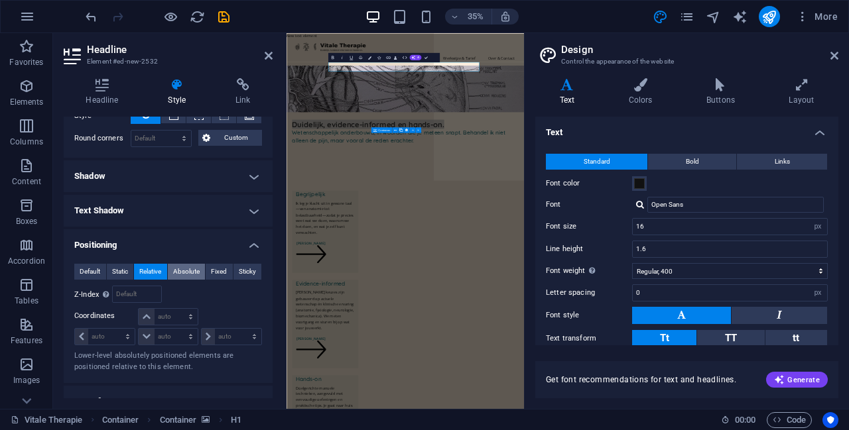
click at [181, 269] on span "Absolute" at bounding box center [186, 272] width 27 height 16
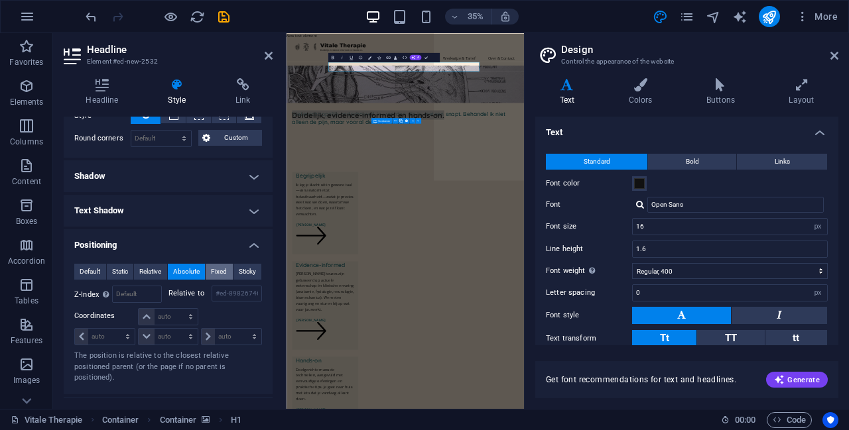
click at [214, 266] on span "Fixed" at bounding box center [219, 272] width 16 height 16
click at [105, 271] on button "Default" at bounding box center [90, 272] width 32 height 16
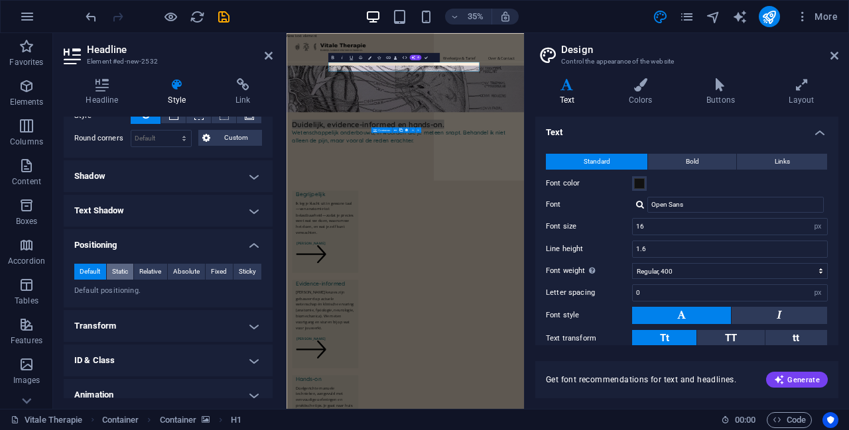
click at [133, 269] on button "Static" at bounding box center [120, 272] width 27 height 16
click at [103, 270] on button "Default" at bounding box center [90, 272] width 32 height 16
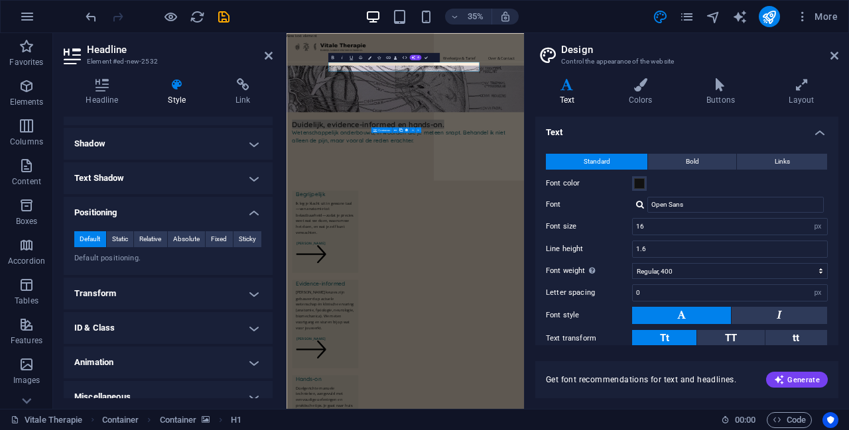
scroll to position [431, 0]
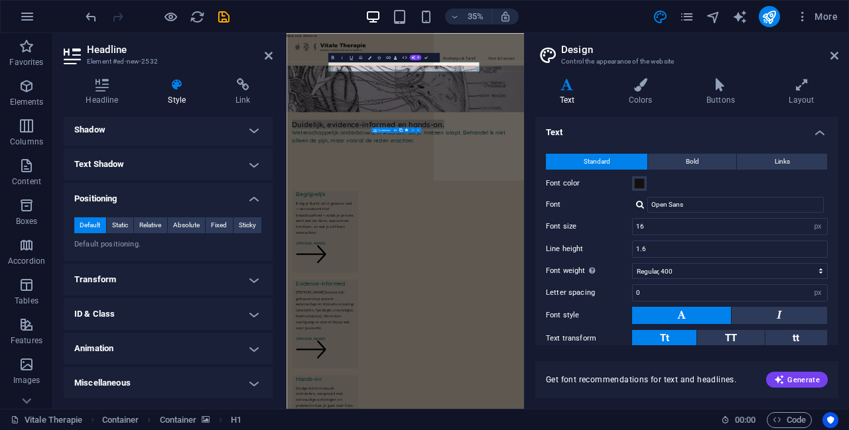
click at [154, 278] on h4 "Transform" at bounding box center [168, 280] width 209 height 32
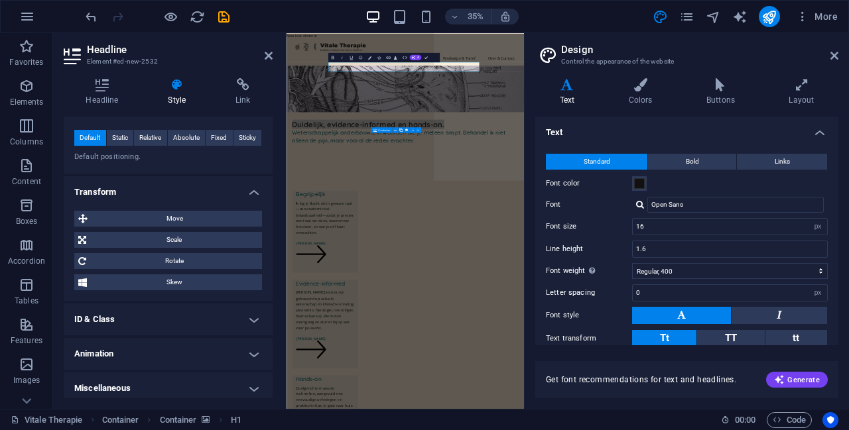
scroll to position [519, 0]
click at [180, 218] on span "Move" at bounding box center [174, 218] width 166 height 16
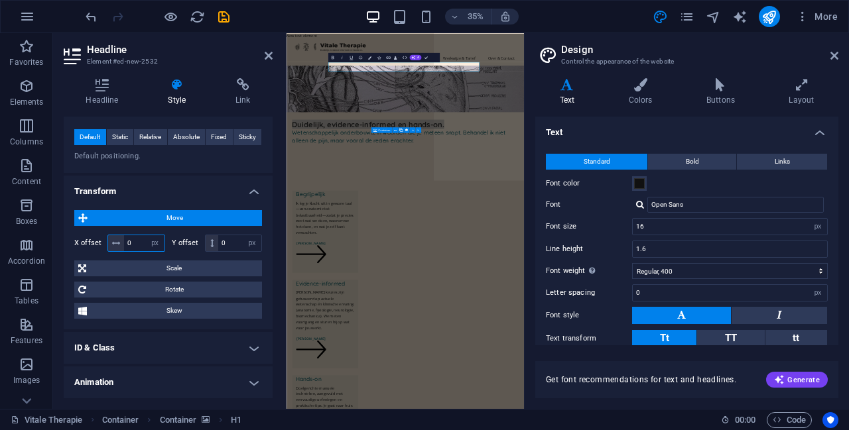
drag, startPoint x: 133, startPoint y: 241, endPoint x: 123, endPoint y: 241, distance: 9.9
click at [123, 241] on div "0 px rem % em vh vw" at bounding box center [136, 243] width 58 height 17
drag, startPoint x: 141, startPoint y: 241, endPoint x: 130, endPoint y: 241, distance: 10.6
click at [130, 241] on input "-100" at bounding box center [144, 243] width 40 height 16
click at [139, 239] on input "-150" at bounding box center [144, 243] width 40 height 16
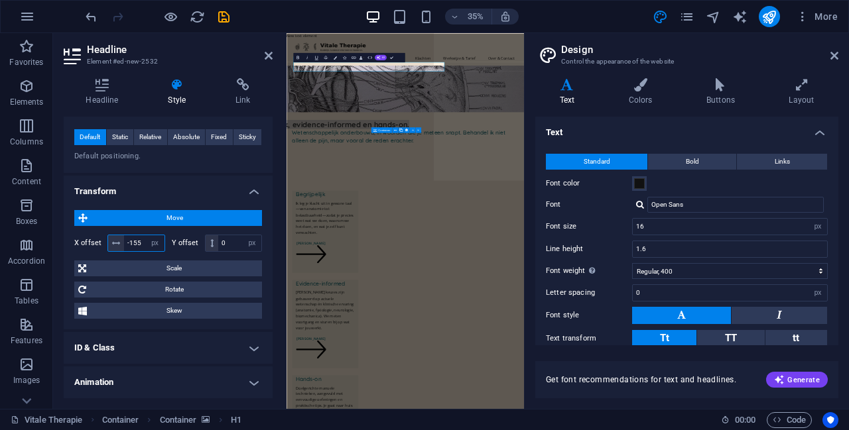
type input "-155"
click at [277, 134] on div "Headline Style Link Settings Level H1 H2 H3 H4 H5 H6 Alignment Default colors a…" at bounding box center [168, 238] width 230 height 341
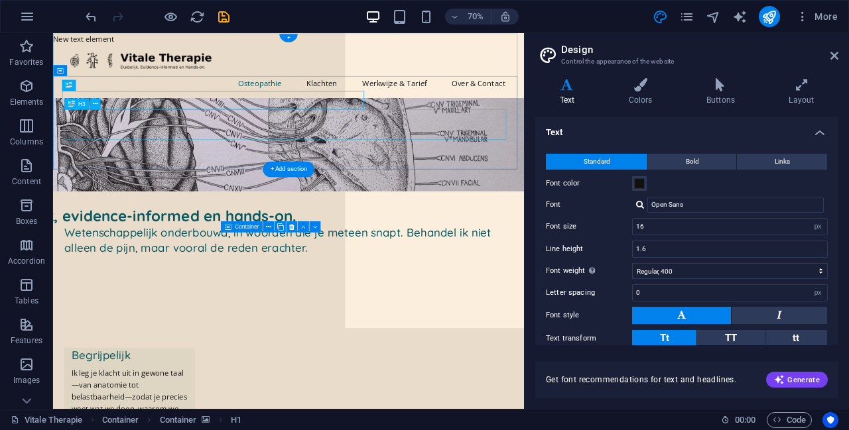
click at [84, 307] on div "Wetenschappelijk onderbouwd, in woorden die je meteen snapt. Behandel ik niet a…" at bounding box center [389, 328] width 640 height 43
click at [93, 106] on icon at bounding box center [94, 104] width 5 height 10
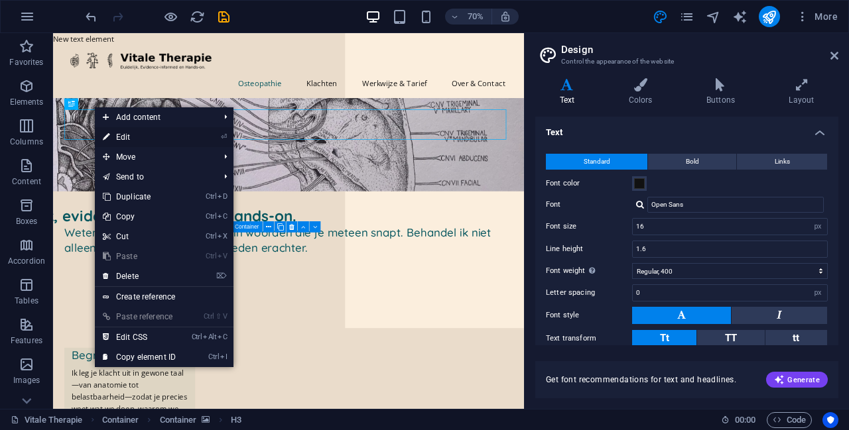
click at [125, 139] on link "⏎ Edit" at bounding box center [139, 137] width 89 height 20
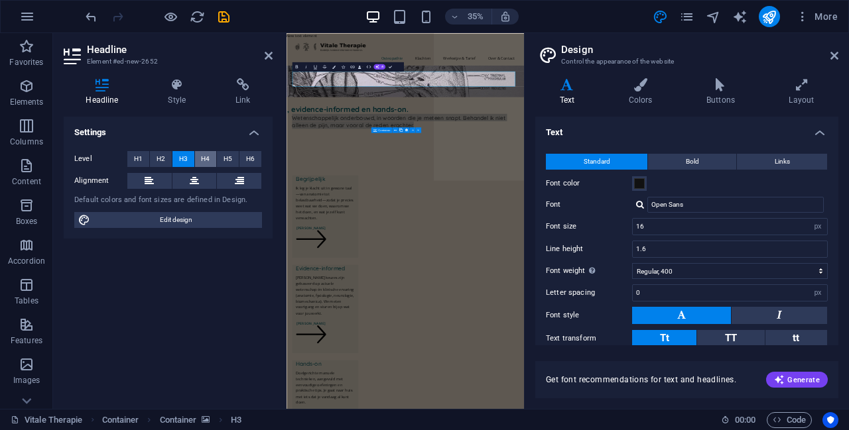
click at [204, 154] on span "H4" at bounding box center [205, 159] width 9 height 16
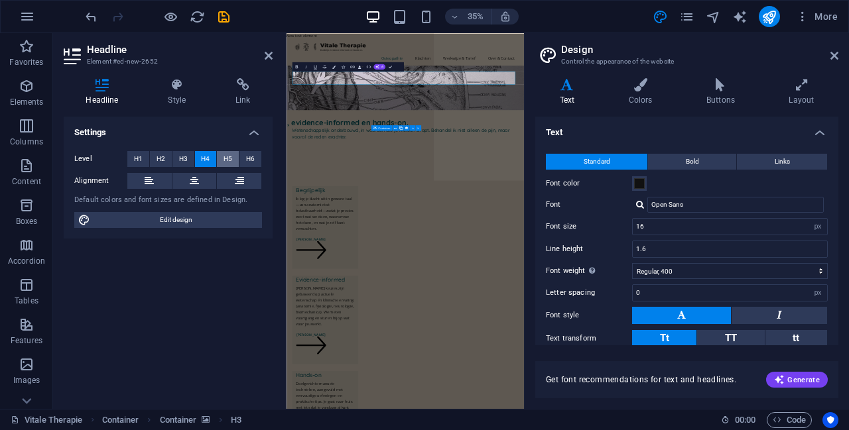
click at [230, 156] on span "H5" at bounding box center [227, 159] width 9 height 16
click at [241, 156] on button "H6" at bounding box center [250, 159] width 22 height 16
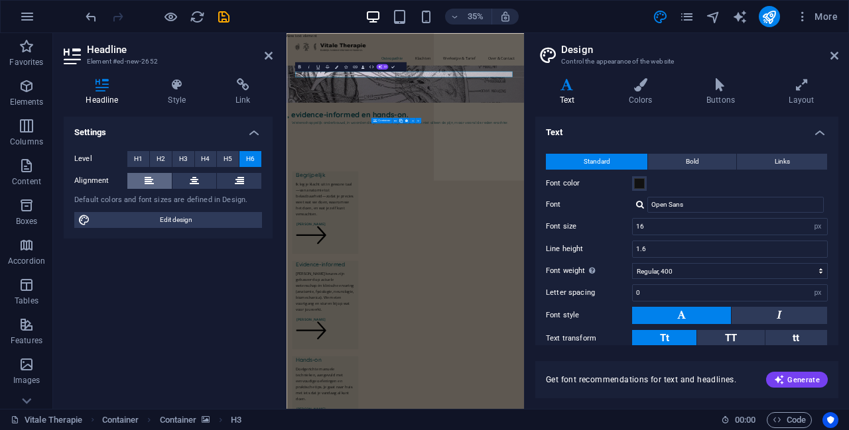
click at [154, 186] on button at bounding box center [149, 181] width 44 height 16
click at [173, 103] on h4 "Style" at bounding box center [180, 92] width 68 height 28
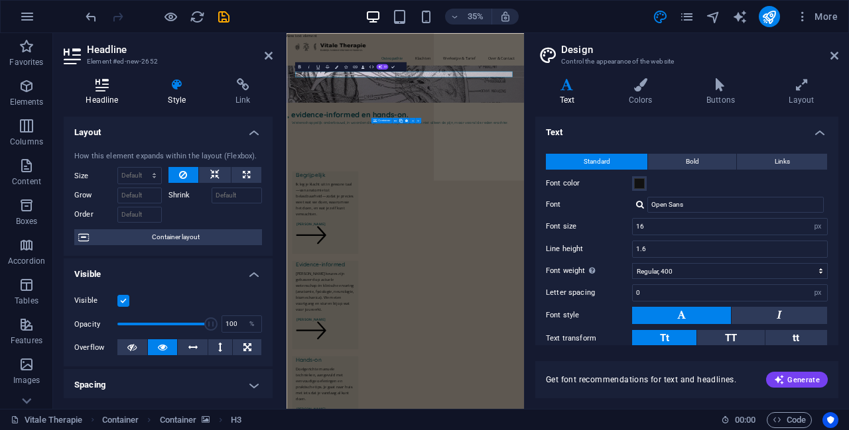
click at [117, 99] on h4 "Headline" at bounding box center [105, 92] width 82 height 28
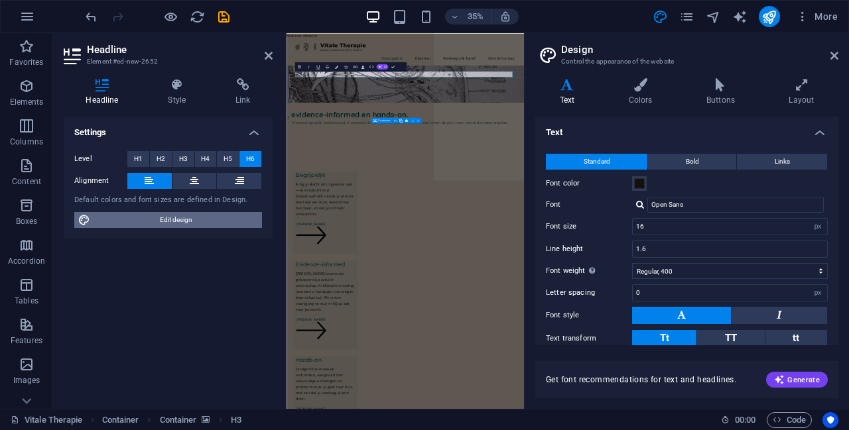
click at [178, 218] on span "Edit design" at bounding box center [176, 220] width 164 height 16
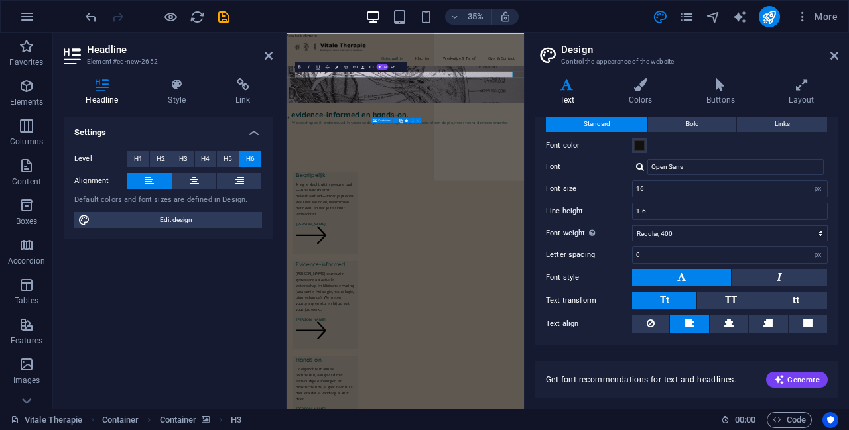
scroll to position [0, 0]
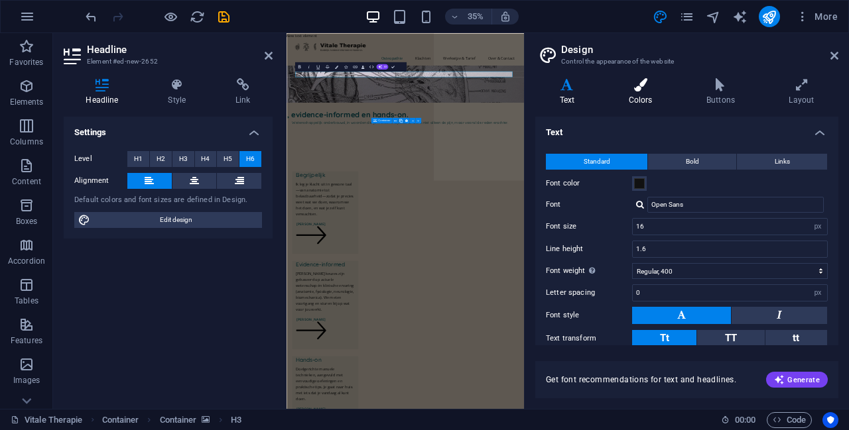
click at [644, 83] on icon at bounding box center [640, 84] width 72 height 13
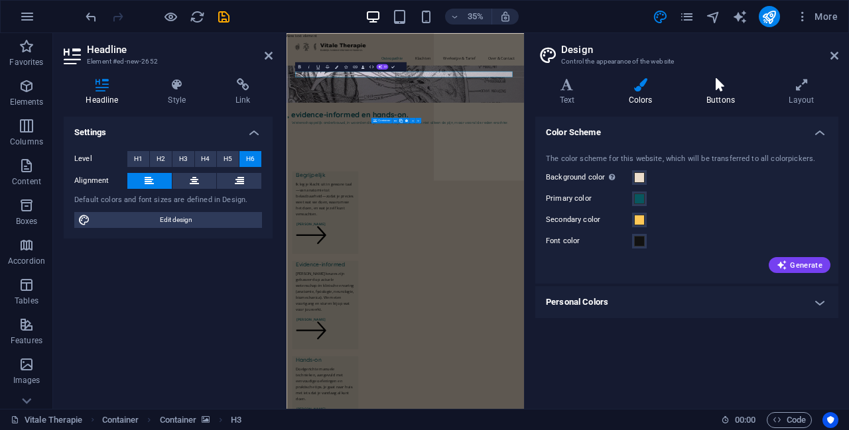
click at [701, 86] on icon at bounding box center [720, 84] width 77 height 13
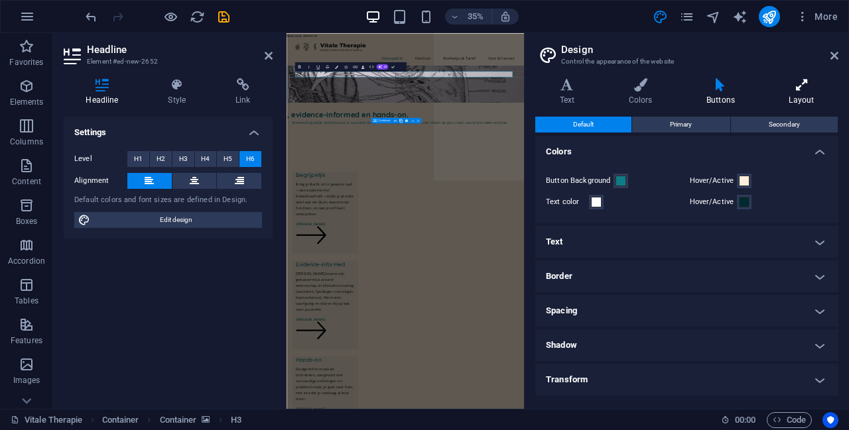
click at [798, 82] on icon at bounding box center [801, 84] width 74 height 13
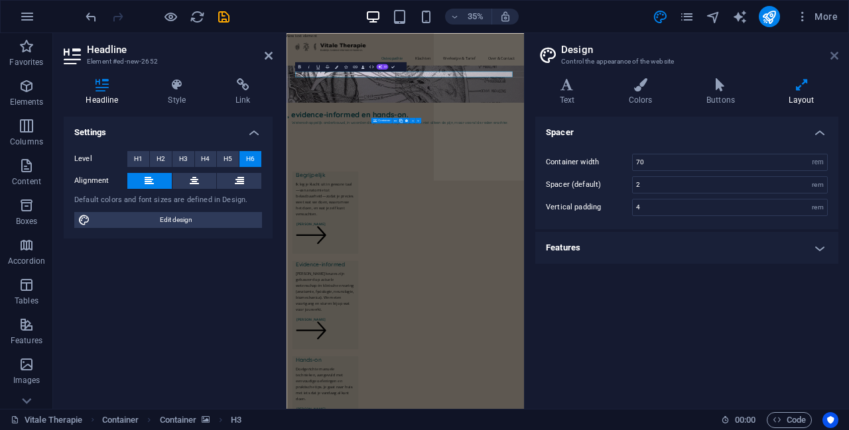
click at [835, 58] on icon at bounding box center [834, 55] width 8 height 11
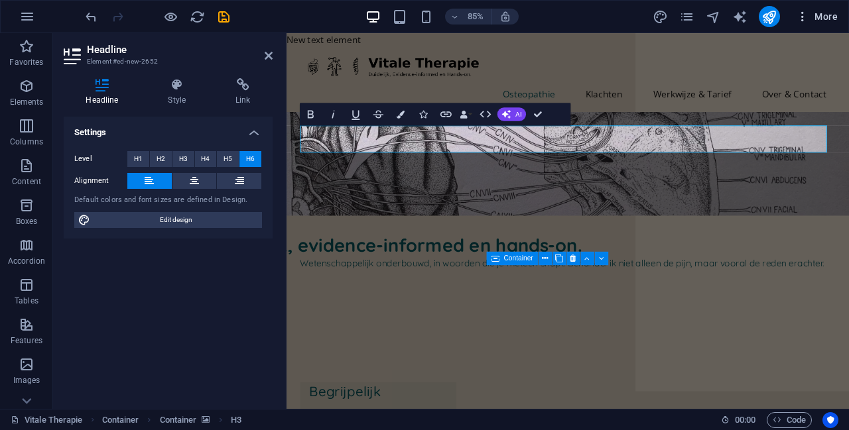
click at [804, 17] on icon "button" at bounding box center [802, 16] width 13 height 13
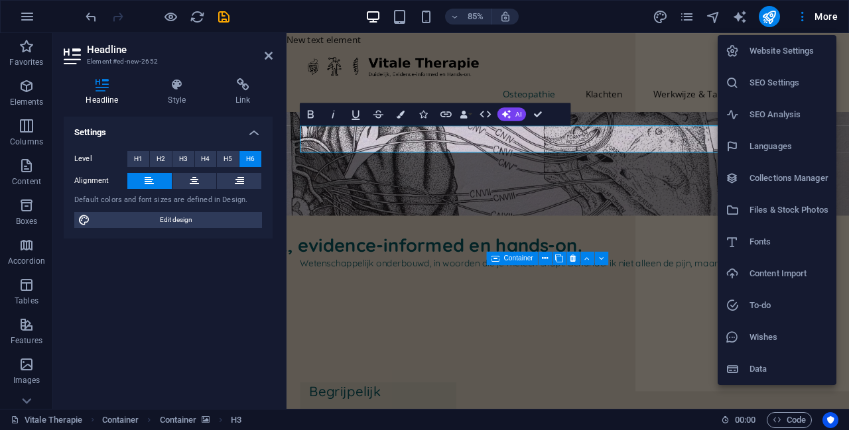
click at [549, 197] on div at bounding box center [424, 215] width 849 height 430
